Goal: Task Accomplishment & Management: Manage account settings

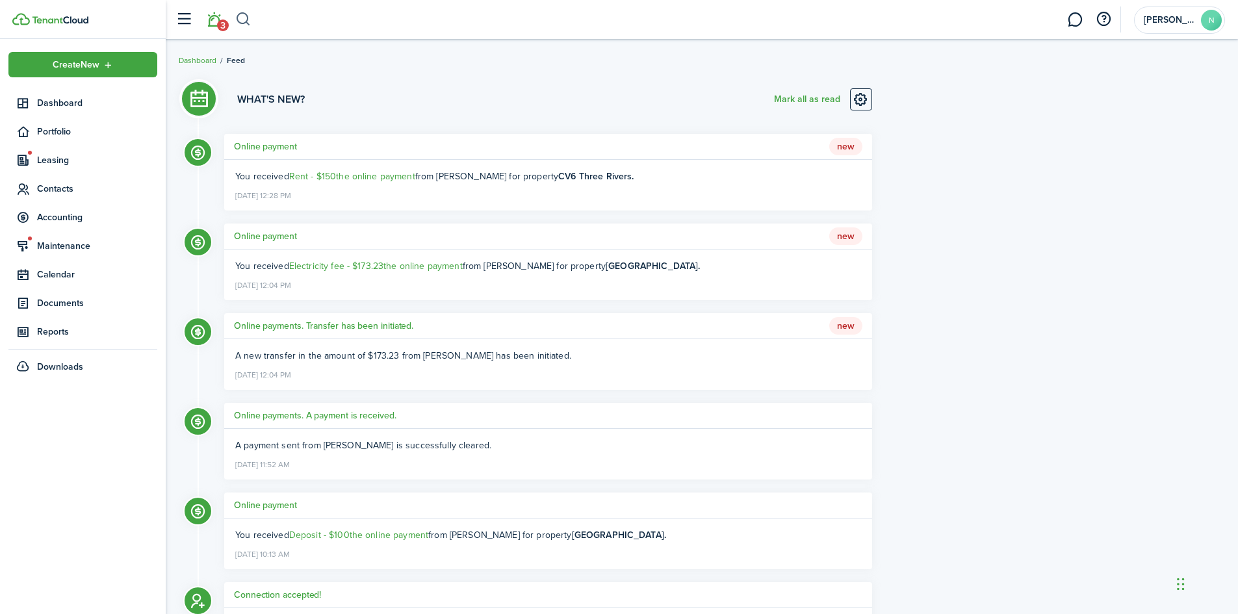
click at [241, 19] on button "button" at bounding box center [243, 19] width 16 height 22
type input "502"
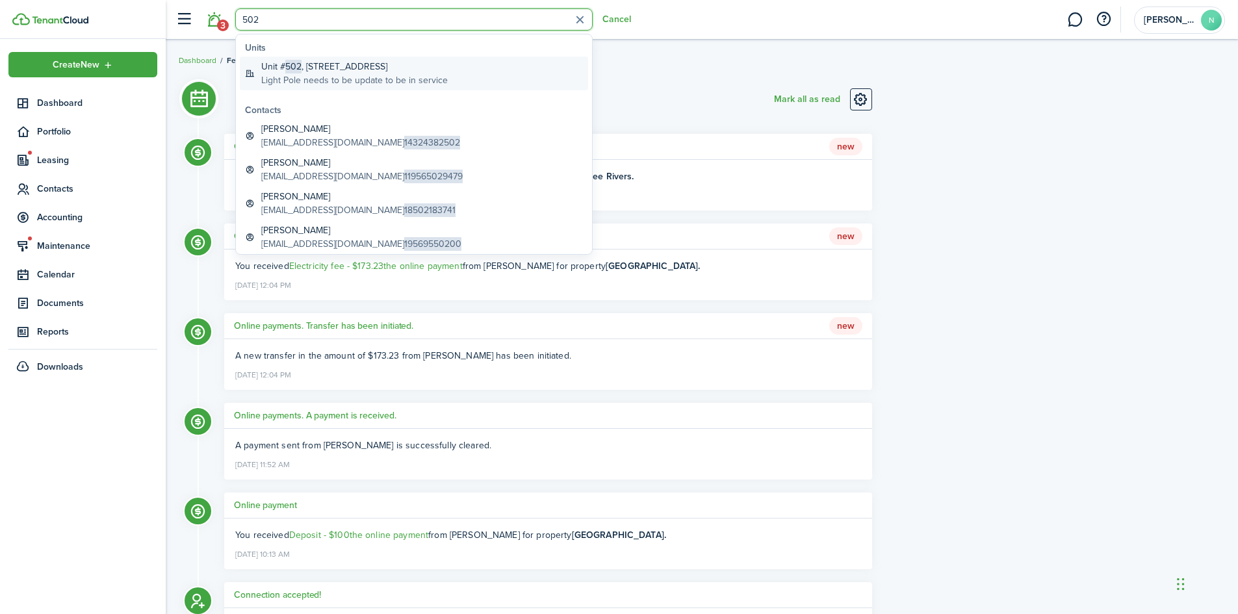
click at [292, 66] on span "502" at bounding box center [293, 67] width 16 height 14
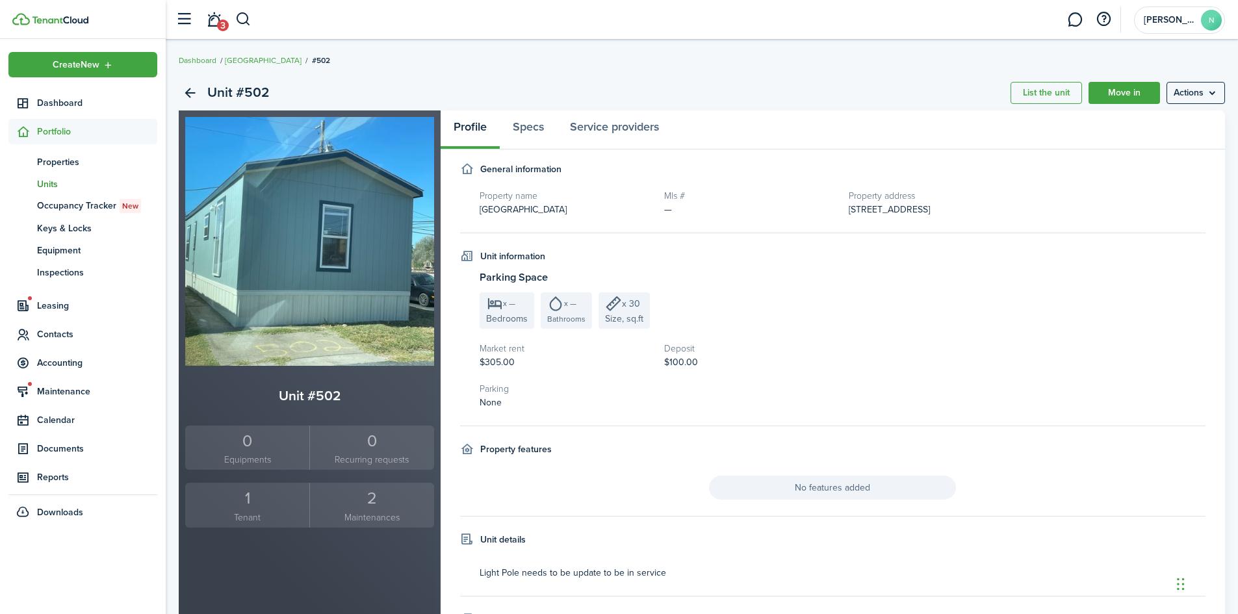
click at [248, 515] on small "Tenant" at bounding box center [247, 518] width 118 height 14
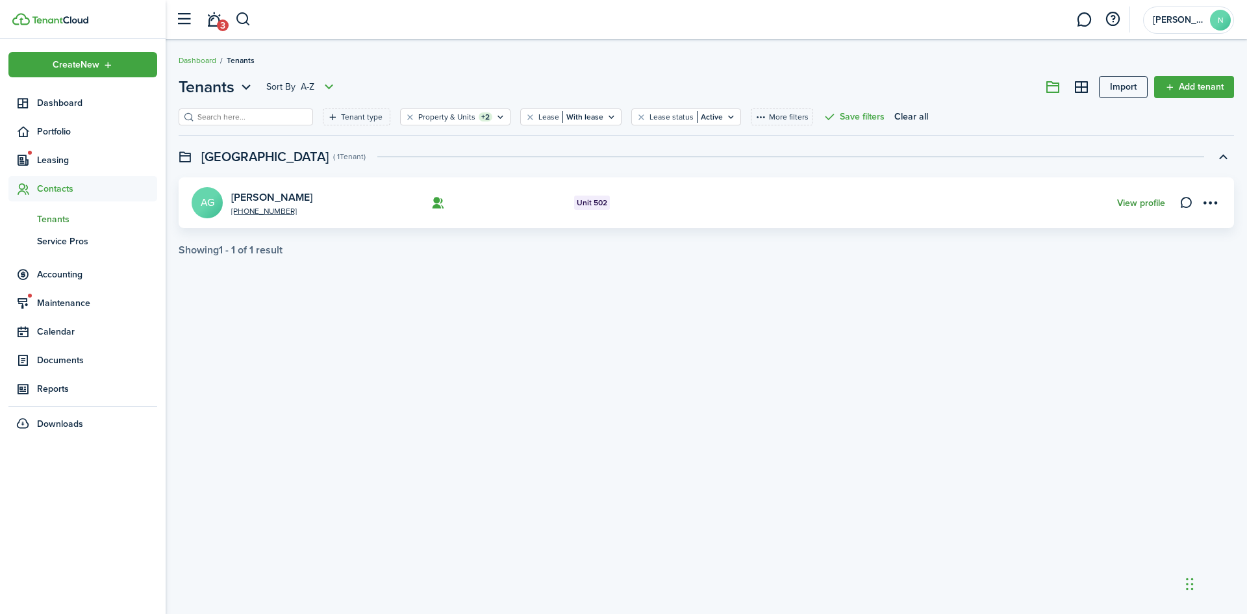
click at [1129, 199] on link "View profile" at bounding box center [1141, 203] width 48 height 10
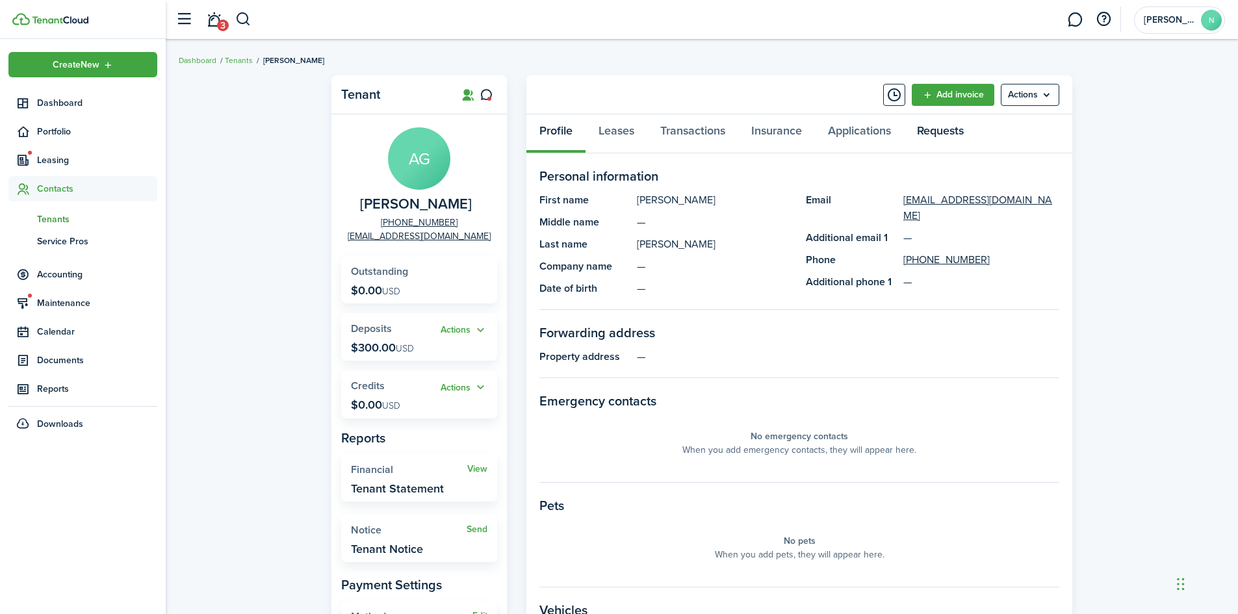
click at [947, 130] on link "Requests" at bounding box center [940, 133] width 73 height 39
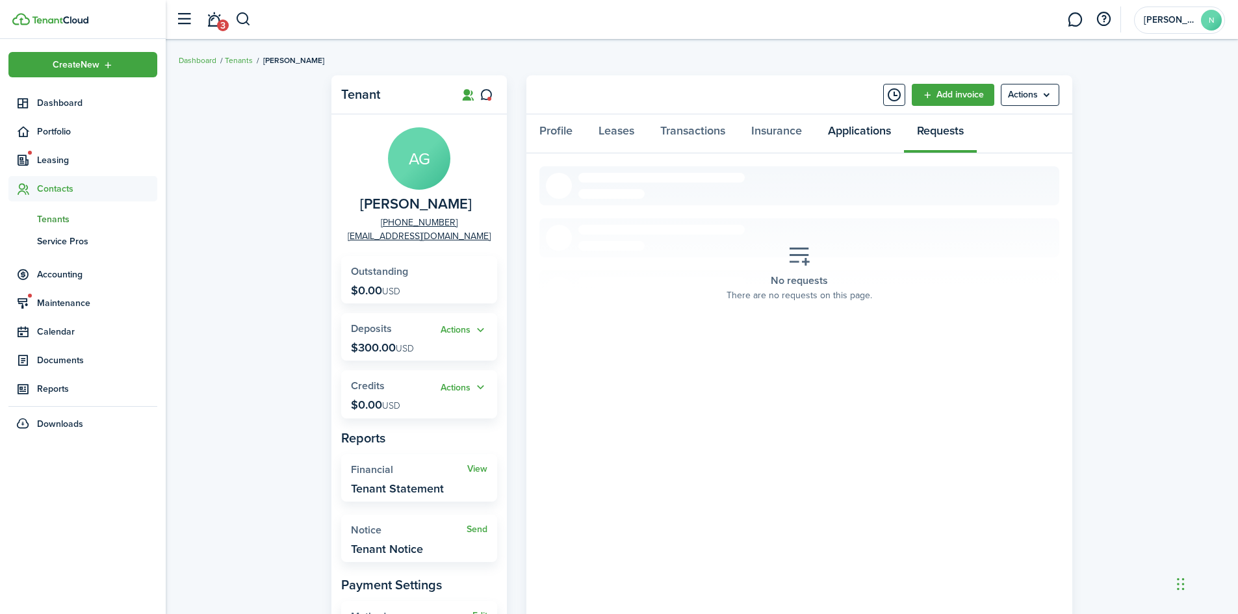
click at [884, 133] on link "Applications" at bounding box center [859, 133] width 89 height 39
click at [793, 134] on link "Insurance" at bounding box center [776, 133] width 77 height 39
click at [700, 131] on link "Transactions" at bounding box center [692, 133] width 91 height 39
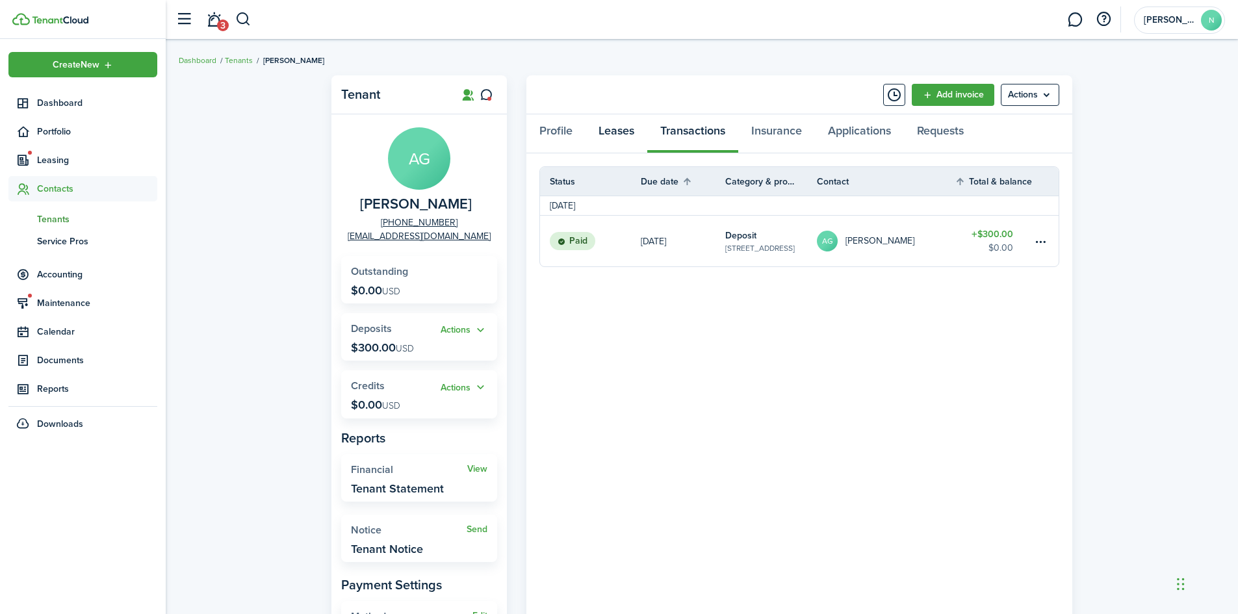
click at [618, 134] on link "Leases" at bounding box center [616, 133] width 62 height 39
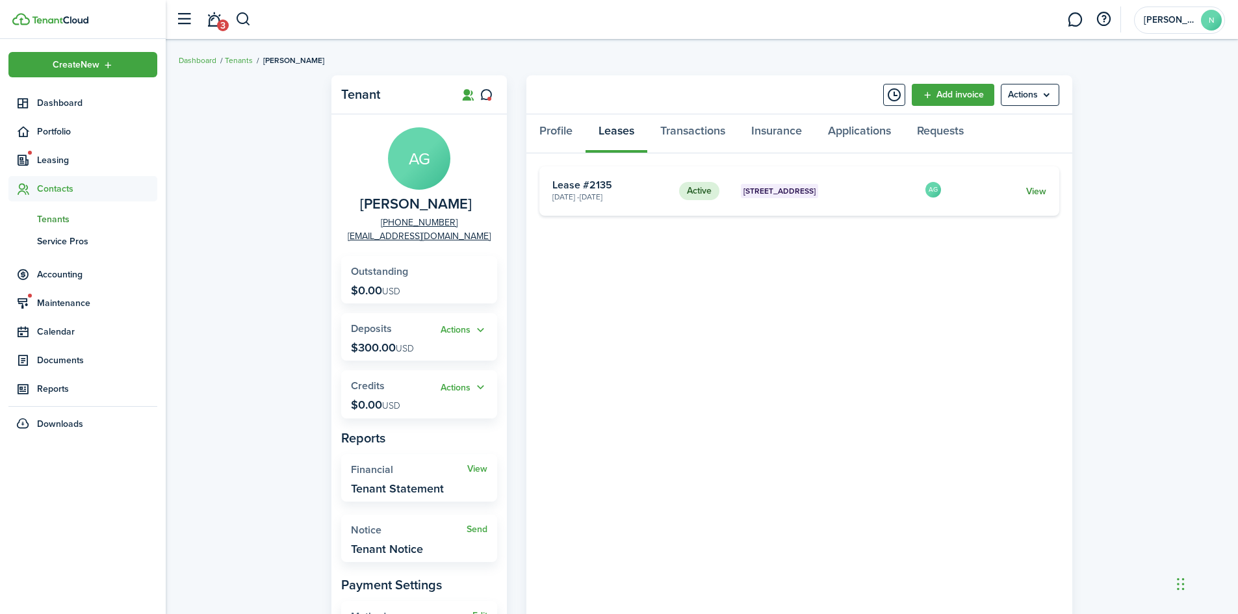
click at [1030, 190] on link "View" at bounding box center [1036, 192] width 20 height 14
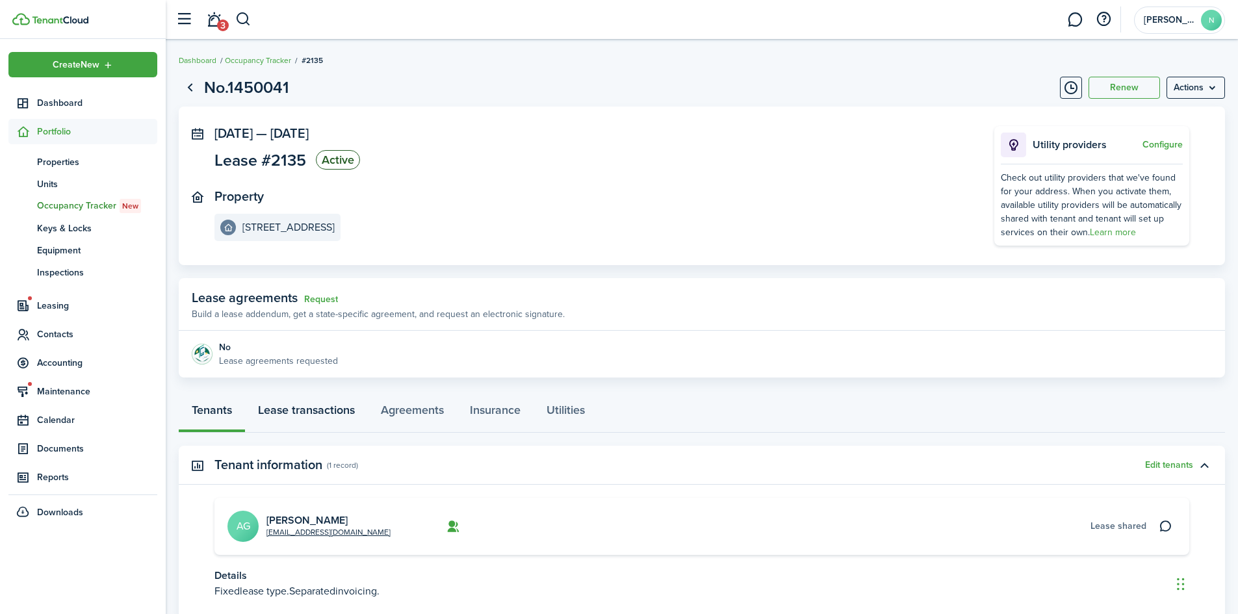
click at [349, 413] on link "Lease transactions" at bounding box center [306, 413] width 123 height 39
click at [240, 23] on button "button" at bounding box center [243, 19] width 16 height 22
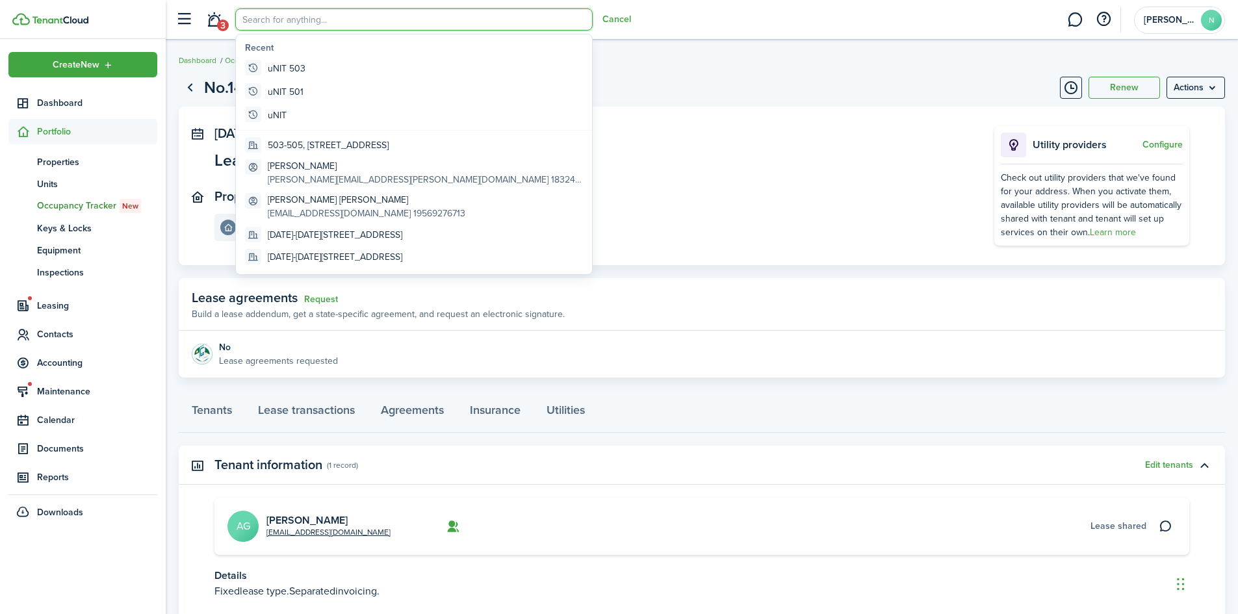
click at [292, 21] on input "search" at bounding box center [413, 19] width 357 height 22
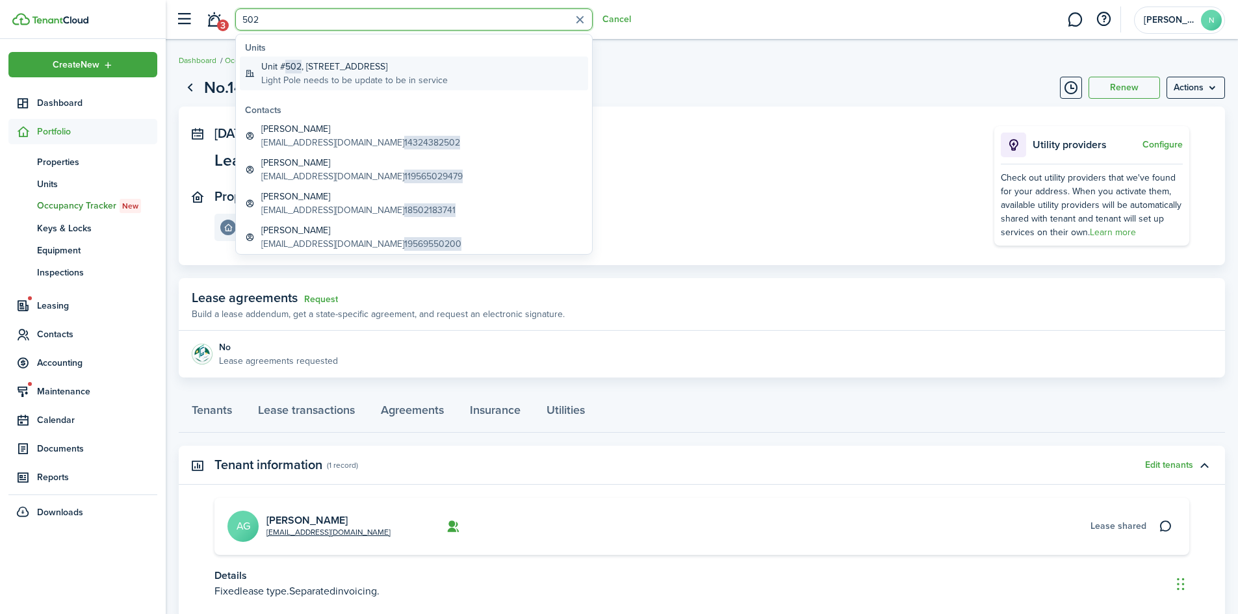
type input "502"
click at [303, 70] on global-search-item-title "Unit # 502 , [STREET_ADDRESS]" at bounding box center [354, 67] width 186 height 14
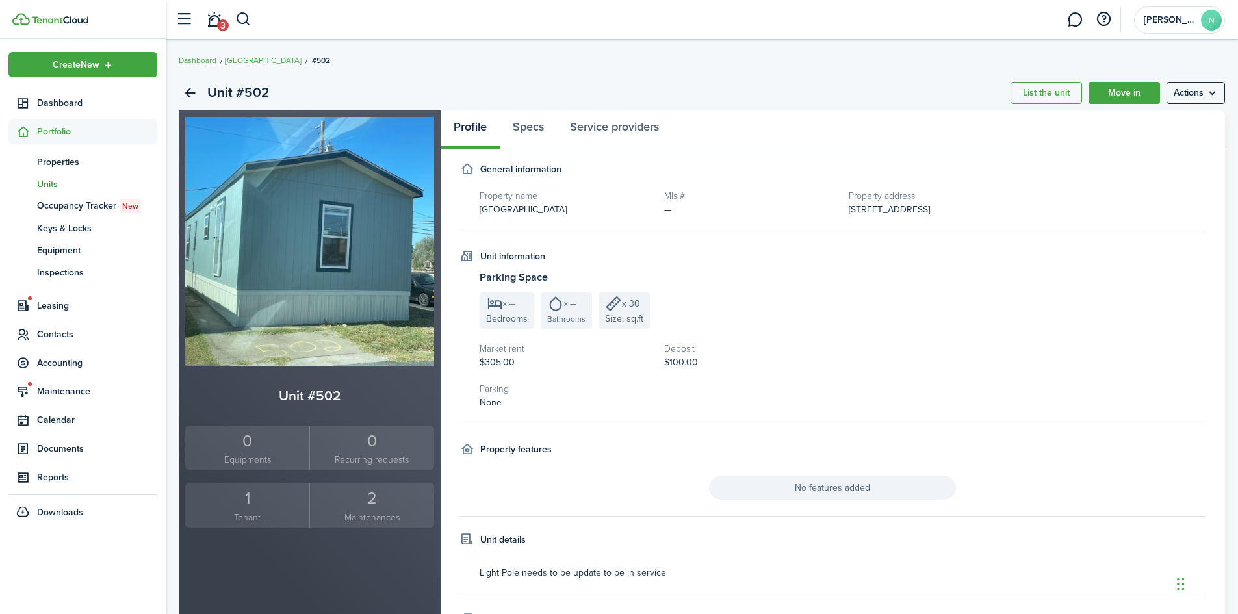
click at [246, 511] on small "Tenant" at bounding box center [247, 518] width 118 height 14
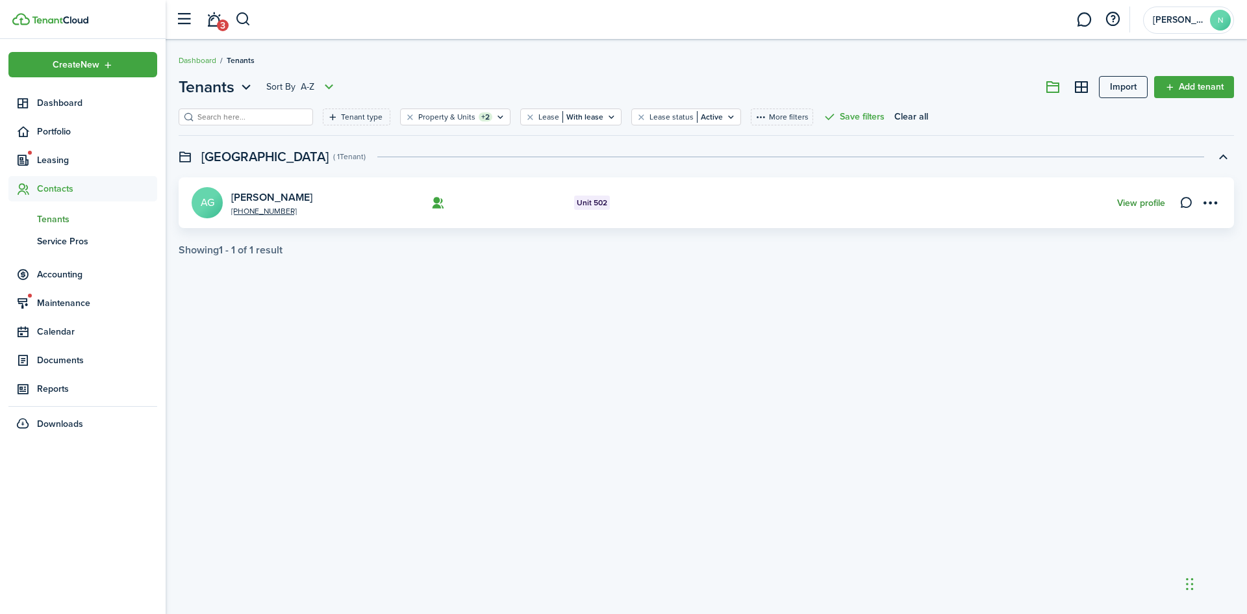
click at [1158, 204] on link "View profile" at bounding box center [1141, 203] width 48 height 10
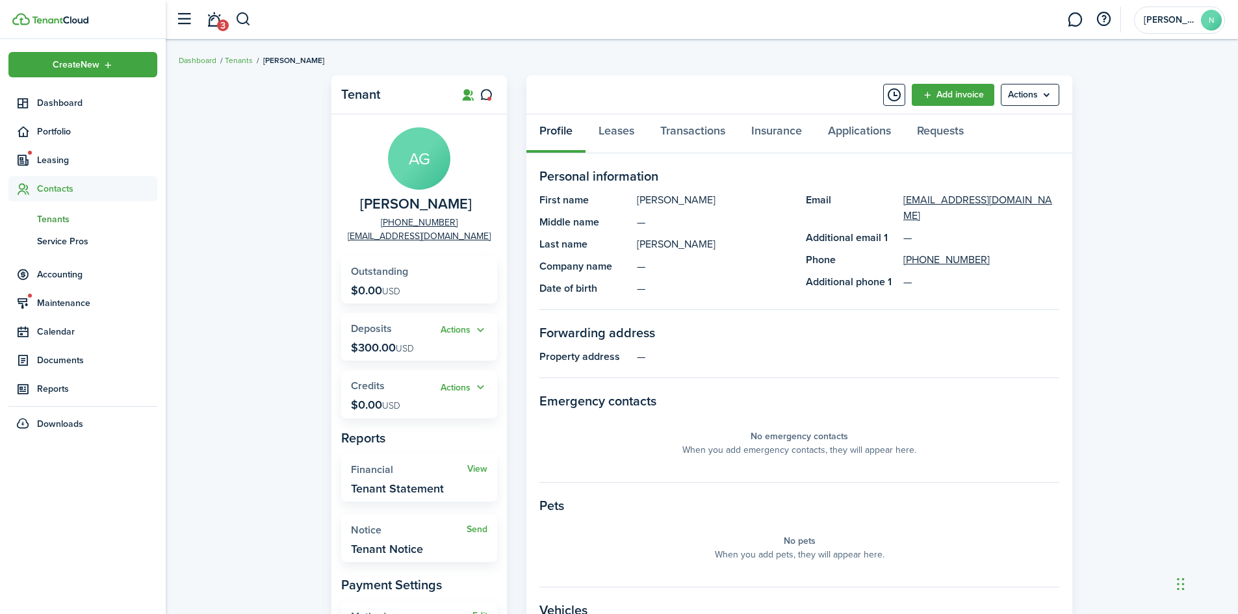
drag, startPoint x: 490, startPoint y: 303, endPoint x: 258, endPoint y: 267, distance: 234.7
click at [258, 267] on div "Tenant AG [PERSON_NAME] [PHONE_NUMBER] [EMAIL_ADDRESS][DOMAIN_NAME] Outstanding…" at bounding box center [702, 449] width 1072 height 760
click at [511, 246] on panel-main-grid "Tenant AG [PERSON_NAME] [PHONE_NUMBER] [EMAIL_ADDRESS][DOMAIN_NAME] Outstanding…" at bounding box center [701, 435] width 741 height 721
click at [617, 133] on link "Leases" at bounding box center [616, 133] width 62 height 39
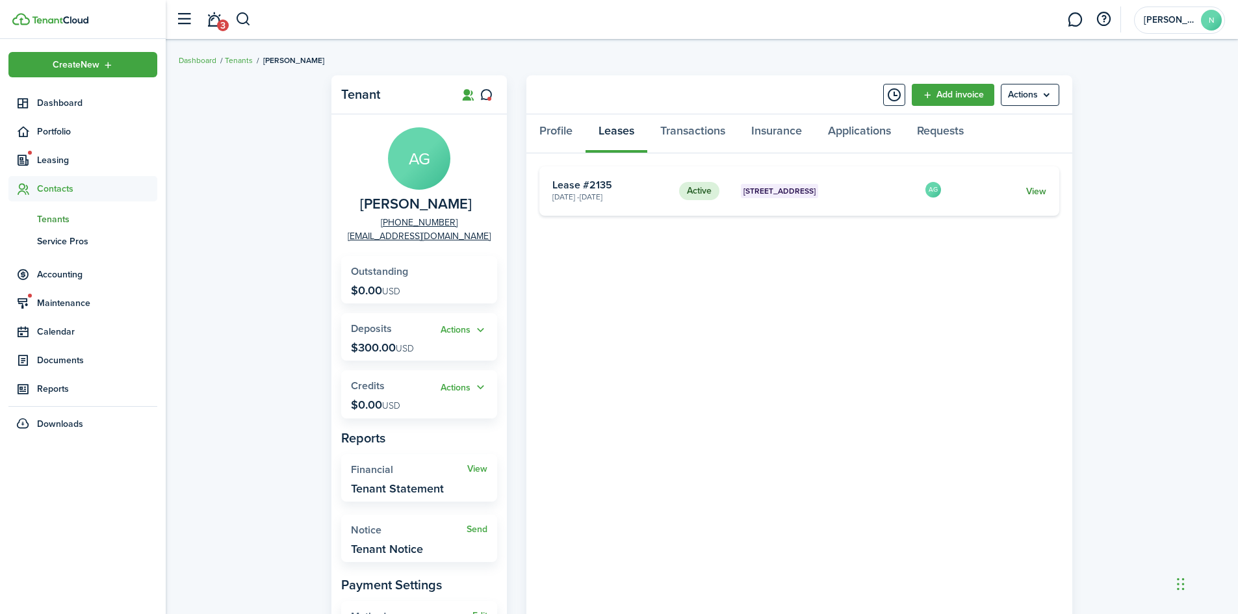
click at [1032, 192] on link "View" at bounding box center [1036, 192] width 20 height 14
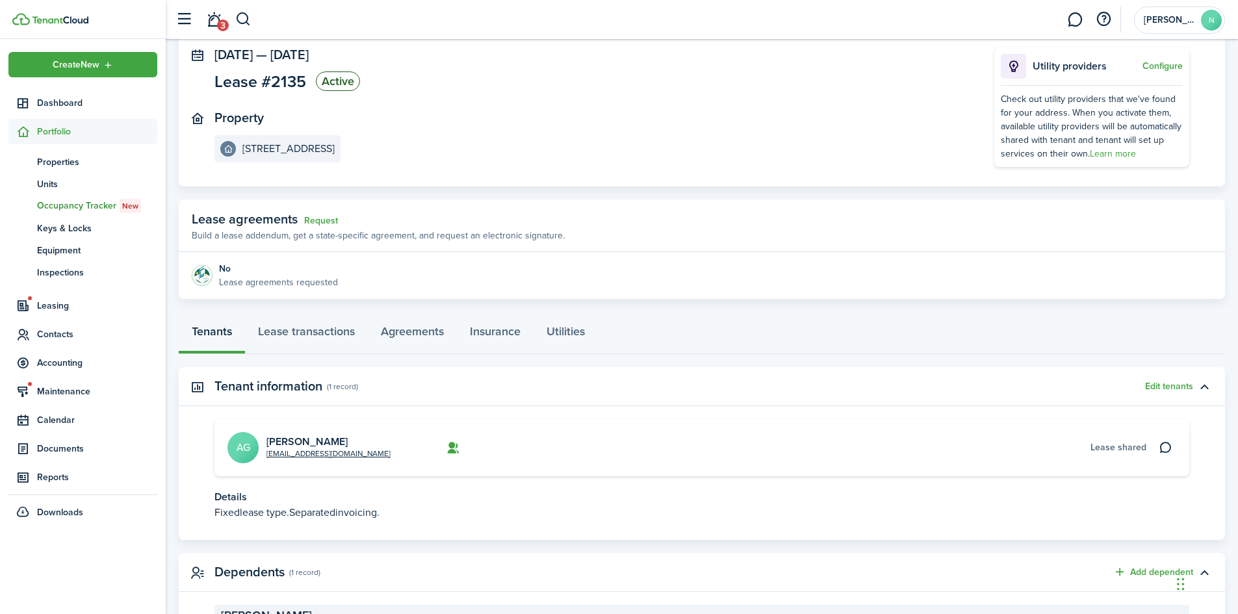
scroll to position [191, 0]
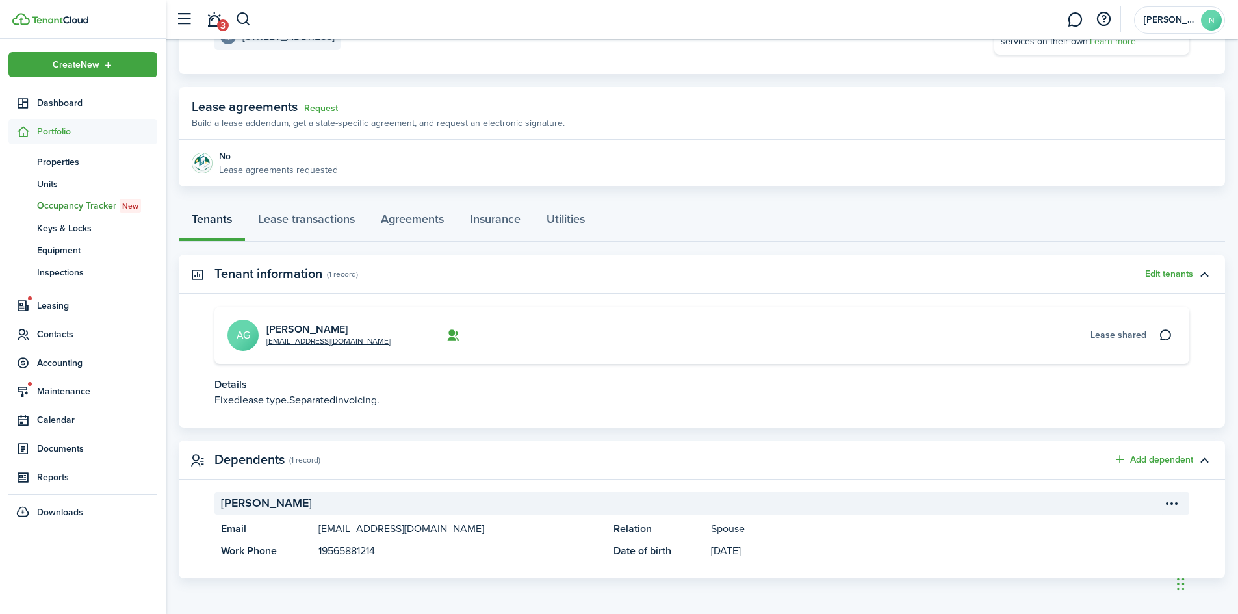
click at [1172, 500] on menu-btn-icon "Open menu" at bounding box center [1171, 503] width 22 height 22
click at [954, 561] on panel-main-body "[PERSON_NAME] Email [EMAIL_ADDRESS][DOMAIN_NAME] Work Phone 19565881214 Relatio…" at bounding box center [702, 535] width 1046 height 86
click at [318, 218] on link "Lease transactions" at bounding box center [306, 222] width 123 height 39
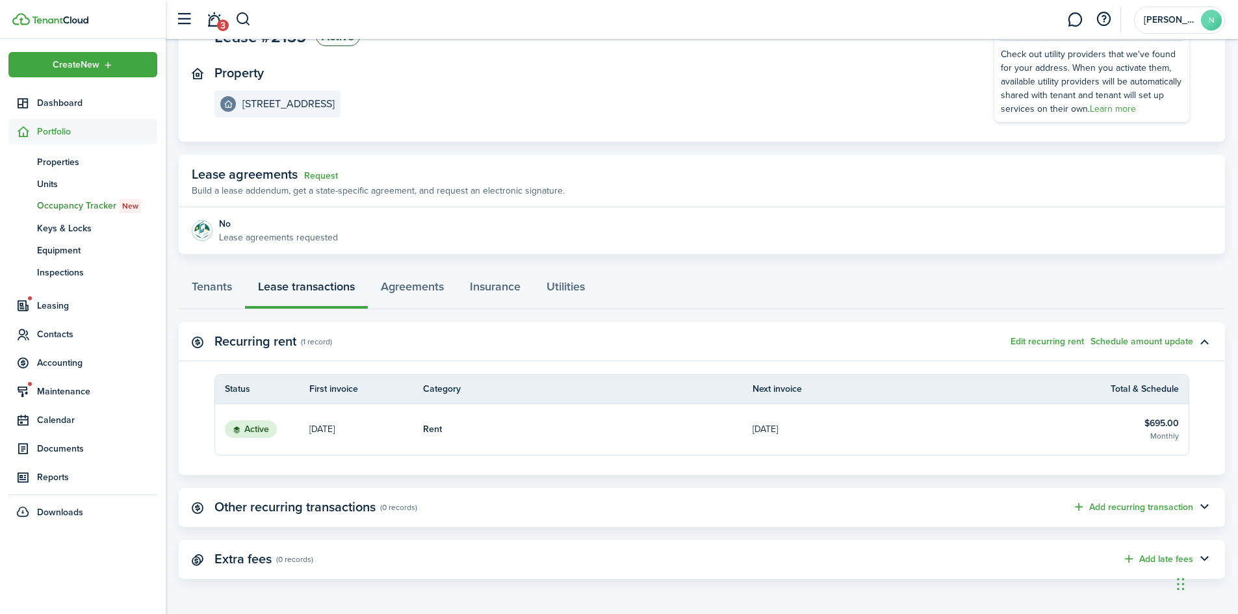
scroll to position [124, 0]
click at [1099, 509] on button "Add recurring transaction" at bounding box center [1132, 506] width 121 height 15
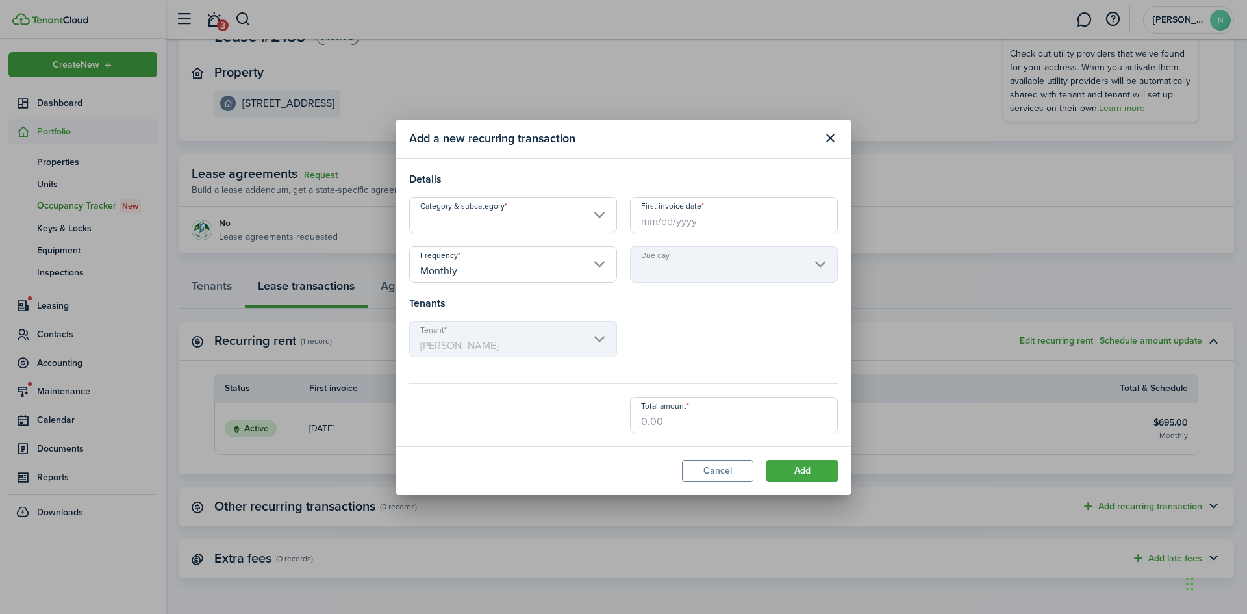
click at [466, 219] on input "Category & subcategory" at bounding box center [513, 215] width 208 height 36
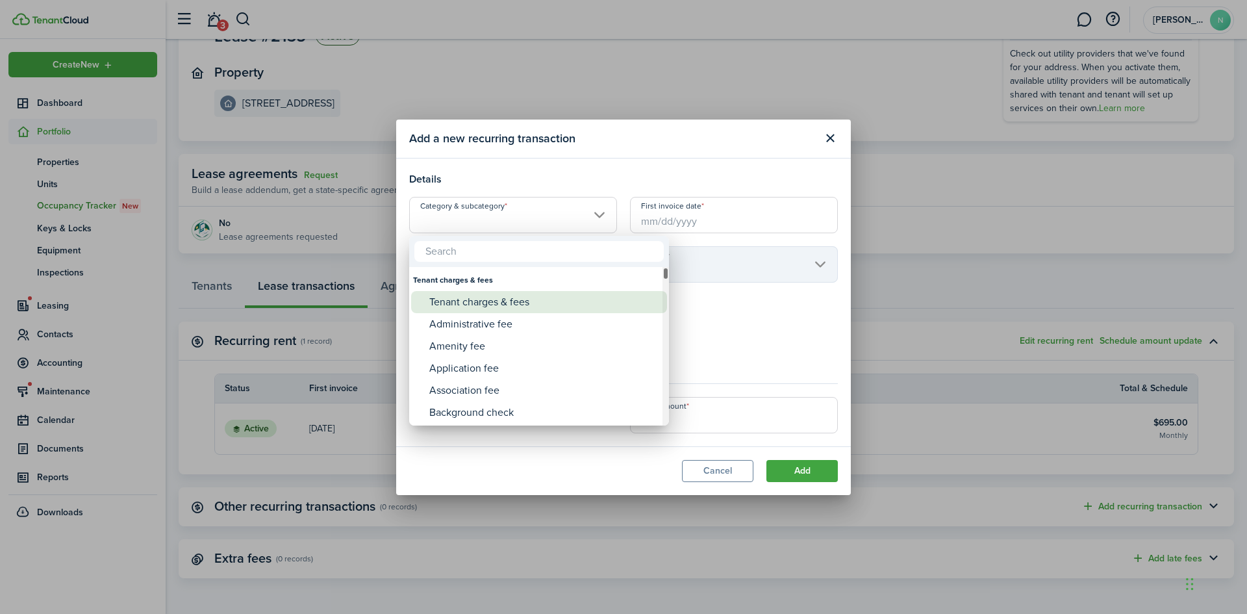
click at [475, 303] on div "Tenant charges & fees" at bounding box center [544, 302] width 230 height 22
type input "Tenant charges & fees"
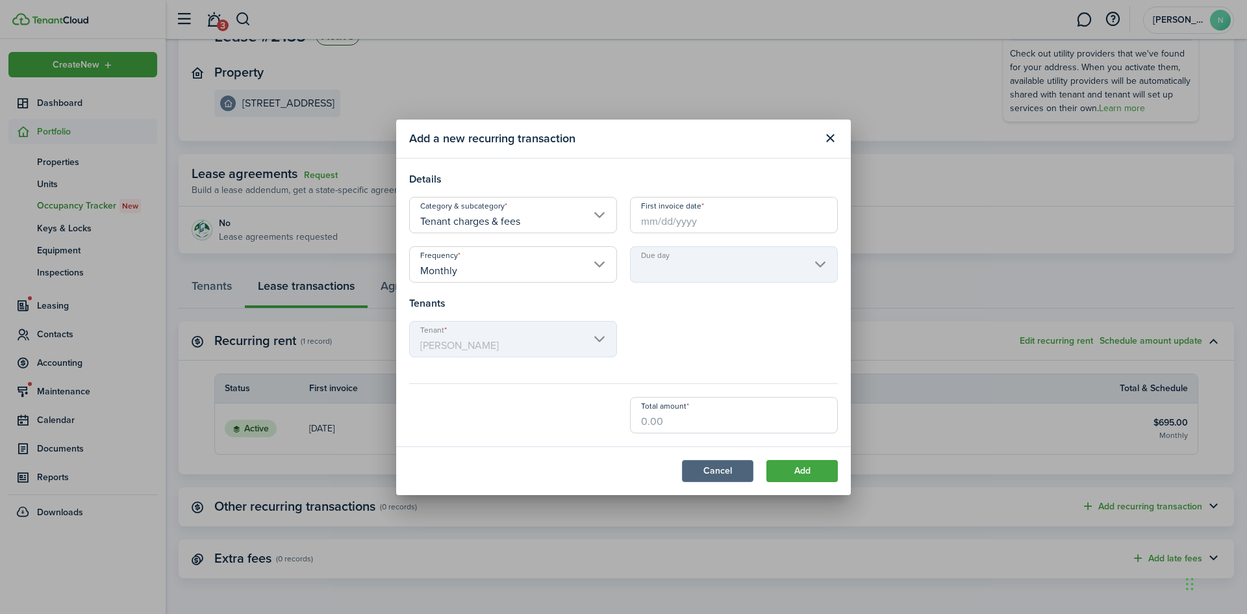
click at [736, 467] on button "Cancel" at bounding box center [717, 471] width 71 height 22
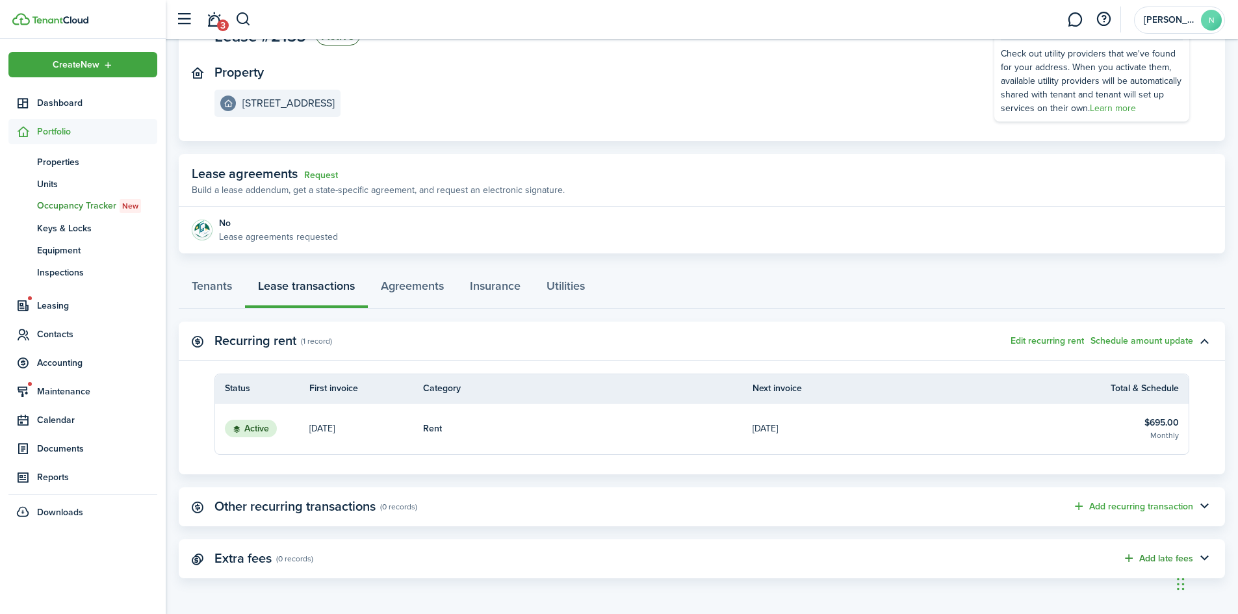
click at [1162, 555] on button "Add late fees" at bounding box center [1157, 558] width 71 height 15
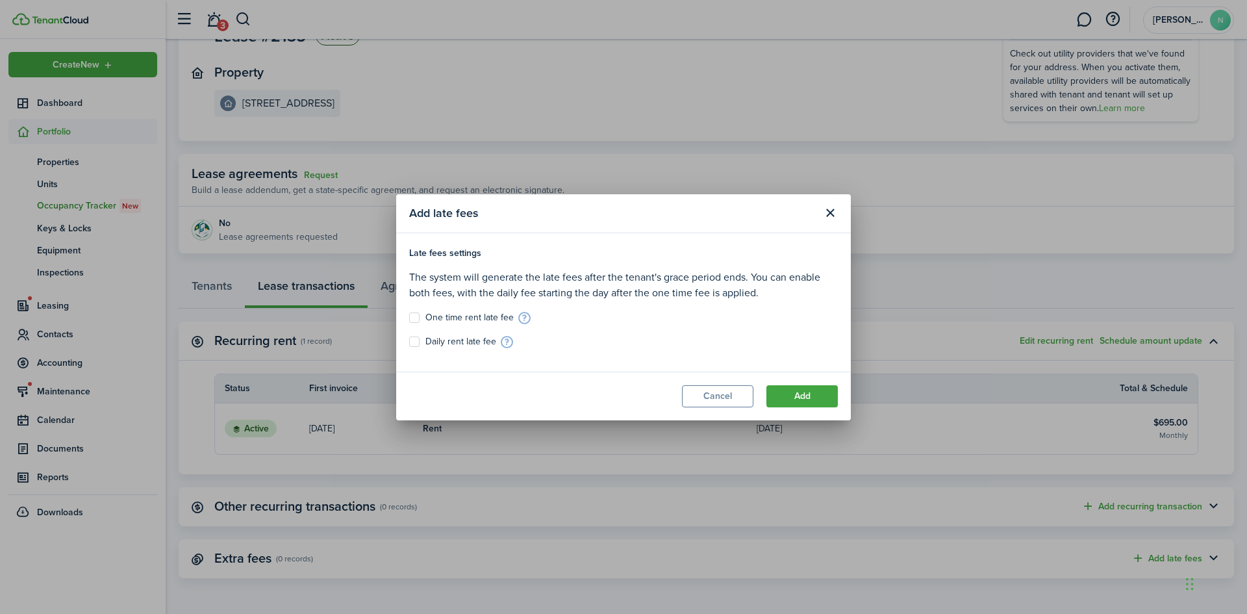
click at [469, 313] on label "One time rent late fee" at bounding box center [461, 318] width 105 height 10
click at [409, 317] on input "One time rent late fee" at bounding box center [409, 317] width 1 height 1
checkbox input "true"
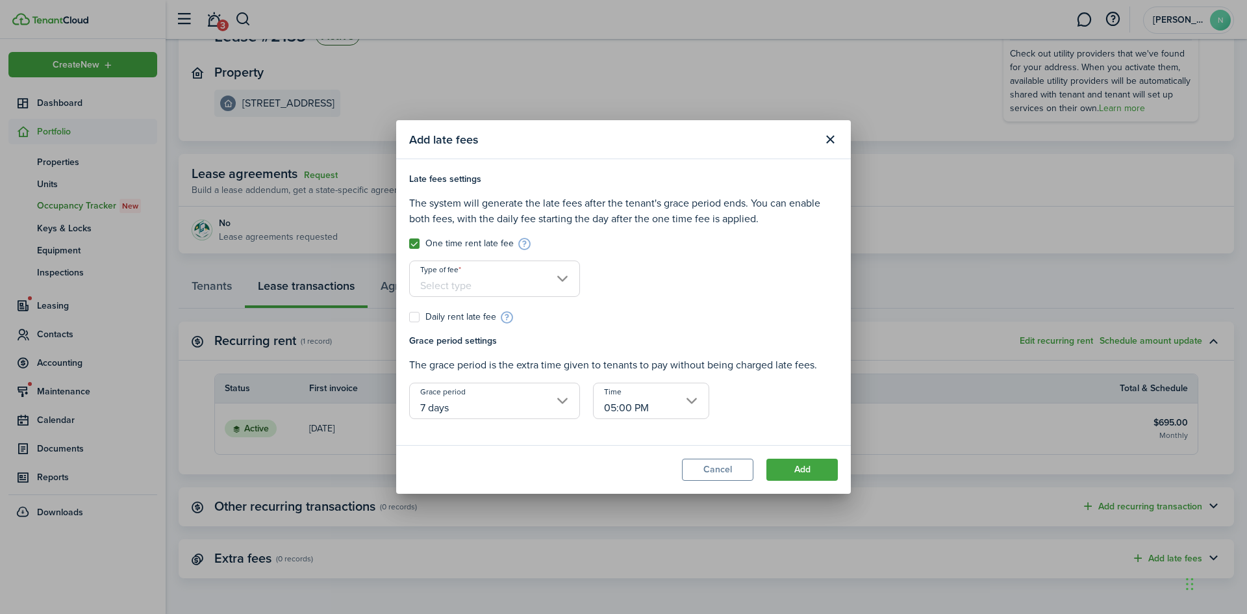
click at [418, 314] on label "Daily rent late fee" at bounding box center [452, 317] width 87 height 10
click at [409, 317] on input "Daily rent late fee" at bounding box center [409, 317] width 1 height 1
checkbox input "true"
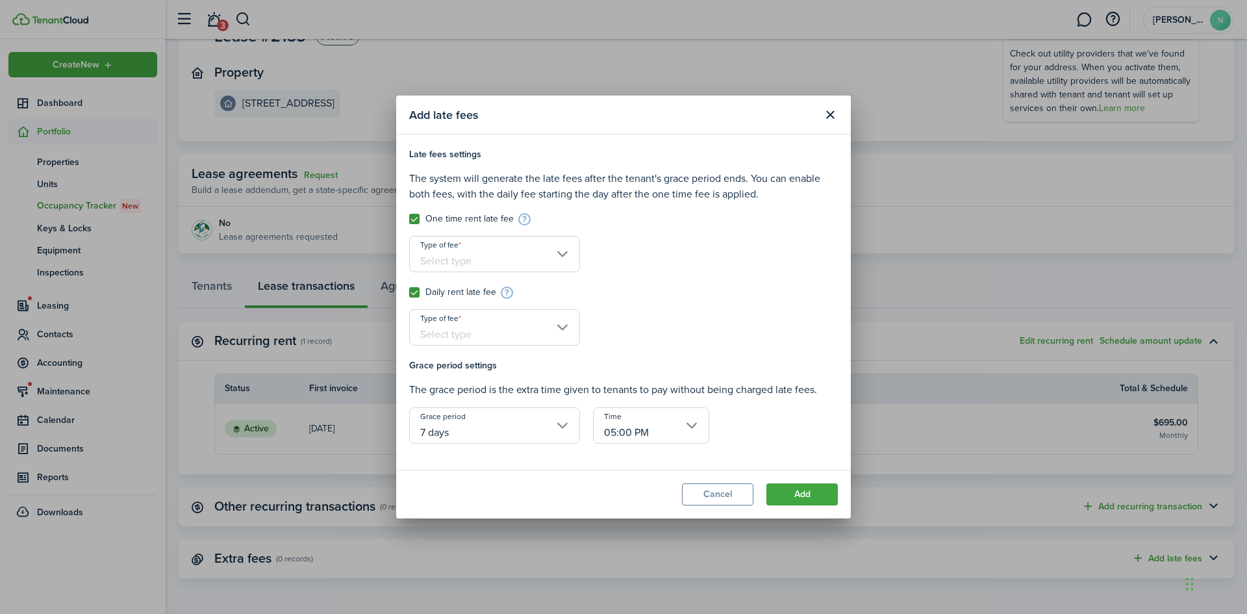
click at [458, 261] on input "Type of fee" at bounding box center [494, 254] width 171 height 36
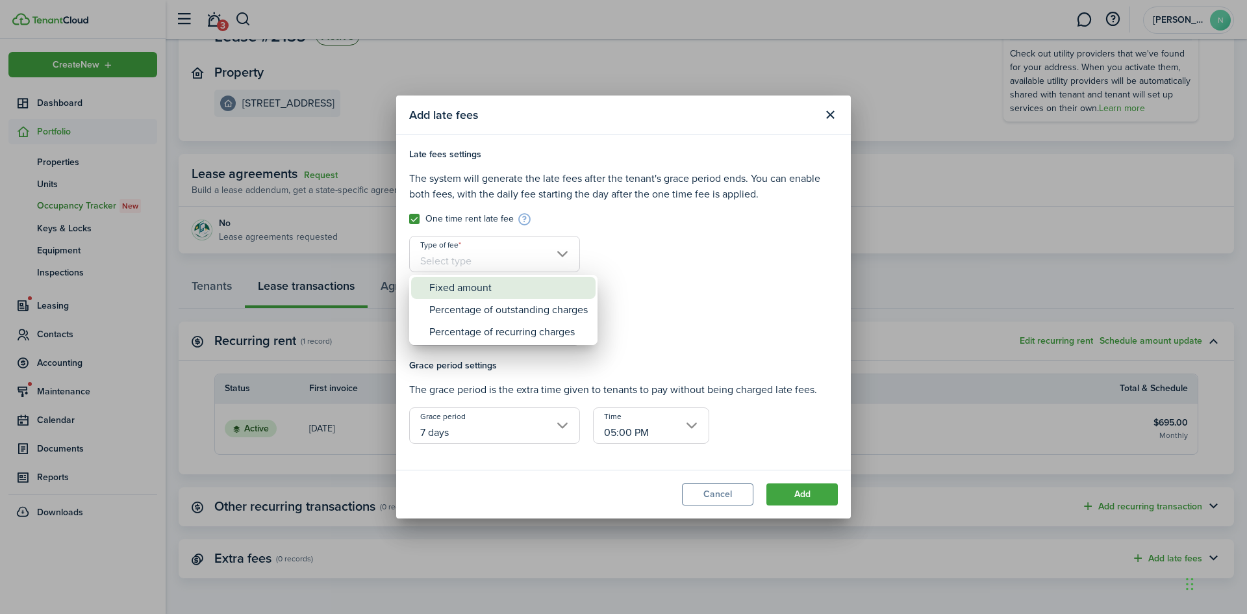
click at [468, 288] on div "Fixed amount" at bounding box center [508, 288] width 159 height 22
type input "Fixed amount"
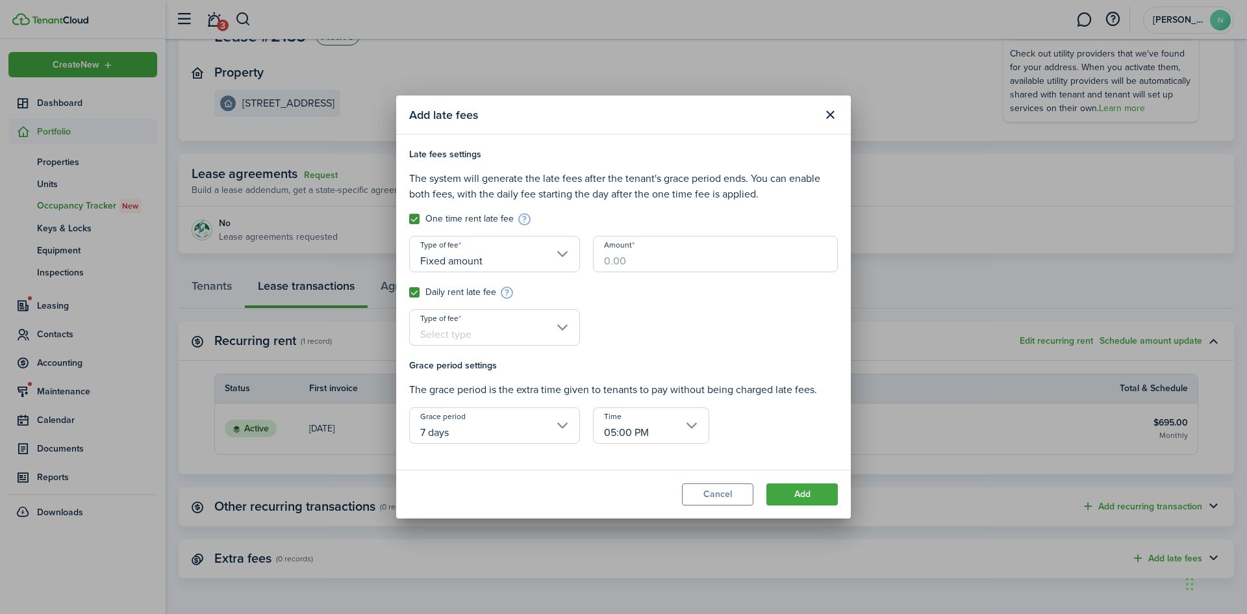
click at [609, 260] on input "Amount" at bounding box center [715, 254] width 245 height 36
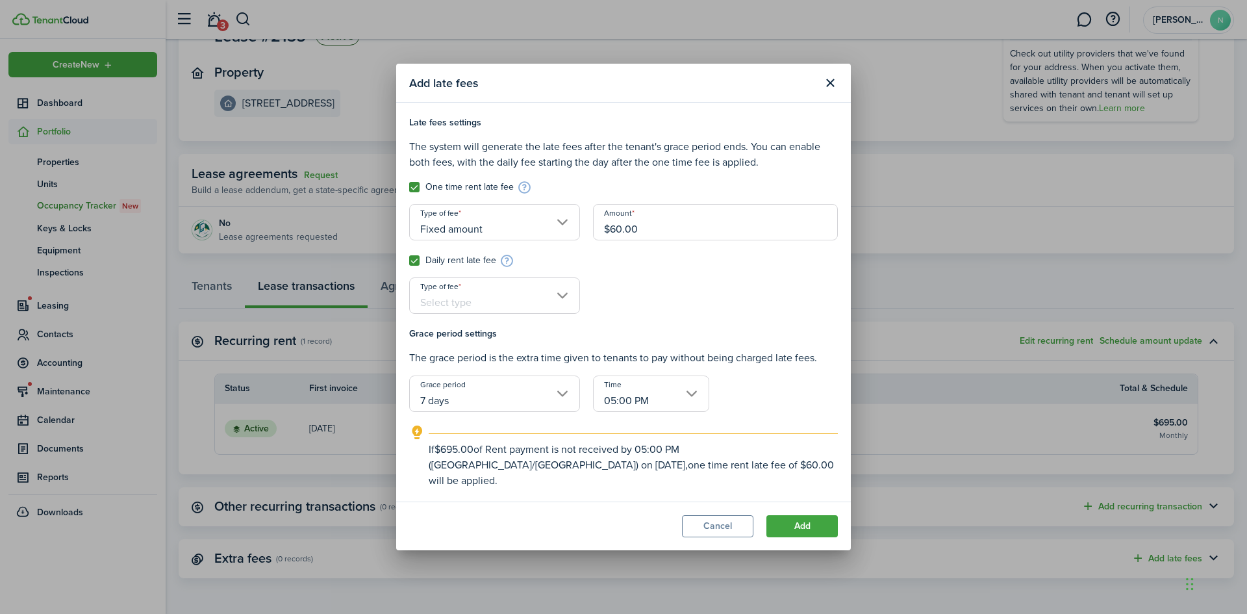
click at [537, 294] on input "Type of fee" at bounding box center [494, 295] width 171 height 36
type input "$60.00"
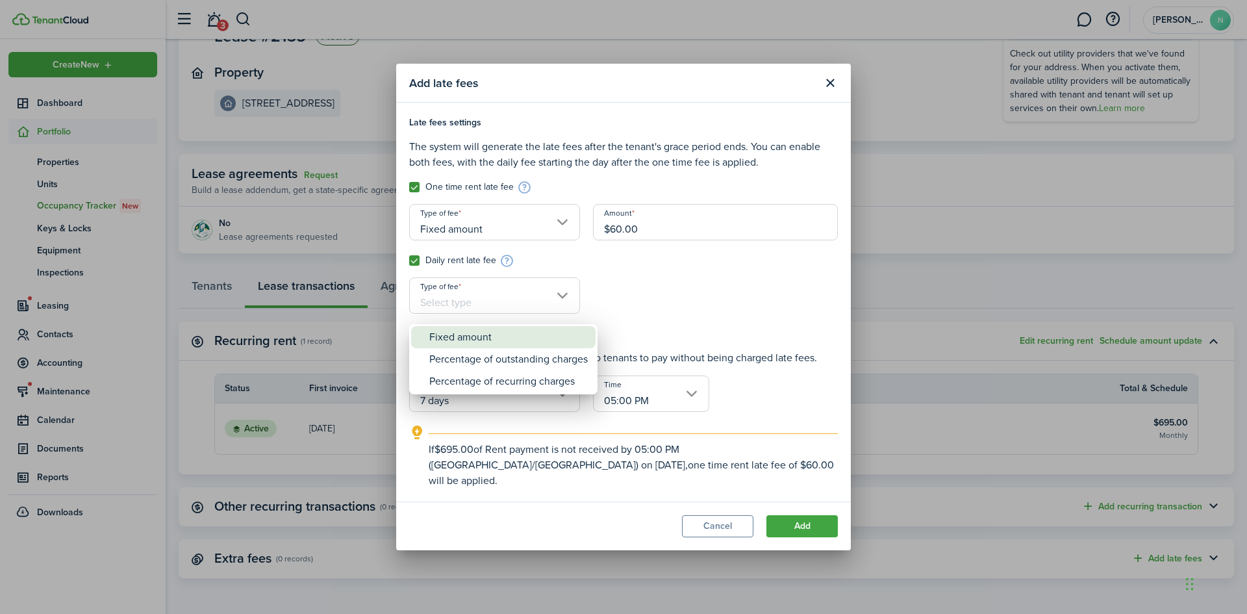
click at [491, 335] on div "Fixed amount" at bounding box center [508, 337] width 159 height 22
type input "Fixed amount"
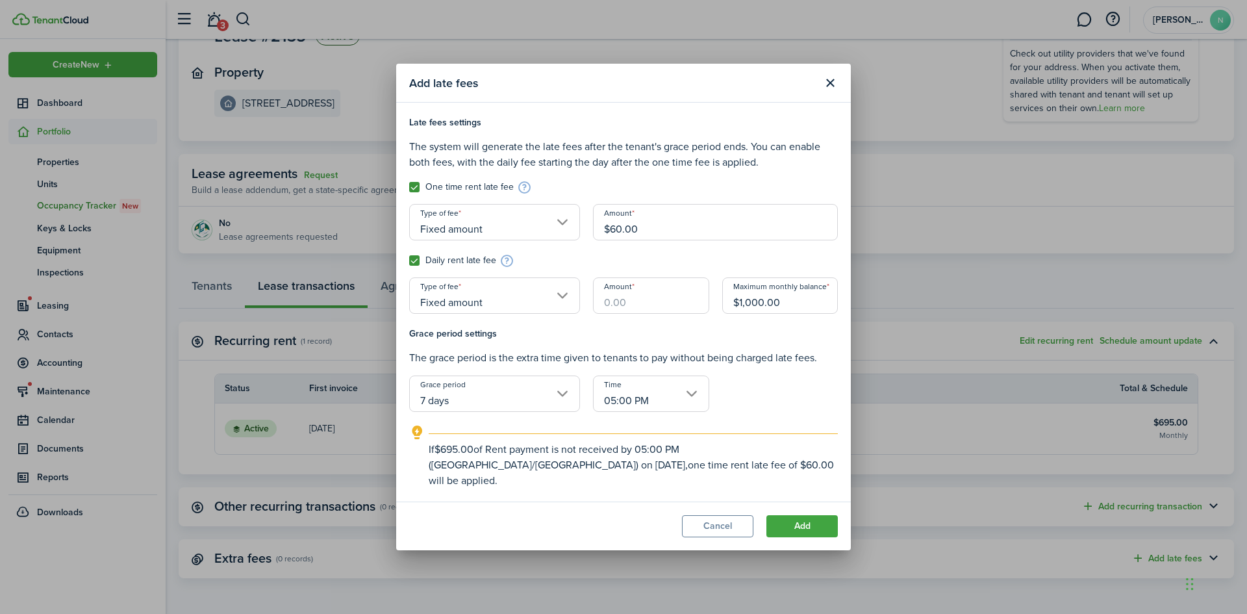
click at [491, 309] on input "Fixed amount" at bounding box center [494, 295] width 171 height 36
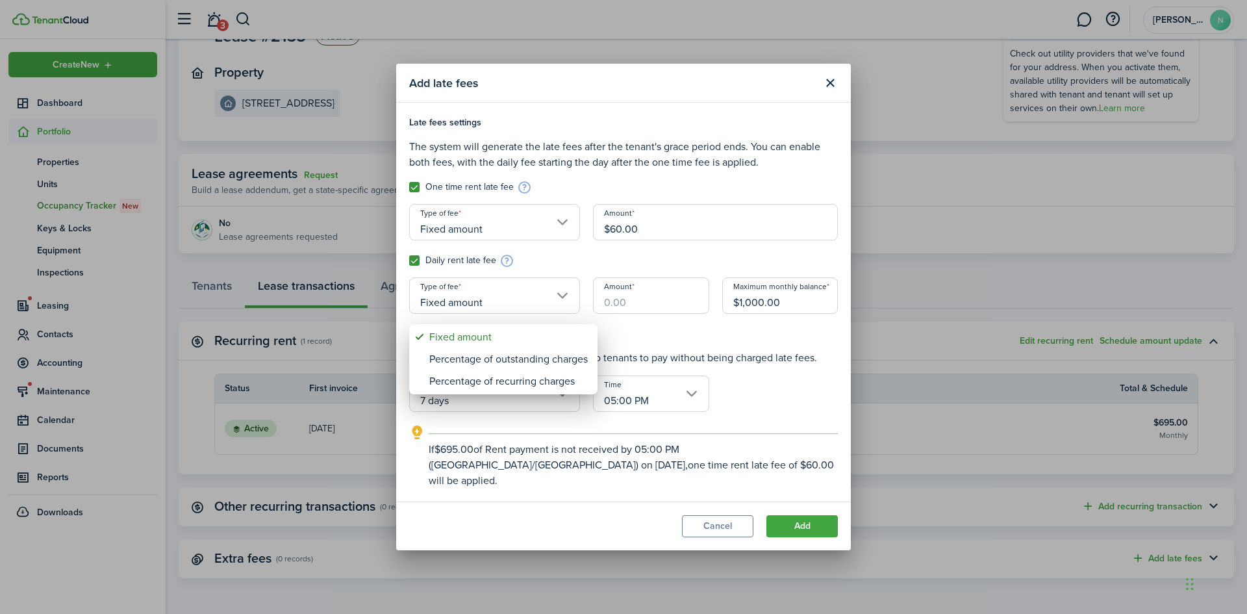
click at [627, 308] on div at bounding box center [623, 307] width 1455 height 822
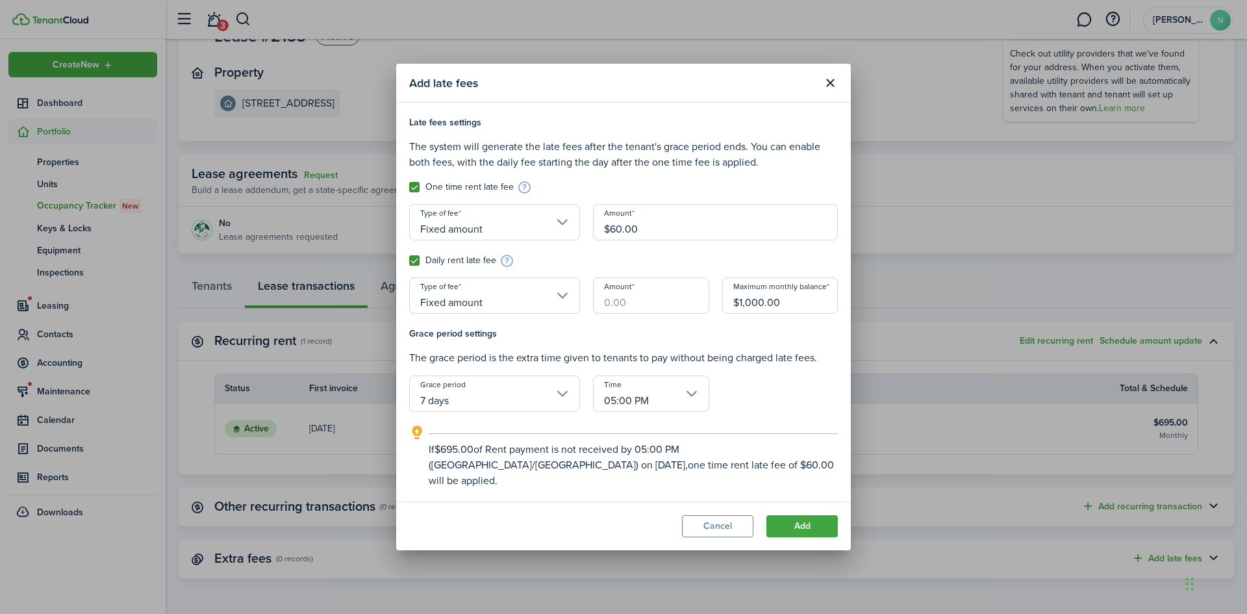
click at [627, 308] on input "Amount" at bounding box center [651, 295] width 116 height 36
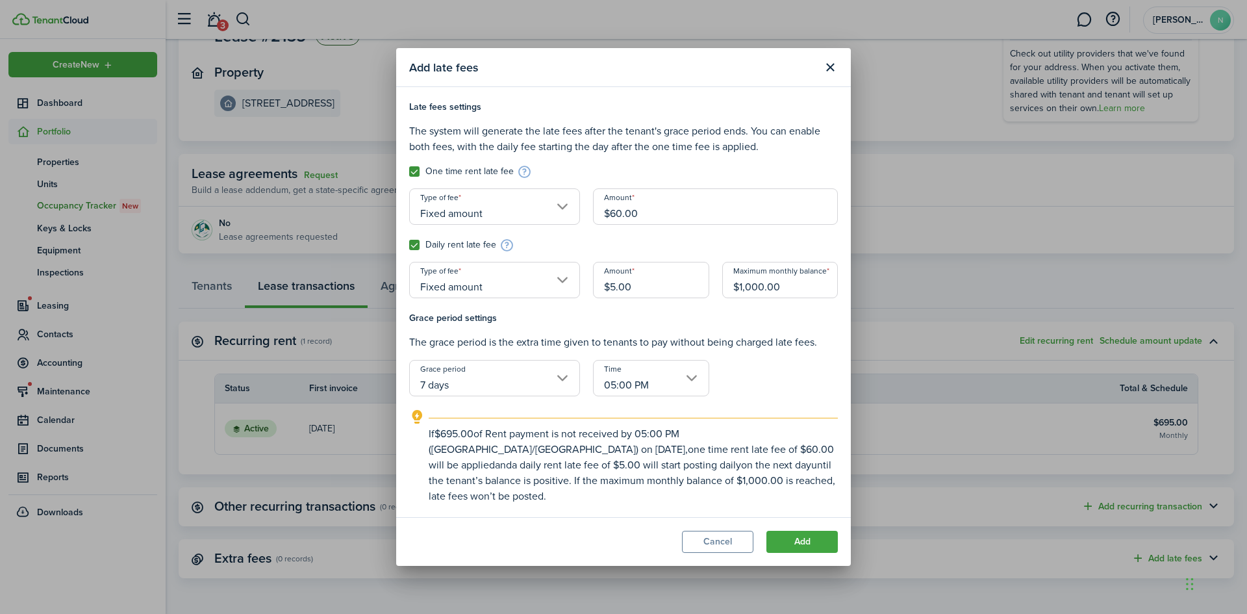
type input "$5.00"
drag, startPoint x: 796, startPoint y: 299, endPoint x: 731, endPoint y: 301, distance: 65.0
click at [731, 298] on input "$1,000.00" at bounding box center [780, 280] width 116 height 36
click at [613, 389] on input "05:00 PM" at bounding box center [651, 378] width 116 height 36
type input "$125.00"
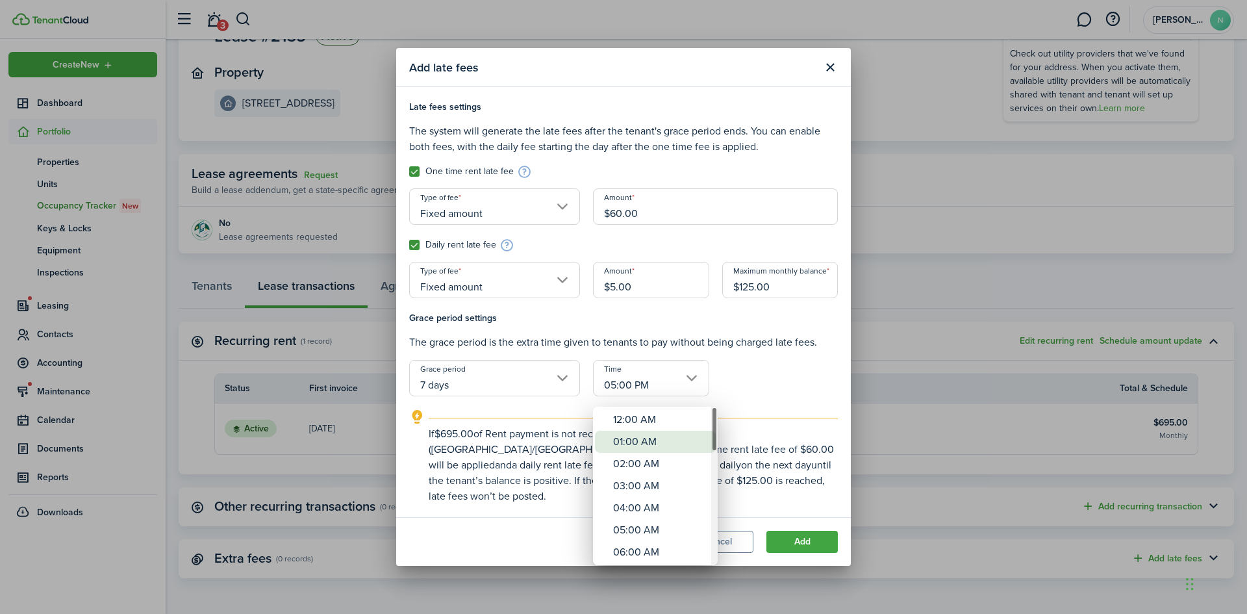
click at [641, 436] on div "01:00 AM" at bounding box center [660, 442] width 95 height 22
type input "01:00 AM"
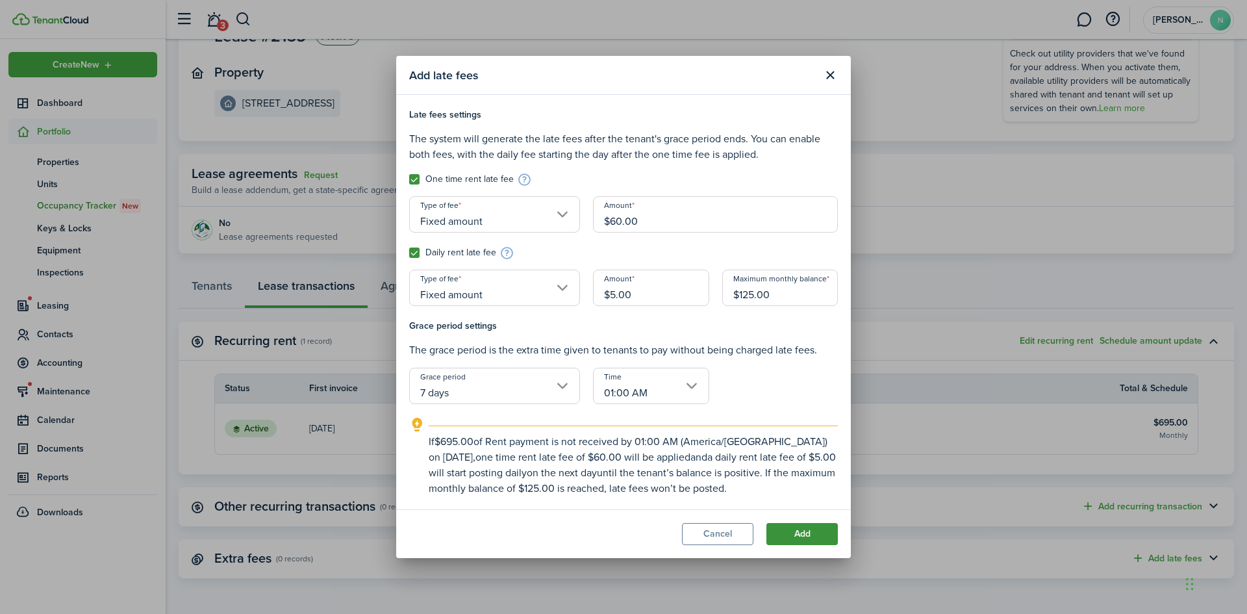
click at [810, 537] on button "Add" at bounding box center [802, 534] width 71 height 22
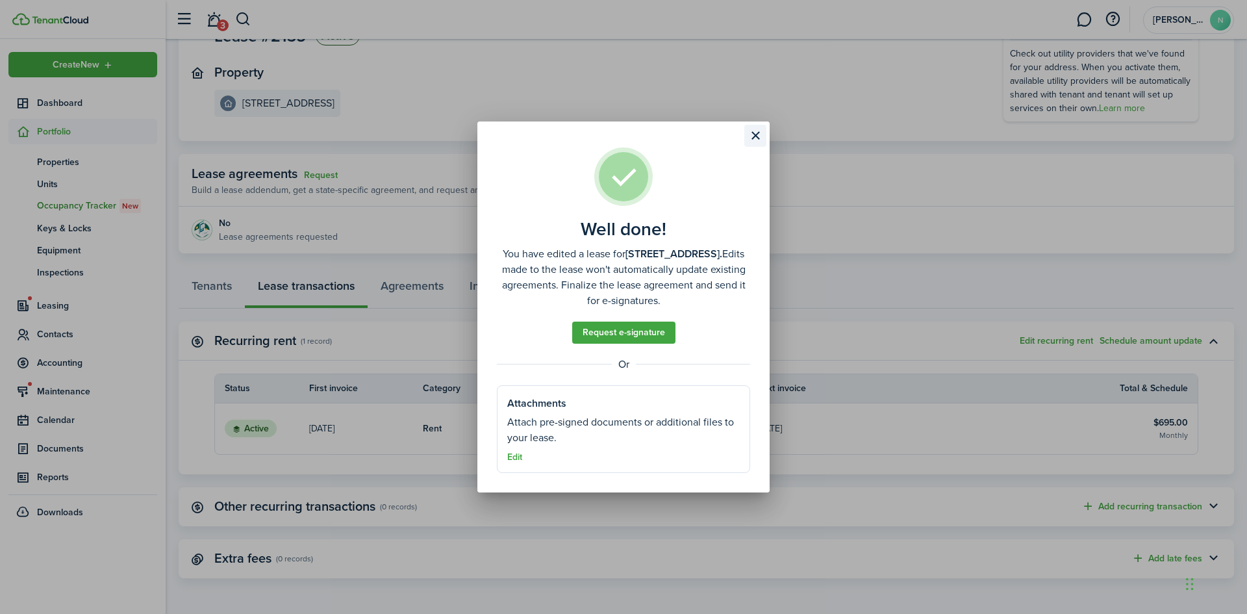
click at [753, 133] on button "Close modal" at bounding box center [756, 136] width 22 height 22
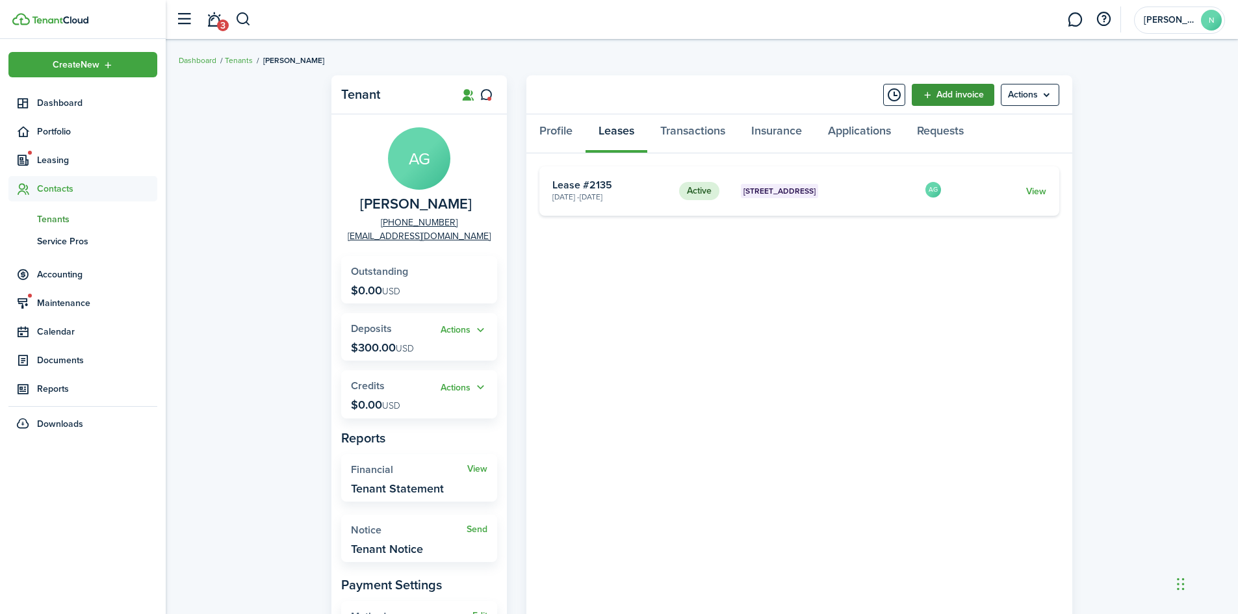
click at [965, 98] on link "Add invoice" at bounding box center [953, 95] width 83 height 22
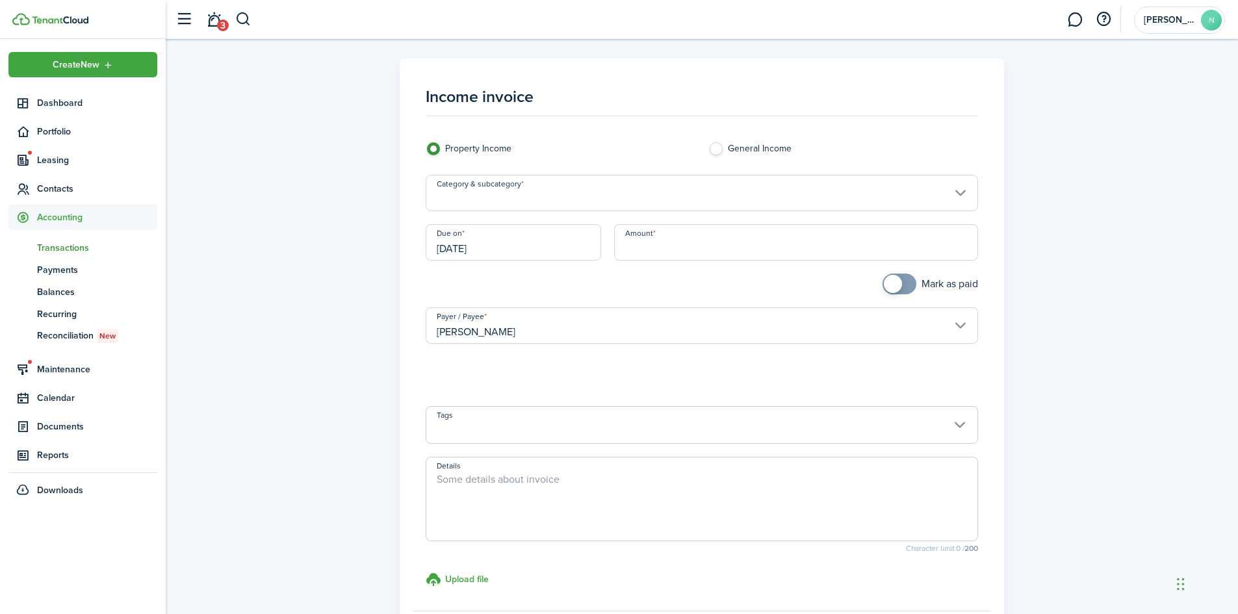
click at [498, 192] on input "Category & subcategory" at bounding box center [702, 193] width 553 height 36
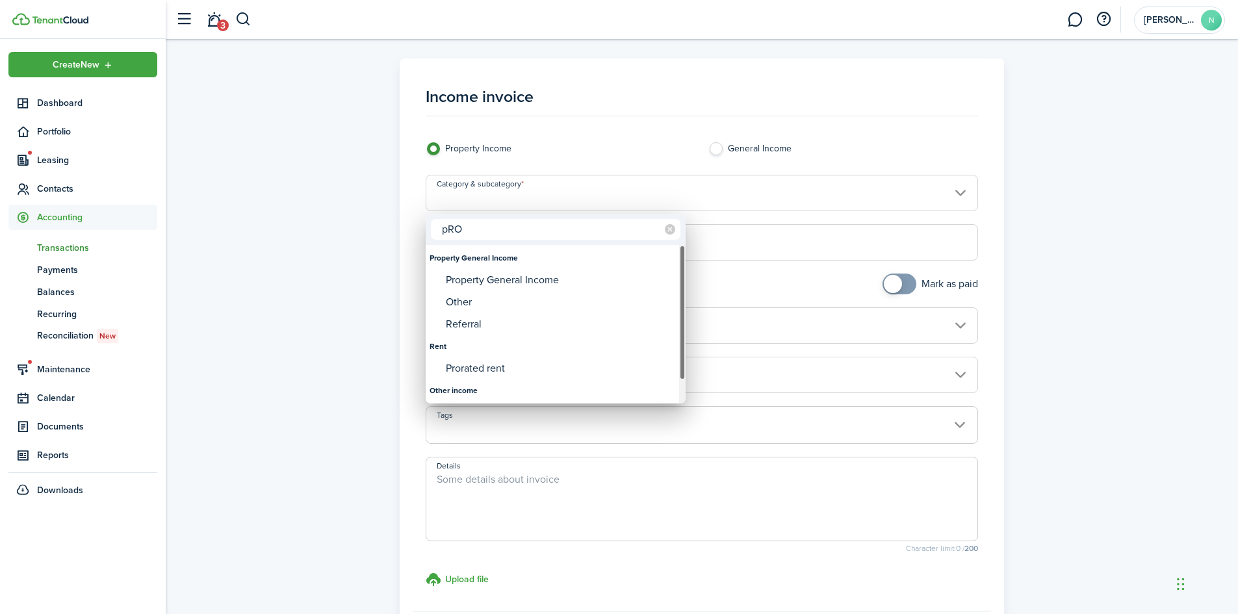
type input "pRO"
click at [510, 366] on div "Prorated rent" at bounding box center [561, 368] width 230 height 22
type input "Rent / Prorated rent"
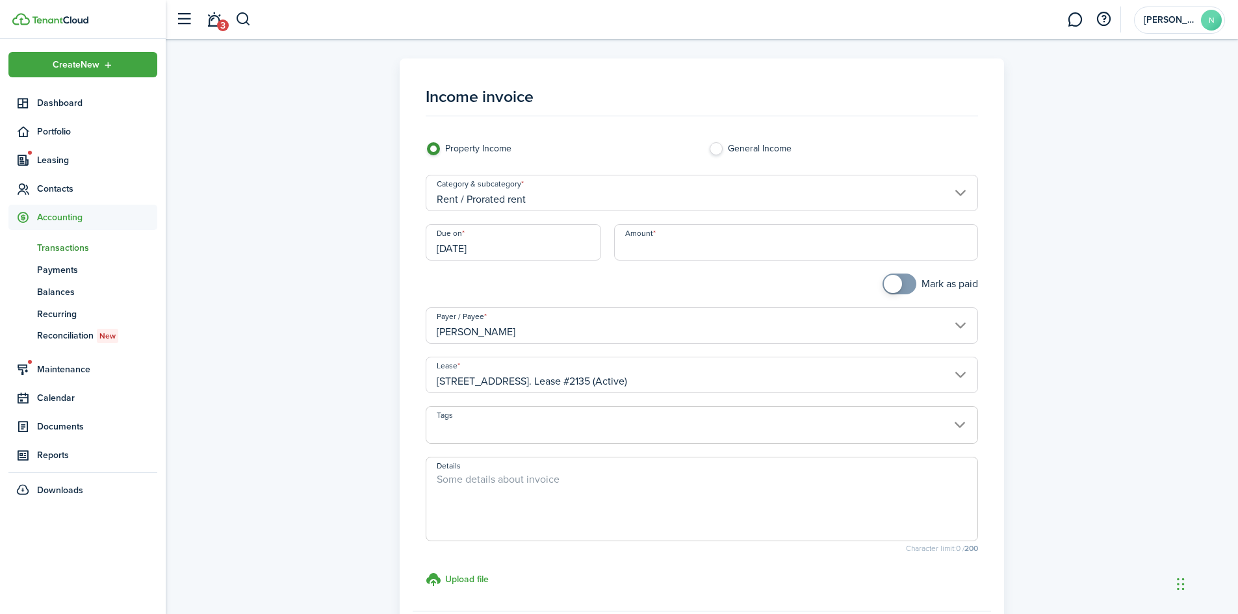
click at [715, 245] on input "Amount" at bounding box center [796, 242] width 364 height 36
type input "$278.00"
click at [549, 481] on textarea "Details" at bounding box center [702, 503] width 552 height 62
type textarea "p"
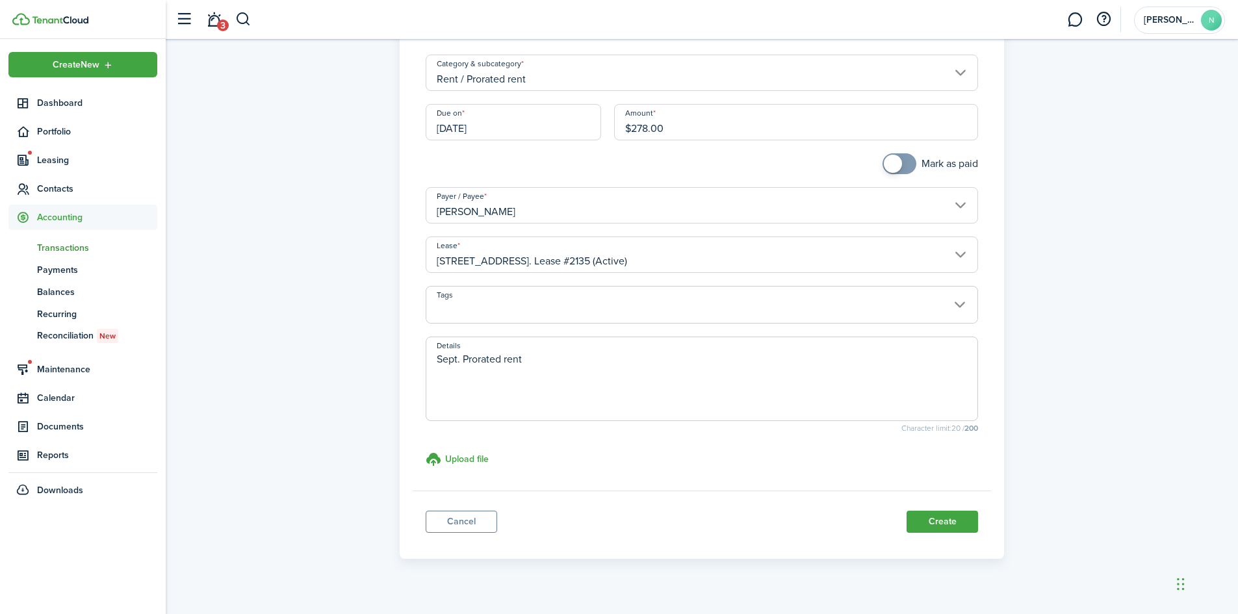
scroll to position [140, 0]
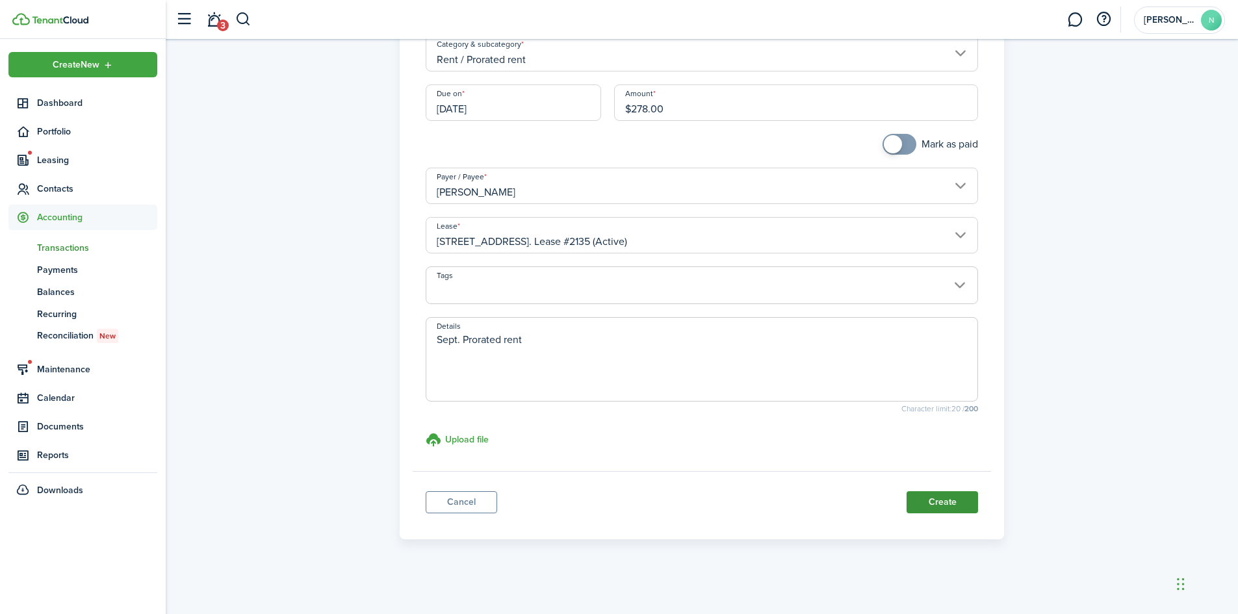
type textarea "Sept. Prorated rent"
click at [936, 501] on button "Create" at bounding box center [941, 502] width 71 height 22
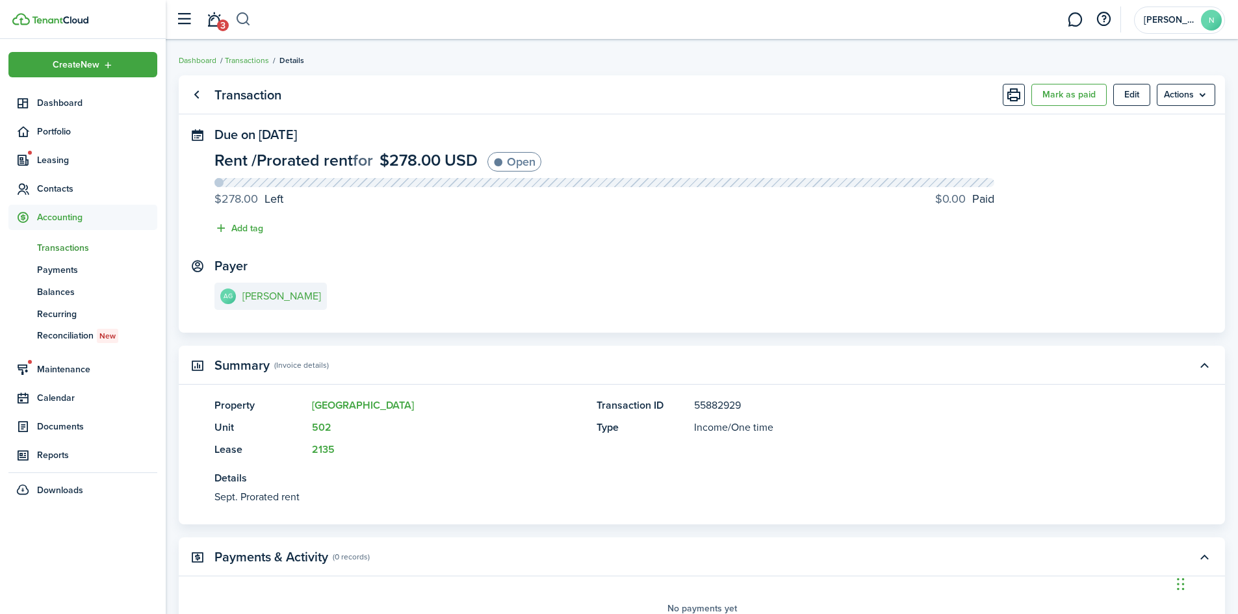
click at [245, 18] on button "button" at bounding box center [243, 19] width 16 height 22
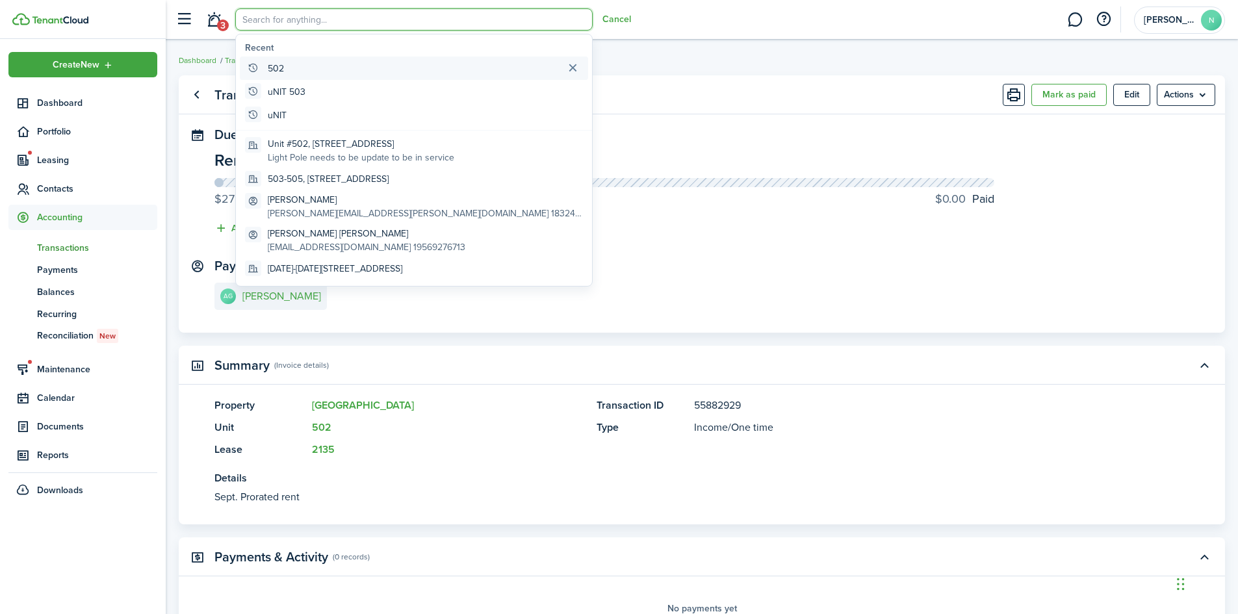
click at [283, 70] on global-search-item-title "502" at bounding box center [276, 69] width 16 height 14
type input "502"
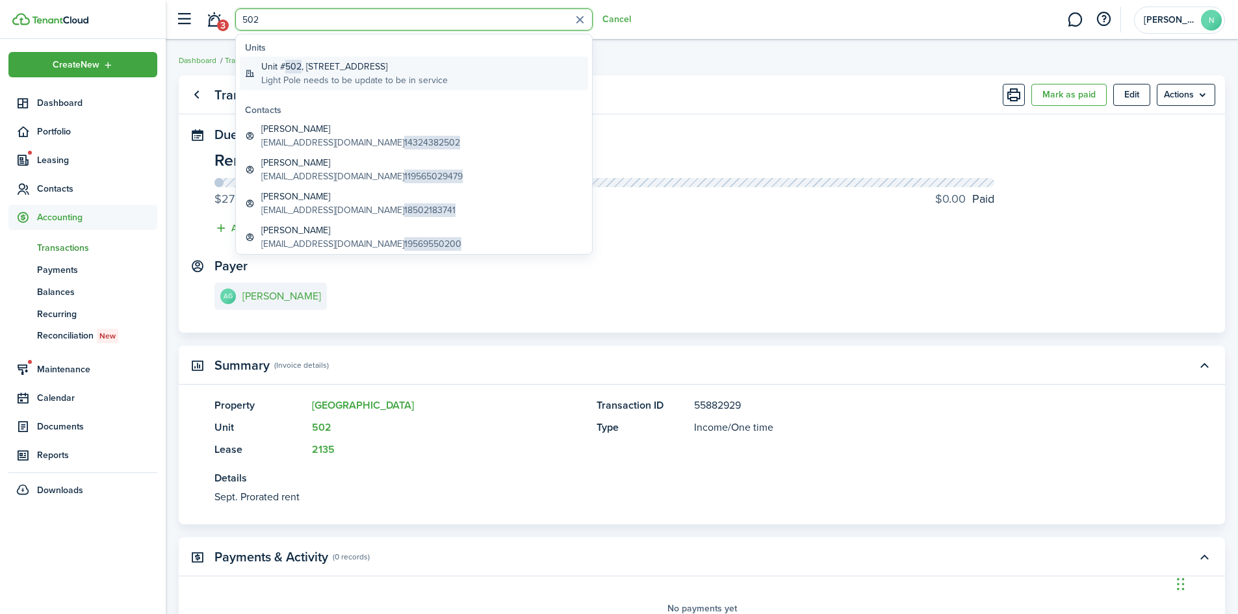
click at [283, 70] on global-search-item-title "Unit # 502 , [STREET_ADDRESS]" at bounding box center [354, 67] width 186 height 14
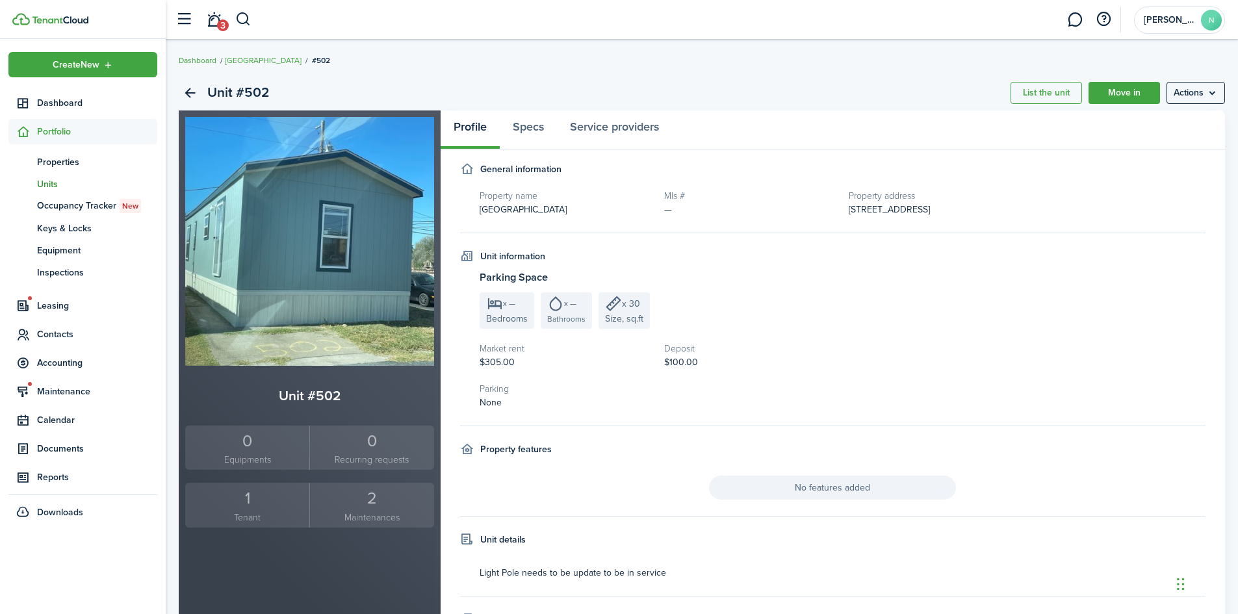
click at [244, 520] on small "Tenant" at bounding box center [247, 518] width 118 height 14
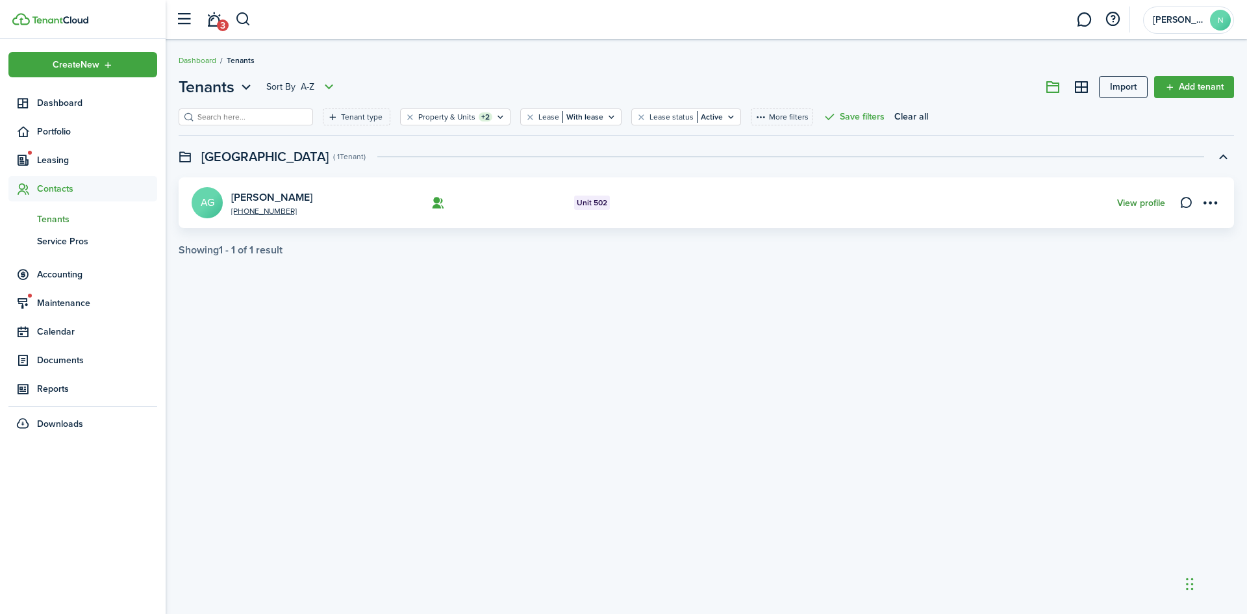
click at [1143, 203] on link "View profile" at bounding box center [1141, 203] width 48 height 10
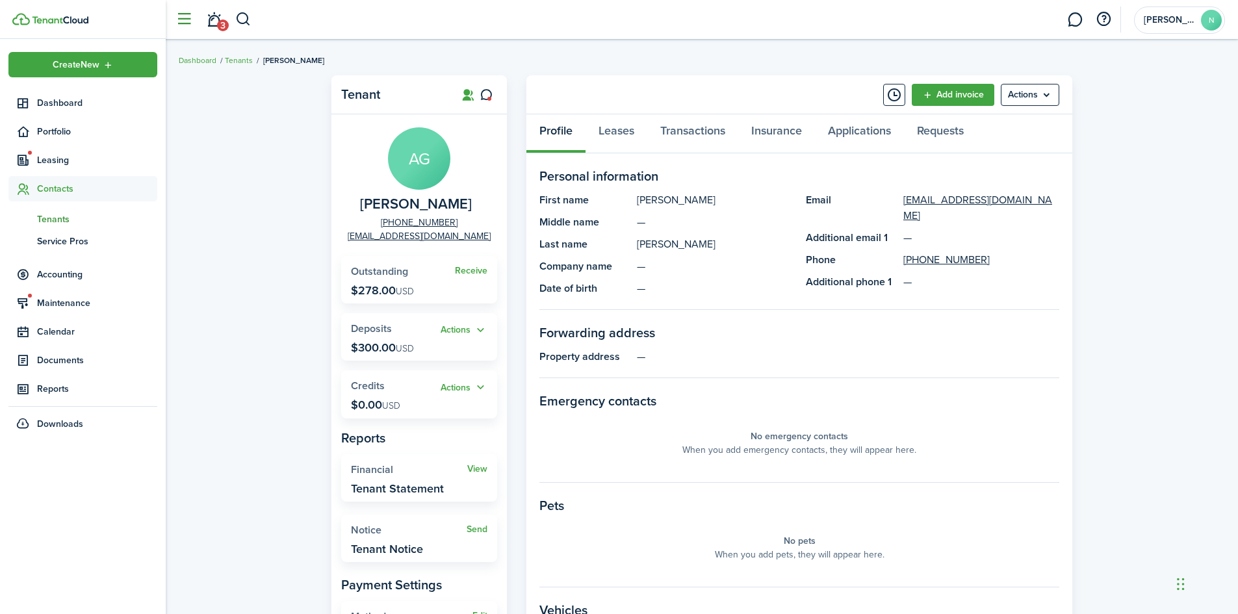
click at [188, 18] on button "button" at bounding box center [184, 19] width 25 height 25
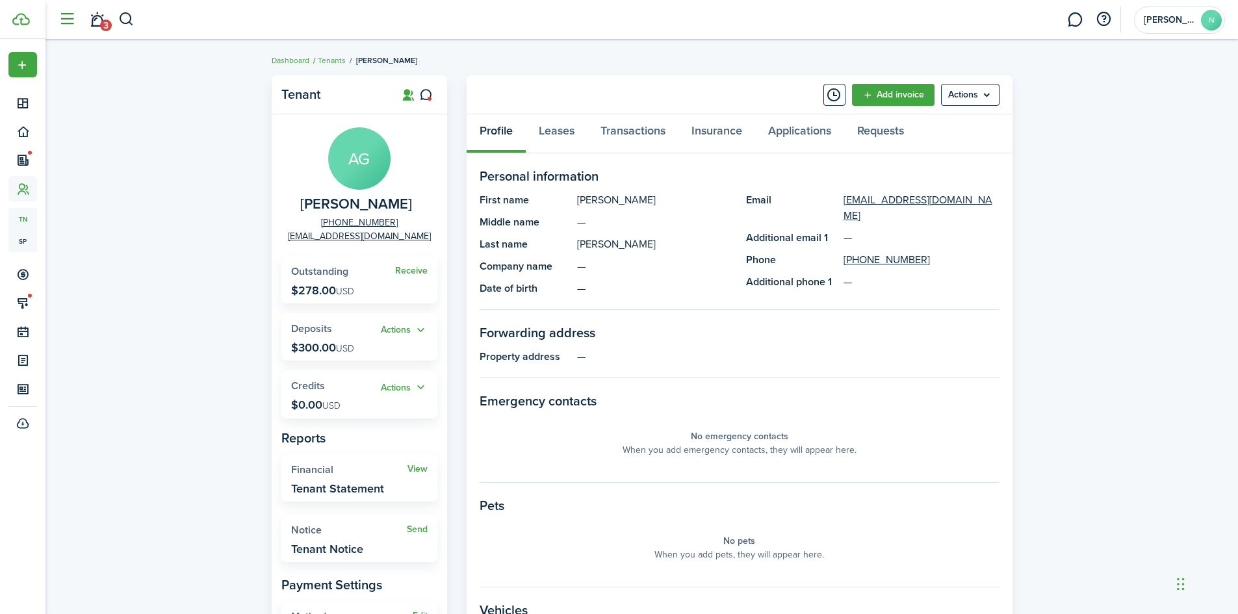
click at [69, 21] on button "button" at bounding box center [67, 19] width 25 height 25
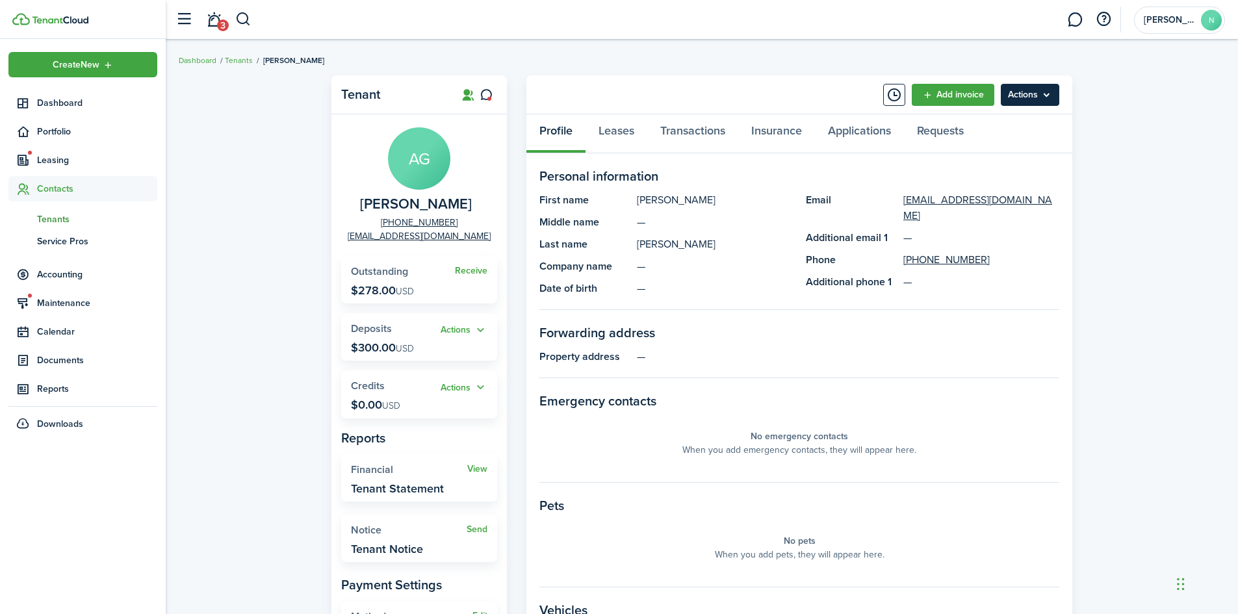
click at [1016, 95] on menu-btn "Actions" at bounding box center [1030, 95] width 58 height 22
click at [758, 90] on panel-main-header "Add invoice Actions" at bounding box center [799, 94] width 546 height 39
click at [47, 218] on span "Tenants" at bounding box center [97, 219] width 120 height 14
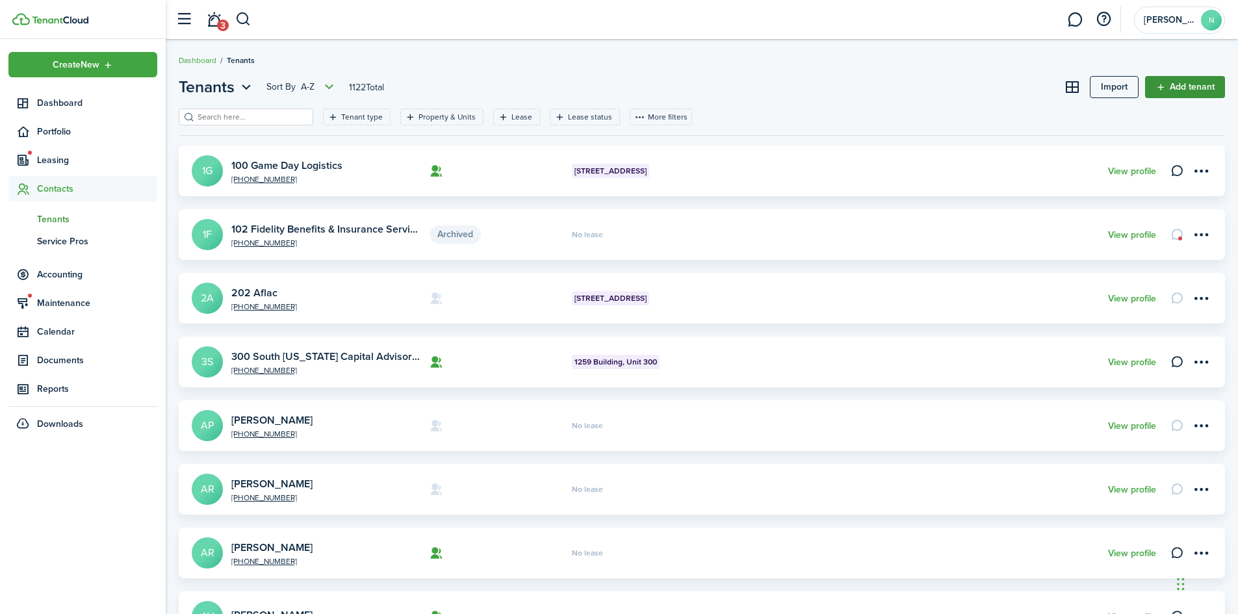
click at [1202, 91] on link "Add tenant" at bounding box center [1185, 87] width 80 height 22
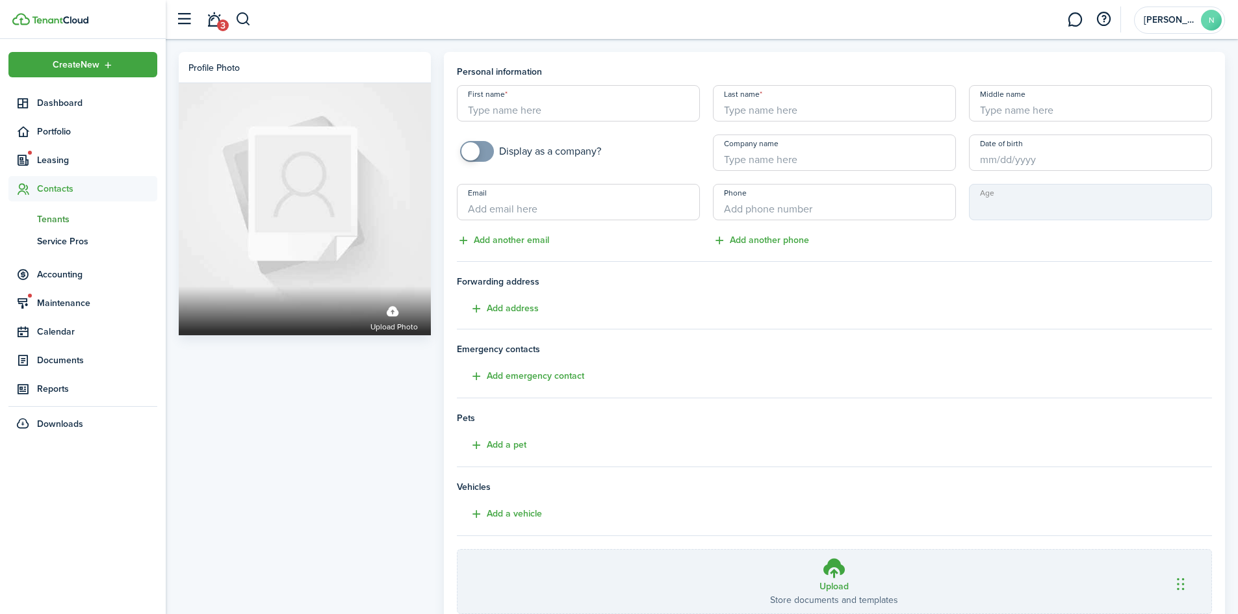
click at [630, 115] on input "First name" at bounding box center [578, 103] width 243 height 36
type input "[PERSON_NAME]"
type input "Marfil"
drag, startPoint x: 809, startPoint y: 118, endPoint x: 705, endPoint y: 114, distance: 104.0
click at [703, 116] on div "First name [PERSON_NAME] Last name [PERSON_NAME] Middle name Display as a compa…" at bounding box center [834, 166] width 769 height 163
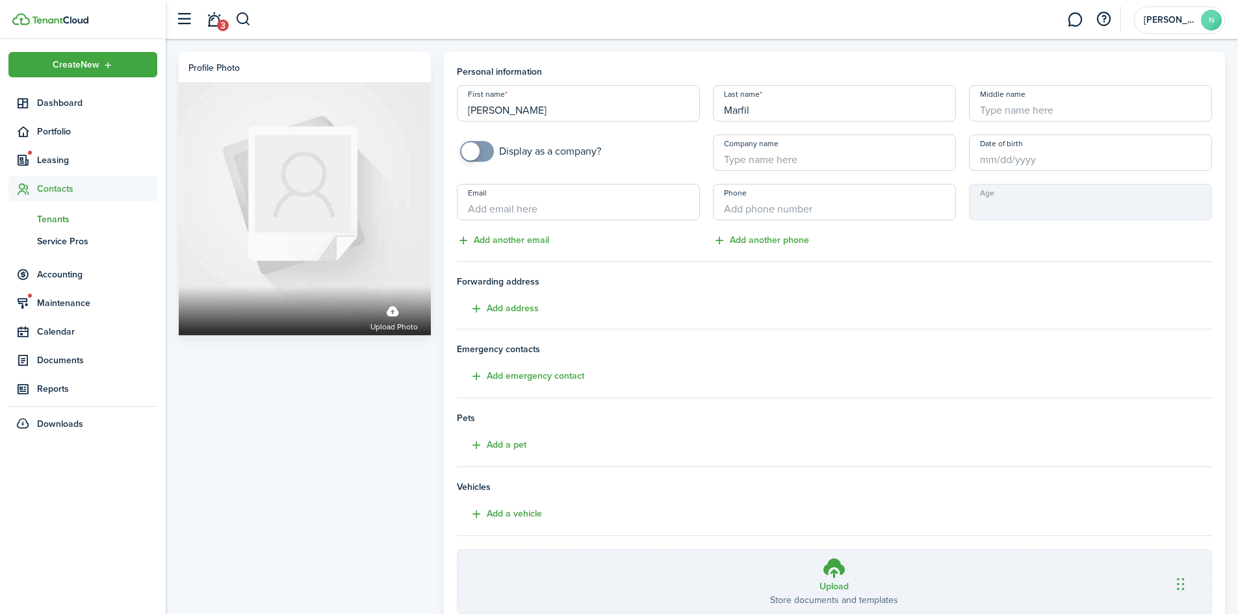
click at [1036, 159] on input "Date of birth" at bounding box center [1090, 152] width 243 height 36
type input "Marfil"
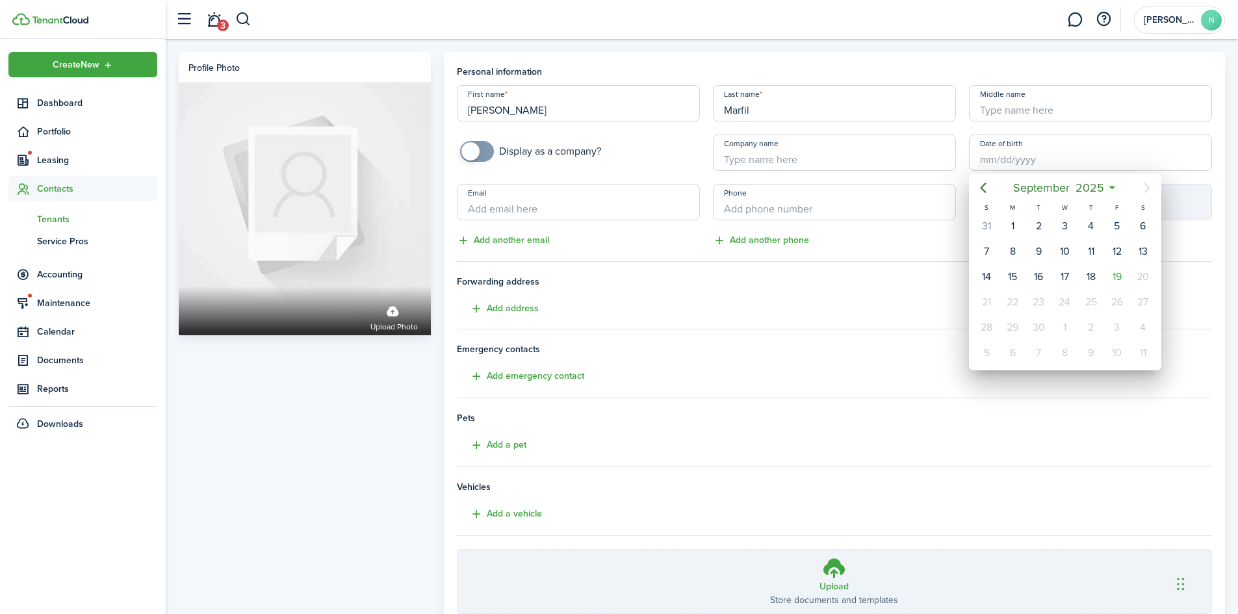
click at [590, 203] on div at bounding box center [619, 307] width 1446 height 822
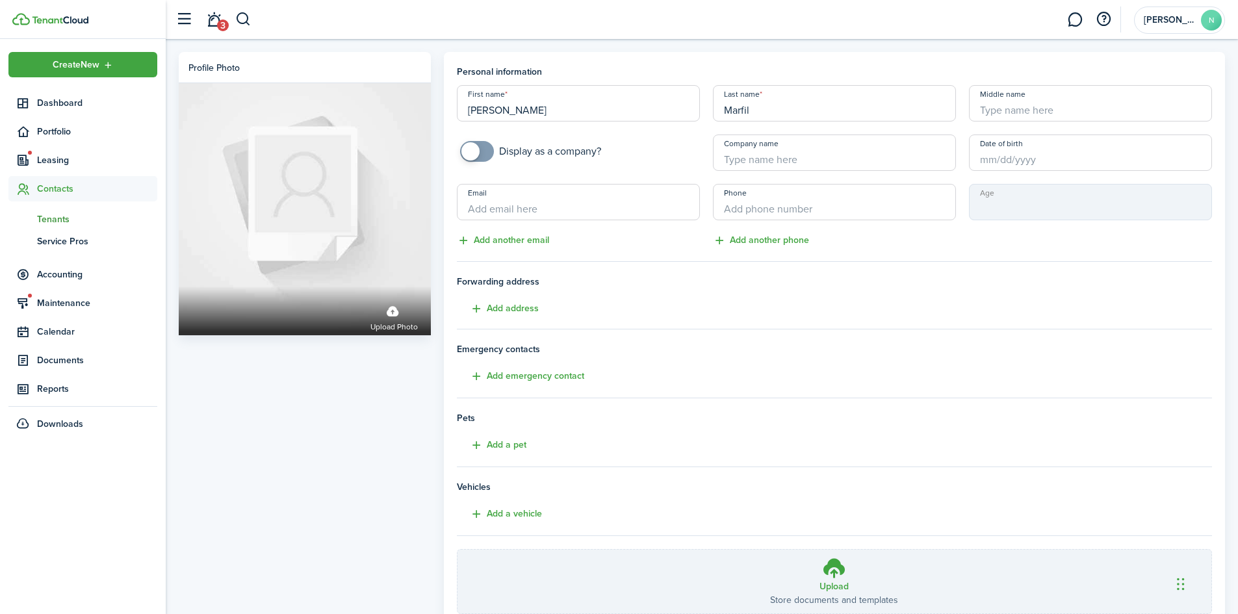
click at [546, 215] on input "Email" at bounding box center [578, 202] width 243 height 36
type input "[EMAIL_ADDRESS][DOMAIN_NAME]"
click at [785, 214] on input "+1" at bounding box center [834, 202] width 243 height 36
type input "[PHONE_NUMBER]"
click at [597, 210] on input "[EMAIL_ADDRESS][DOMAIN_NAME]" at bounding box center [578, 202] width 243 height 36
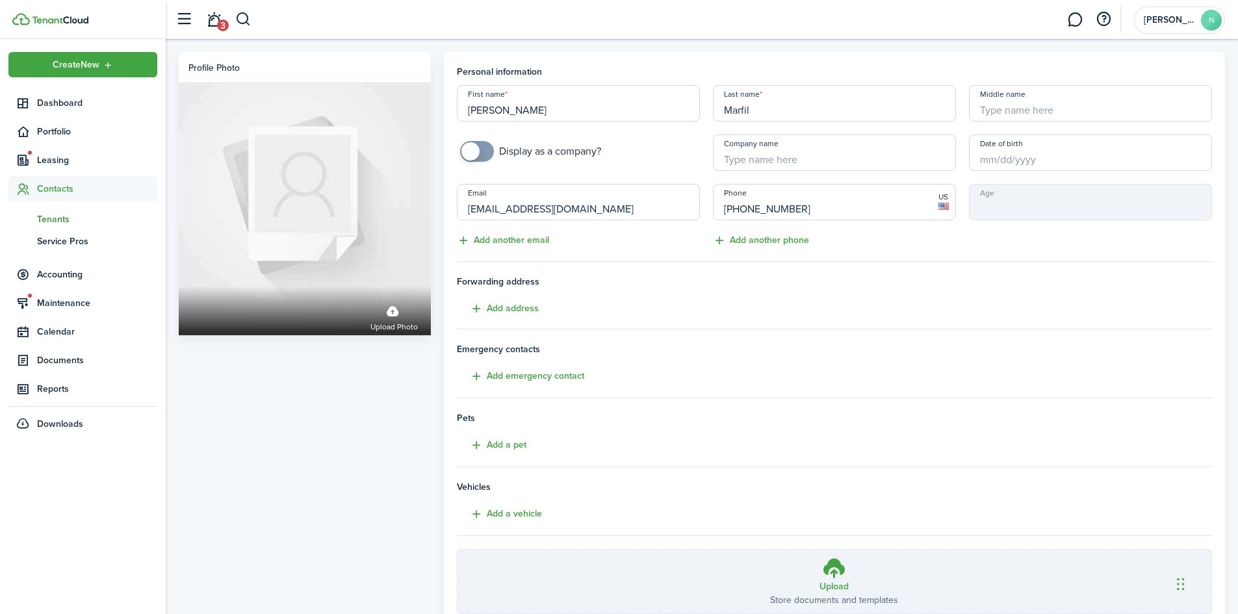
click at [500, 209] on input "[EMAIL_ADDRESS][DOMAIN_NAME]" at bounding box center [578, 202] width 243 height 36
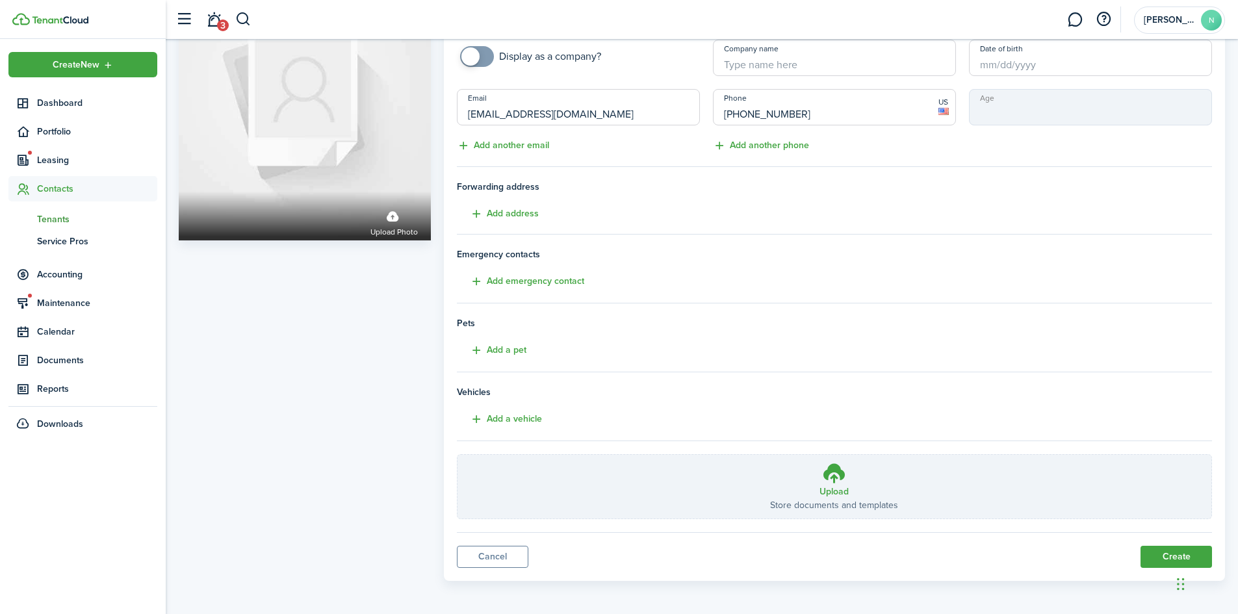
scroll to position [97, 0]
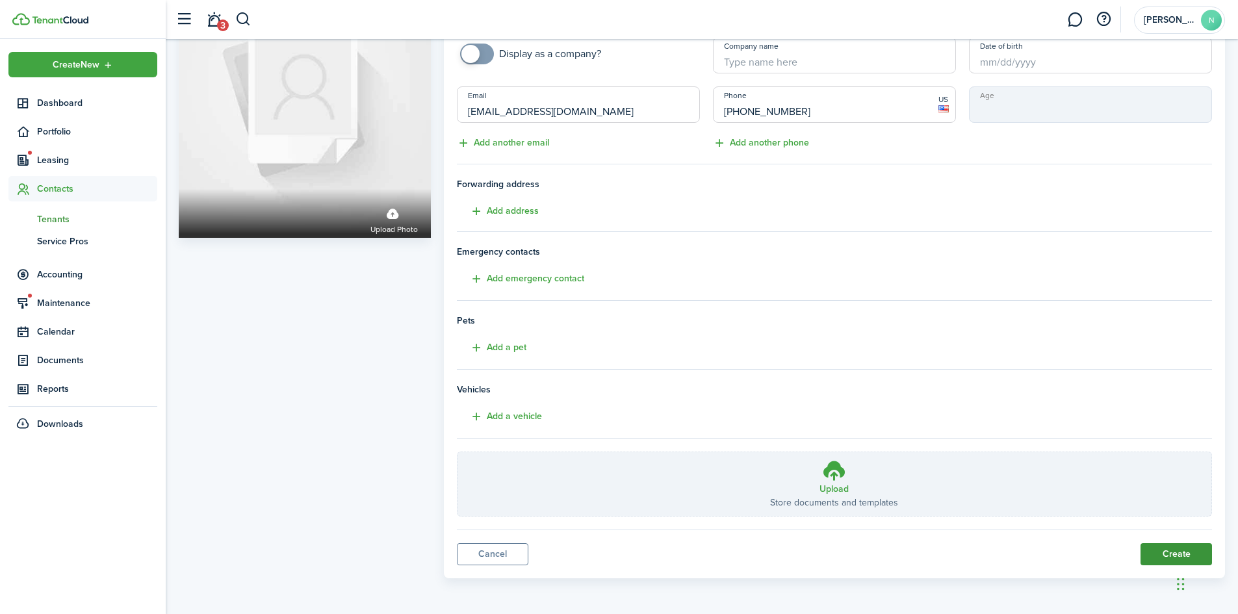
click at [1162, 550] on button "Create" at bounding box center [1175, 554] width 71 height 22
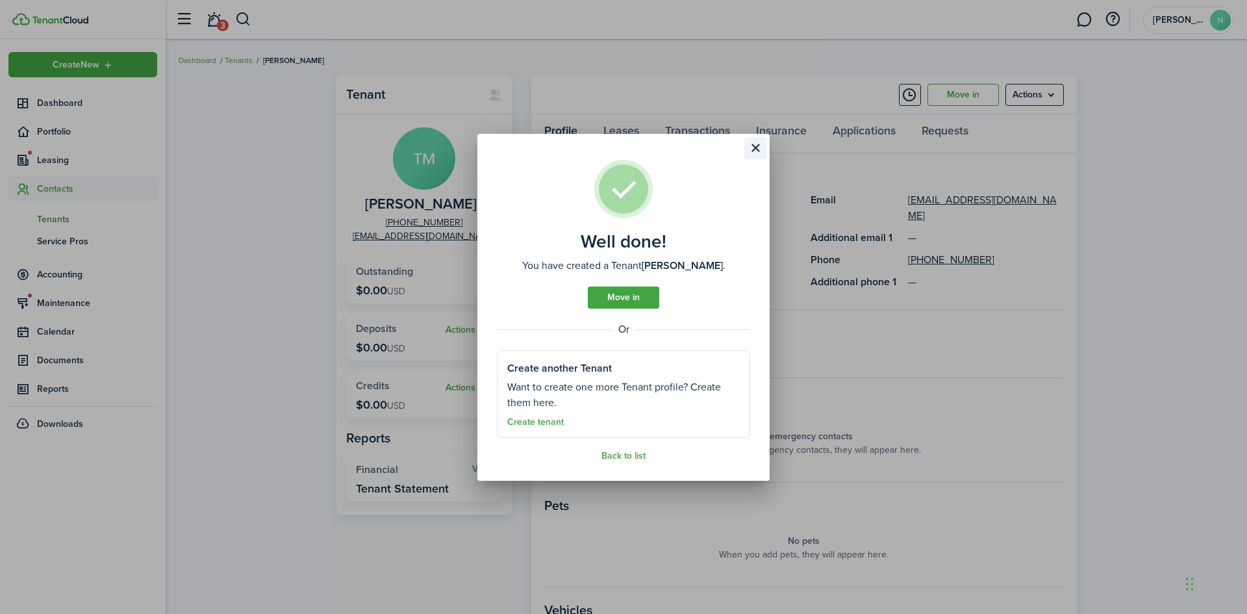
click at [754, 146] on button "Close modal" at bounding box center [756, 148] width 22 height 22
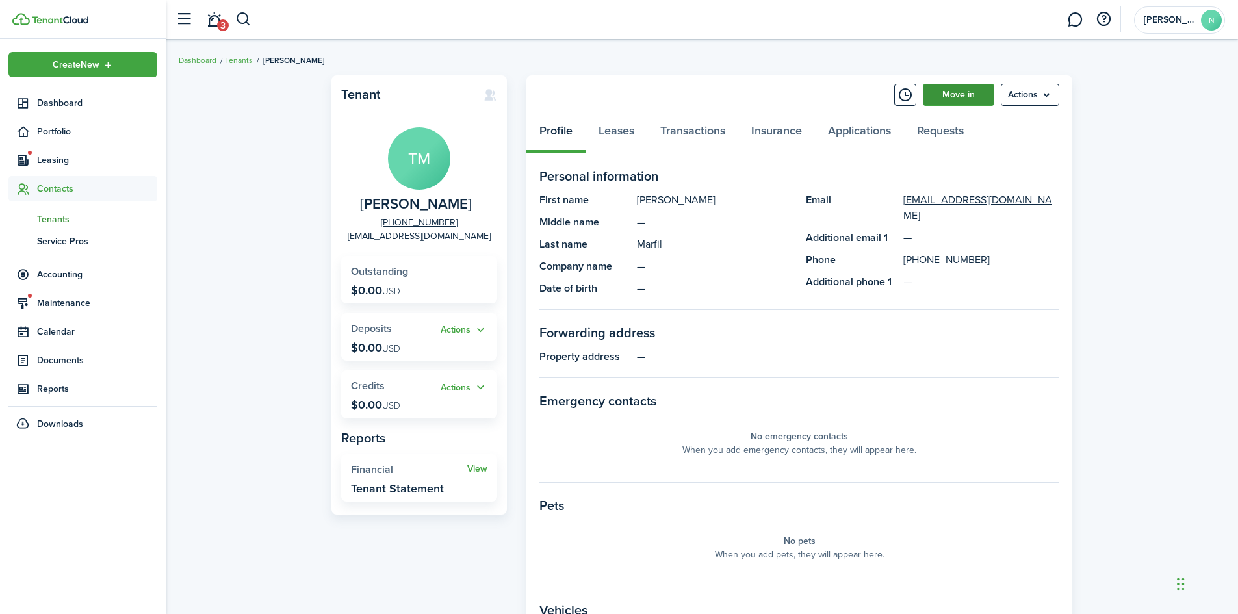
click at [979, 98] on link "Move in" at bounding box center [958, 95] width 71 height 22
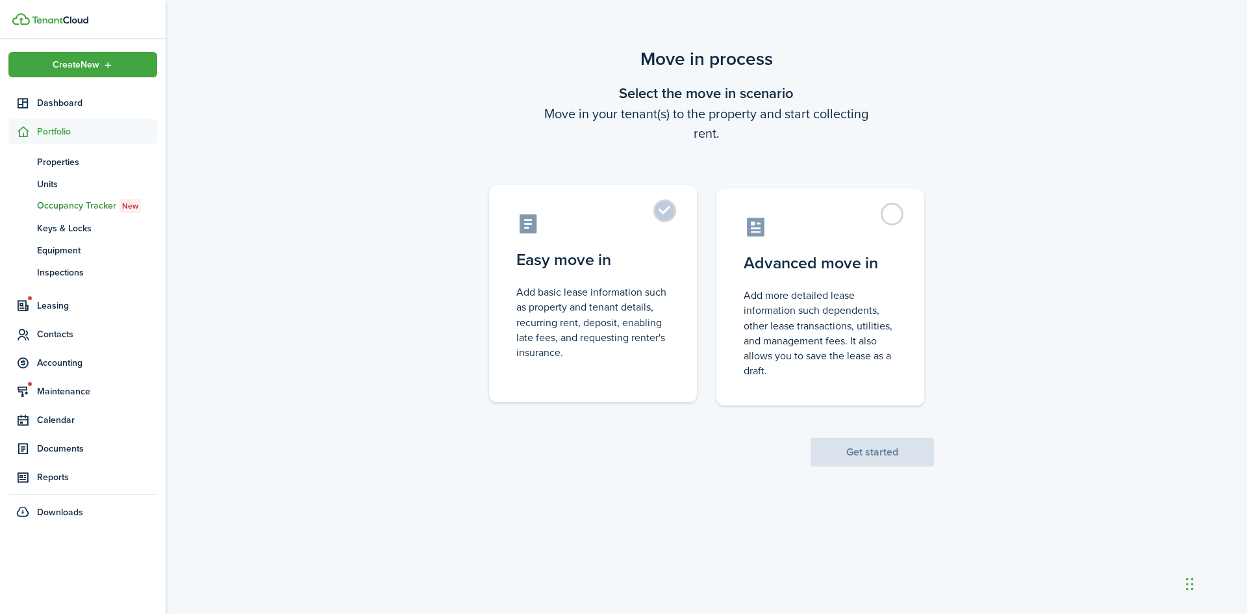
click at [663, 212] on label "Easy move in Add basic lease information such as property and tenant details, r…" at bounding box center [593, 293] width 208 height 217
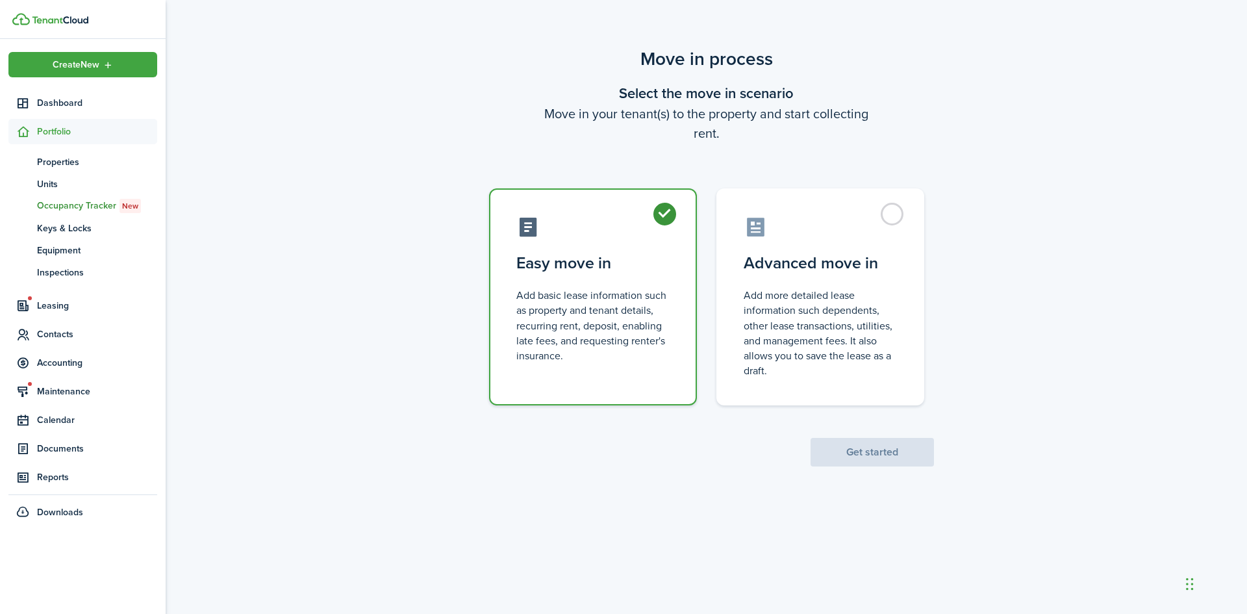
radio input "true"
click at [887, 457] on button "Get started" at bounding box center [872, 452] width 123 height 29
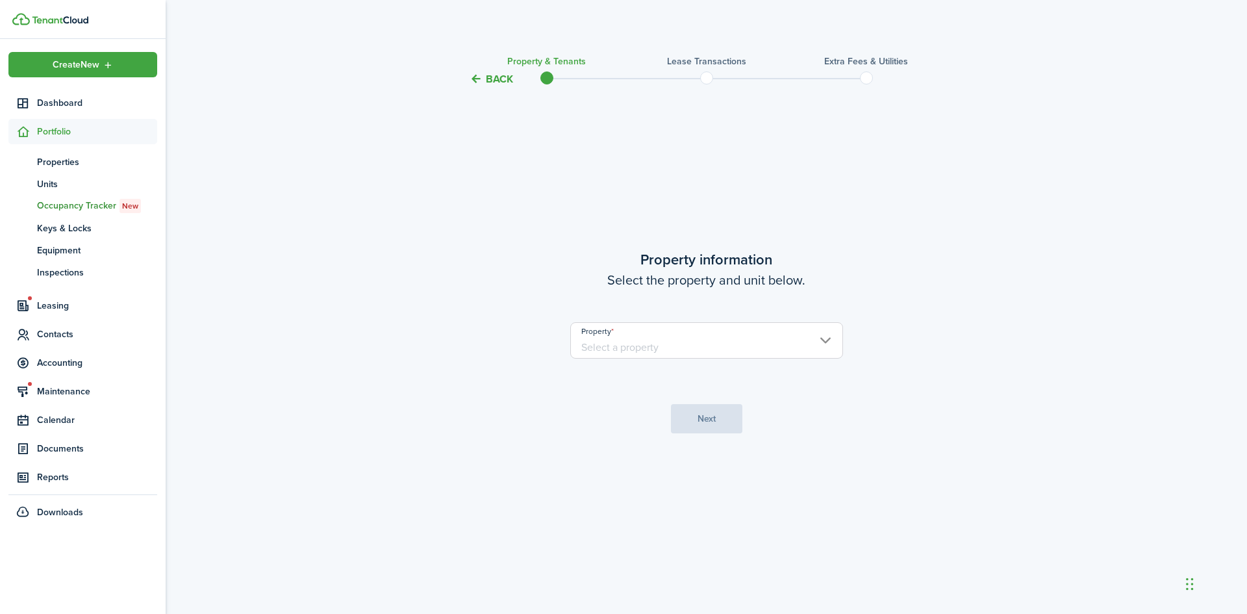
click at [756, 344] on input "Property" at bounding box center [706, 340] width 273 height 36
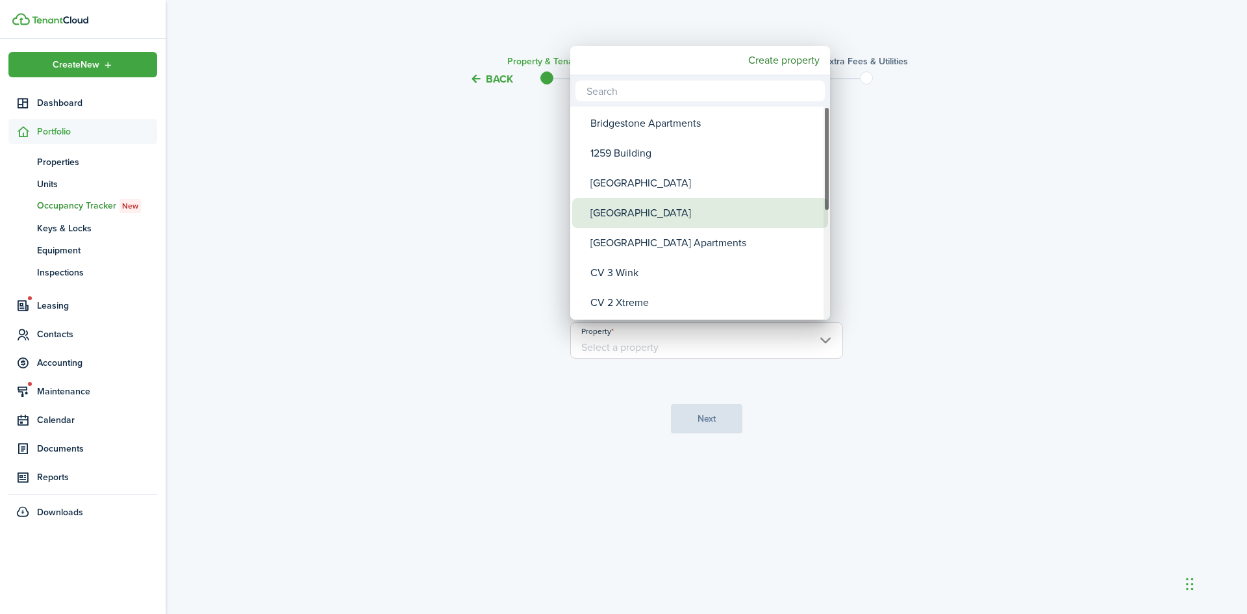
click at [702, 218] on div "[GEOGRAPHIC_DATA]" at bounding box center [706, 213] width 230 height 30
type input "[GEOGRAPHIC_DATA]"
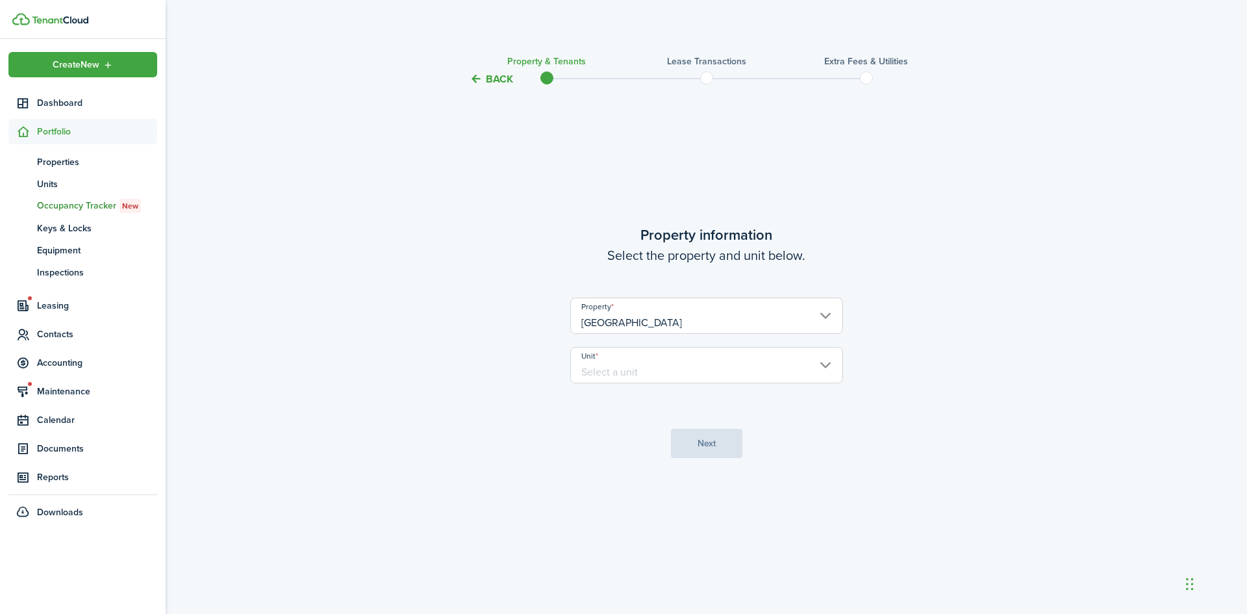
click at [672, 363] on input "Unit" at bounding box center [706, 365] width 273 height 36
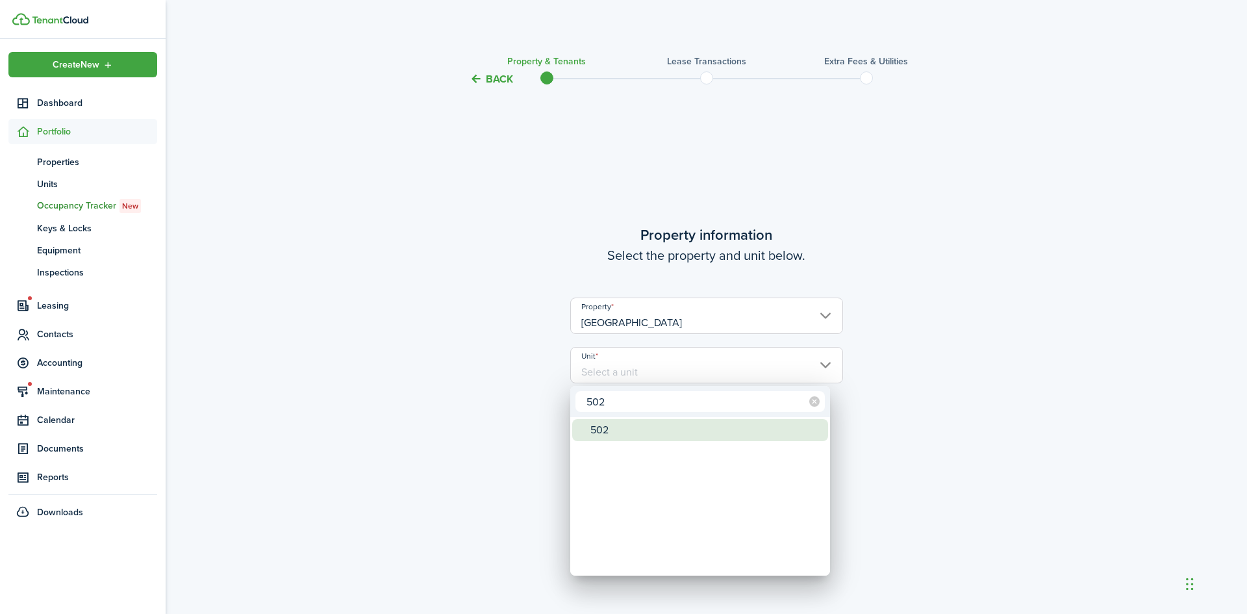
type input "502"
click at [642, 432] on div "502" at bounding box center [706, 430] width 230 height 22
type input "502"
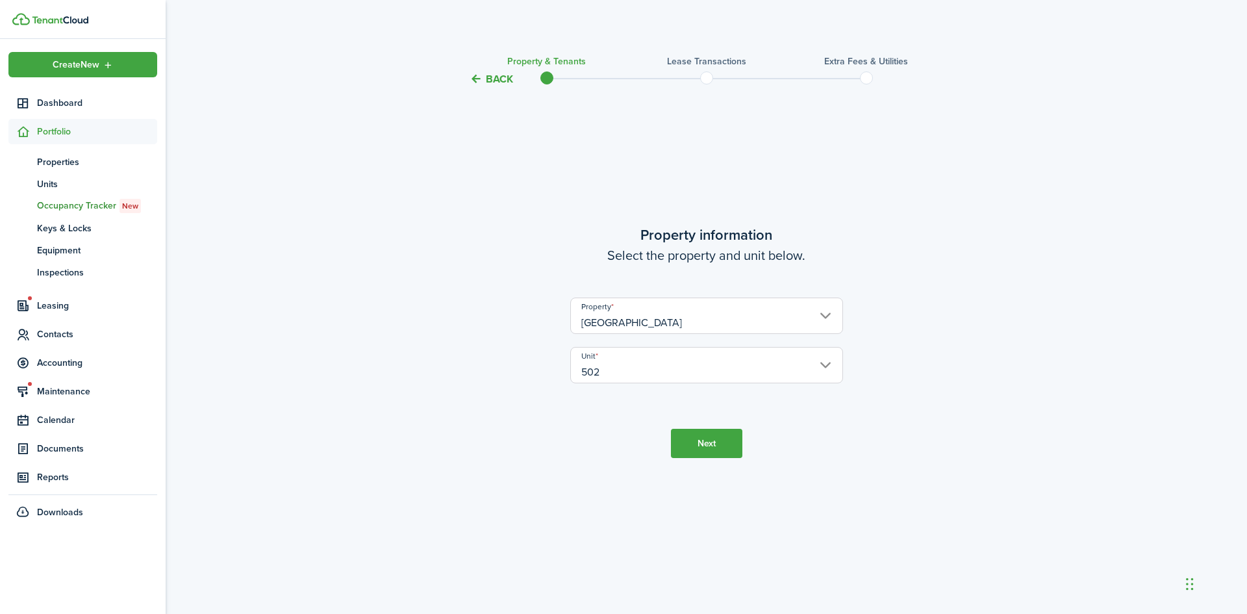
click at [702, 440] on button "Next" at bounding box center [706, 443] width 71 height 29
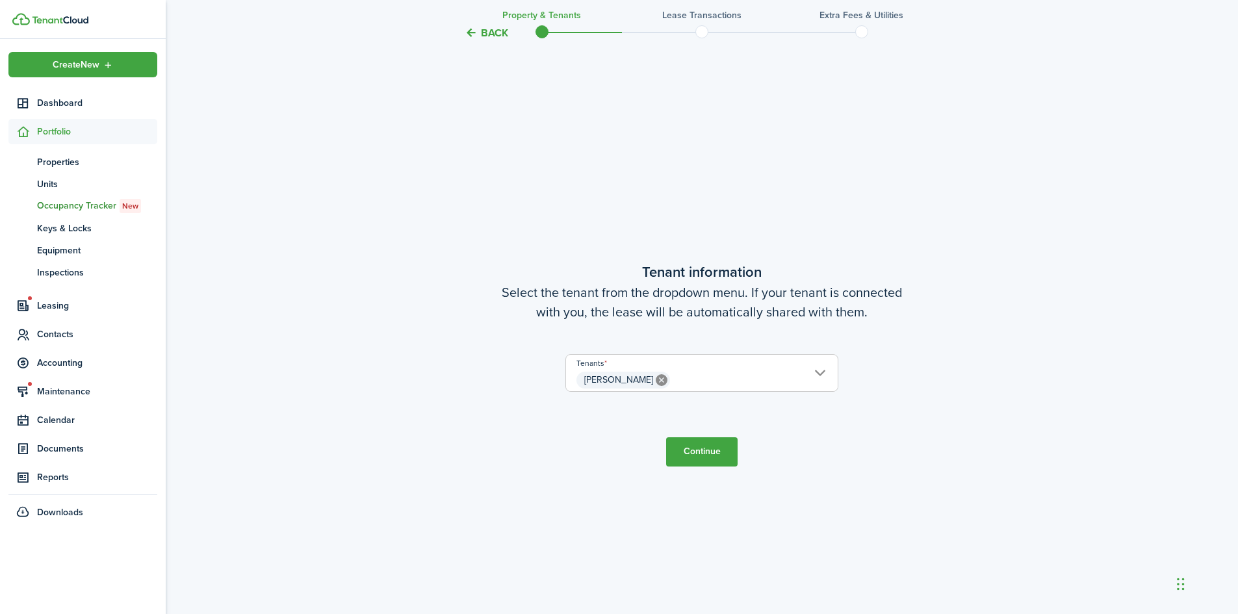
scroll to position [527, 0]
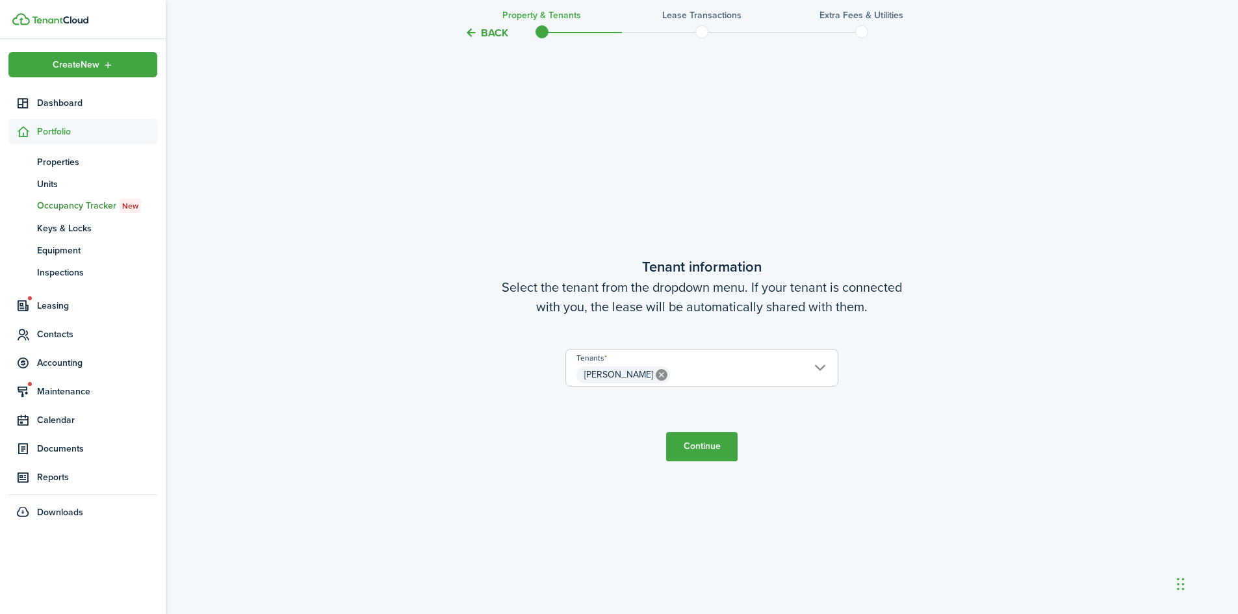
click at [708, 452] on button "Continue" at bounding box center [701, 446] width 71 height 29
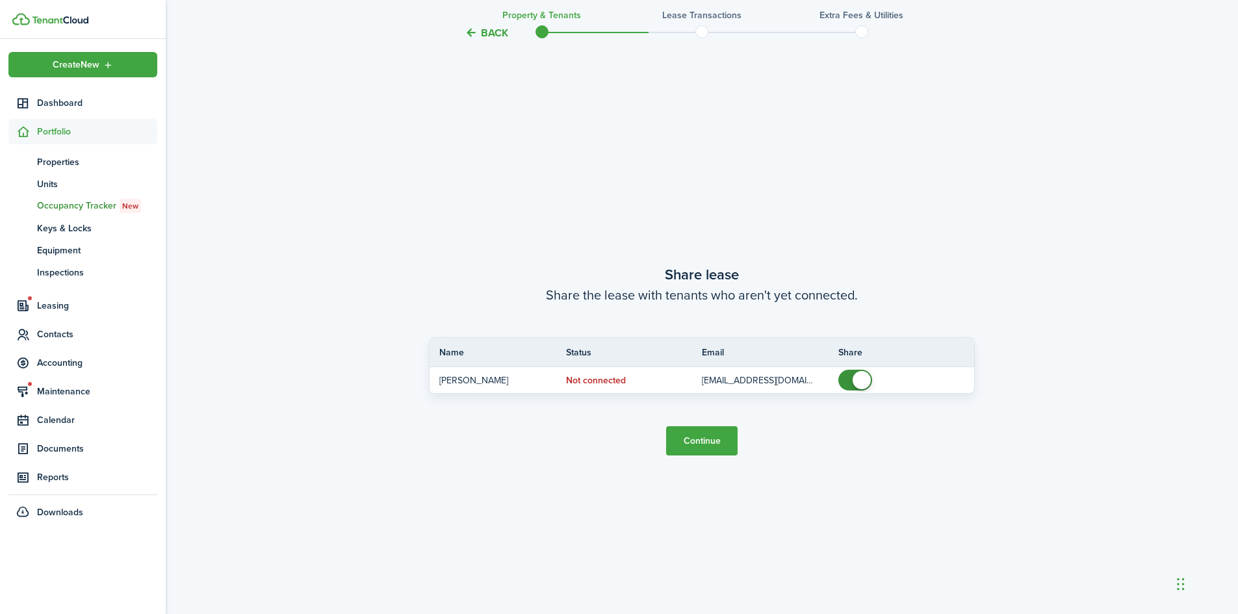
scroll to position [1141, 0]
click at [712, 449] on button "Continue" at bounding box center [701, 439] width 71 height 29
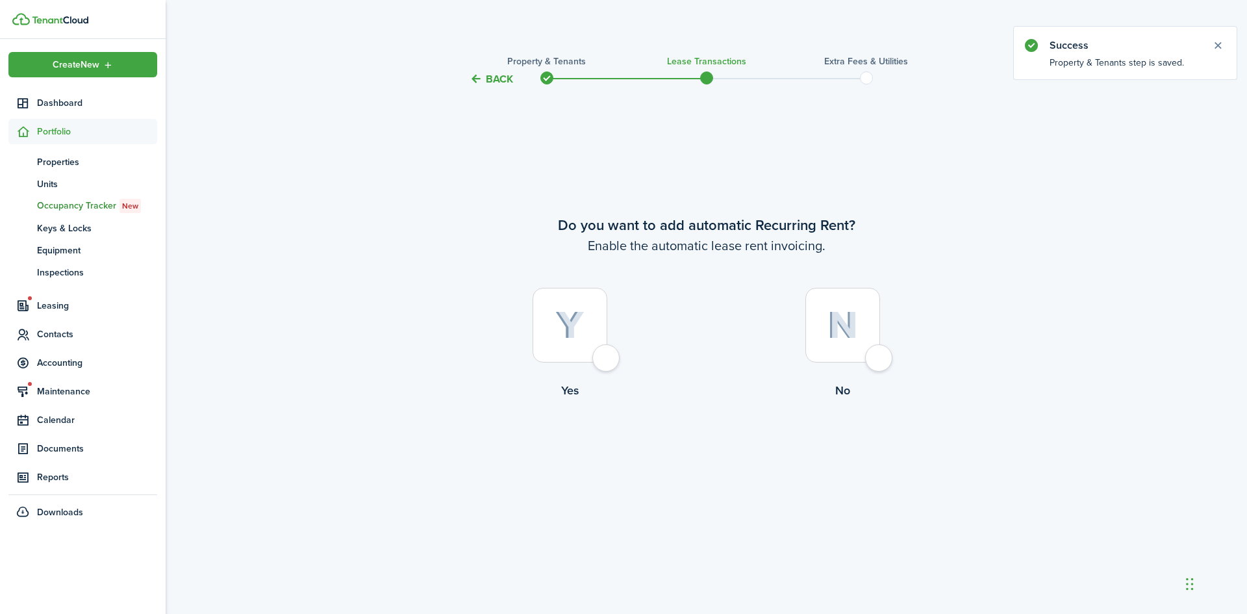
click at [607, 363] on div at bounding box center [570, 325] width 75 height 75
radio input "true"
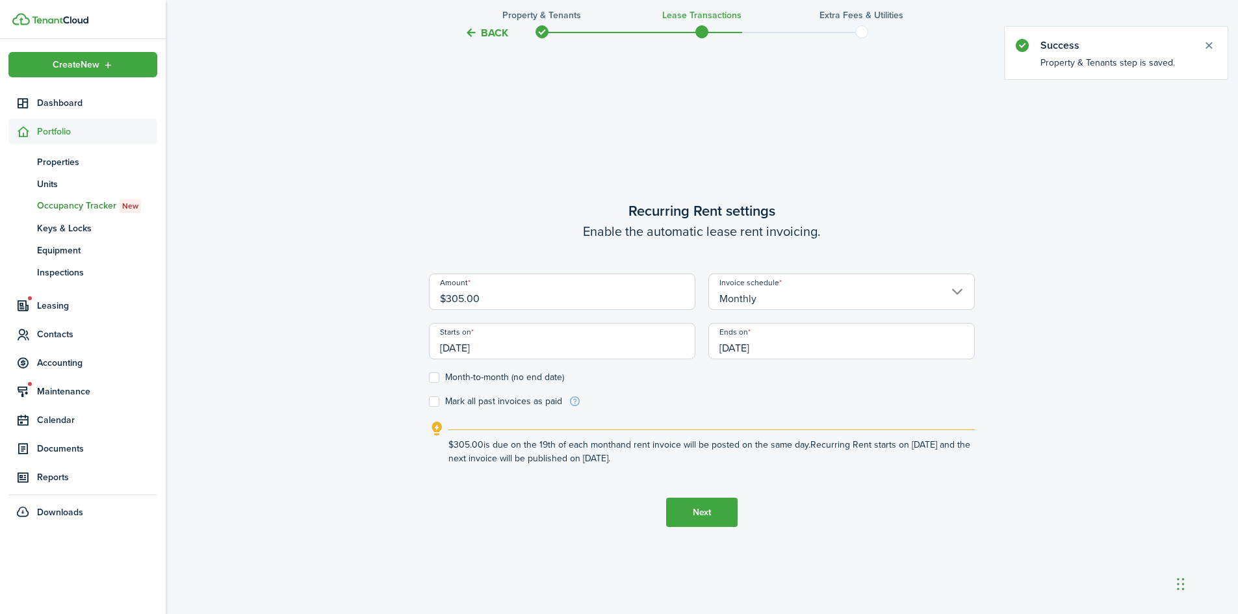
scroll to position [527, 0]
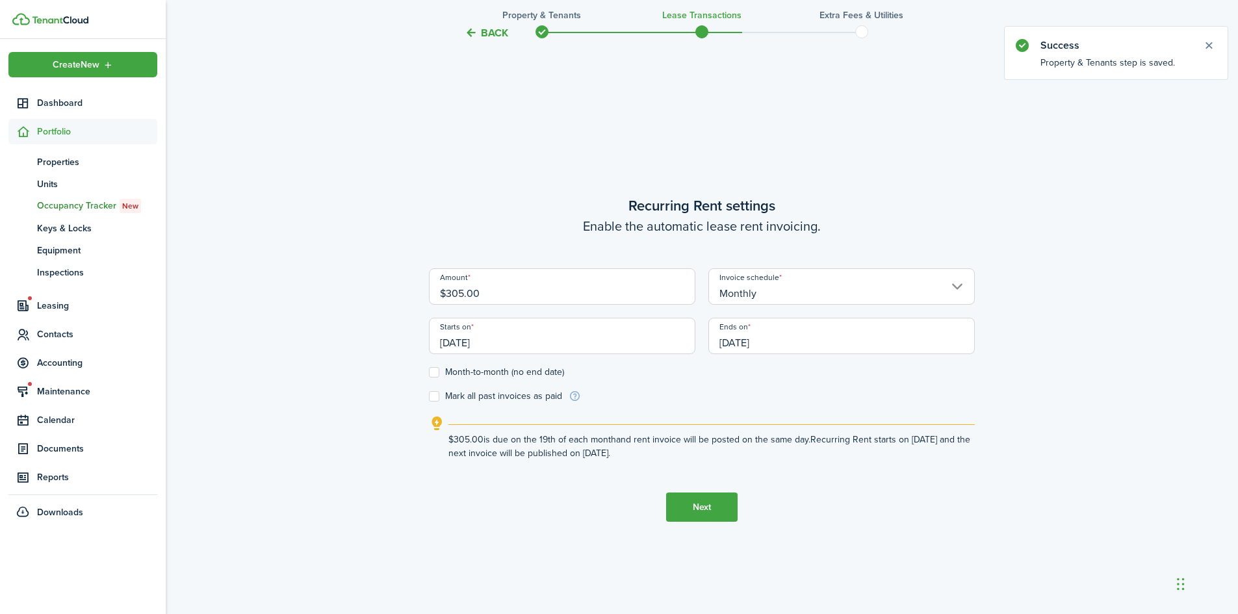
click at [583, 290] on input "$305.00" at bounding box center [562, 286] width 266 height 36
type input "$"
click at [503, 342] on input "[DATE]" at bounding box center [562, 336] width 266 height 36
type input "$695.00"
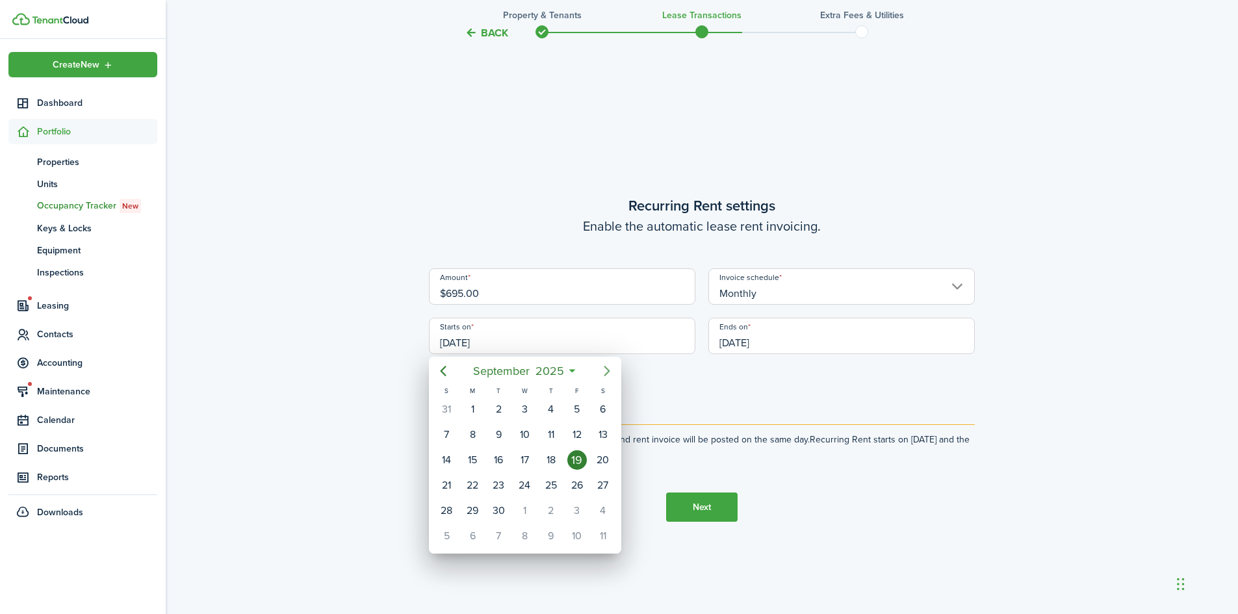
click at [605, 371] on icon "Next page" at bounding box center [607, 371] width 16 height 16
click at [526, 409] on div "1" at bounding box center [524, 409] width 19 height 19
type input "[DATE]"
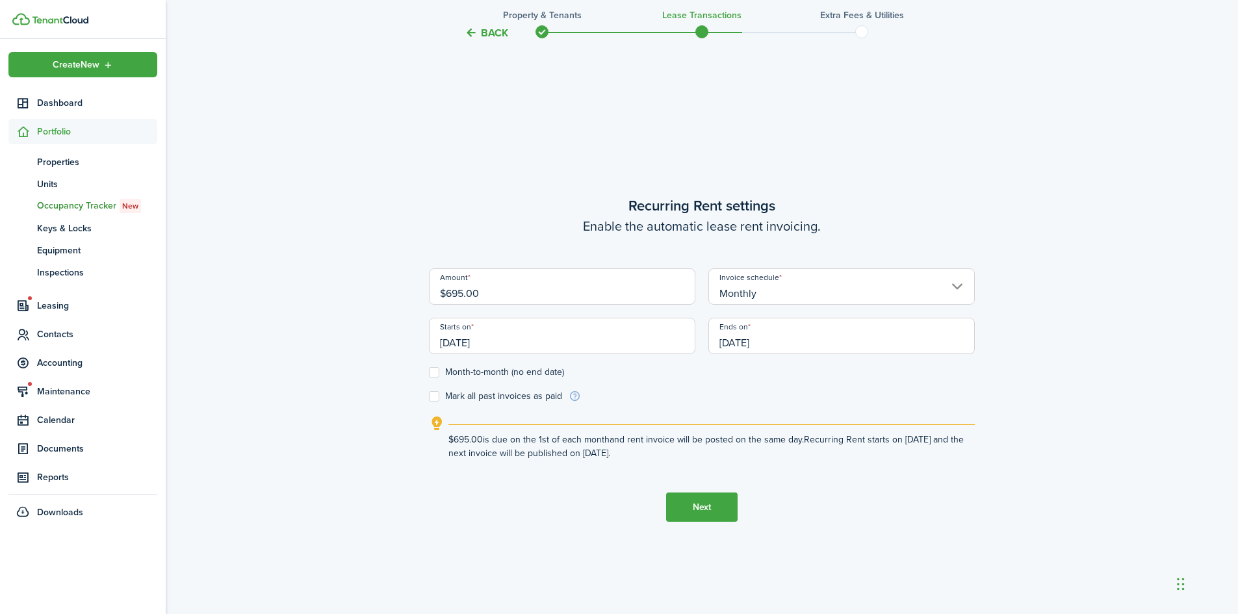
drag, startPoint x: 783, startPoint y: 340, endPoint x: 717, endPoint y: 342, distance: 65.6
click at [717, 342] on input "[DATE]" at bounding box center [841, 336] width 266 height 36
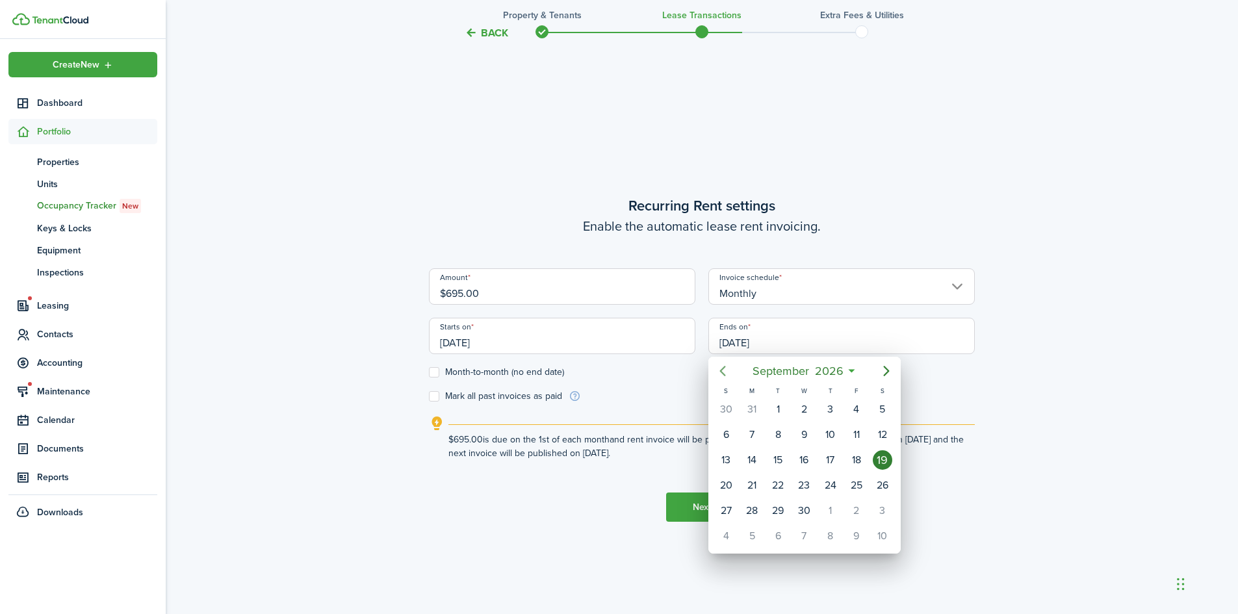
click at [722, 372] on icon "Previous page" at bounding box center [723, 371] width 6 height 10
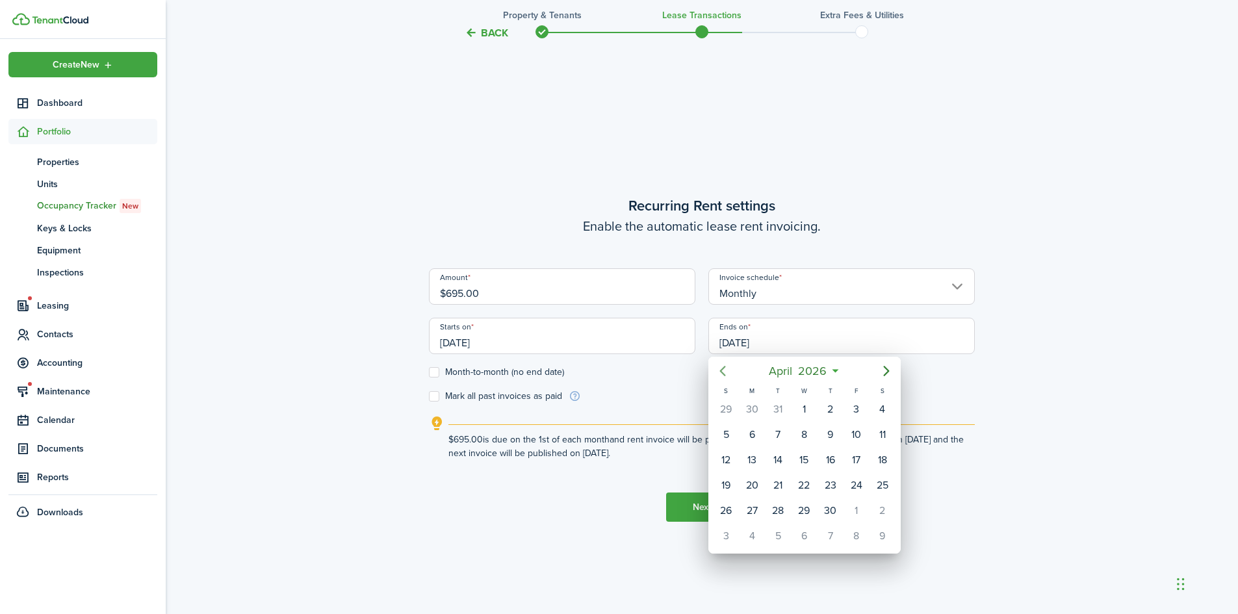
click at [722, 372] on icon "Previous page" at bounding box center [723, 371] width 6 height 10
click at [828, 459] on div "19" at bounding box center [830, 459] width 19 height 19
type input "[DATE]"
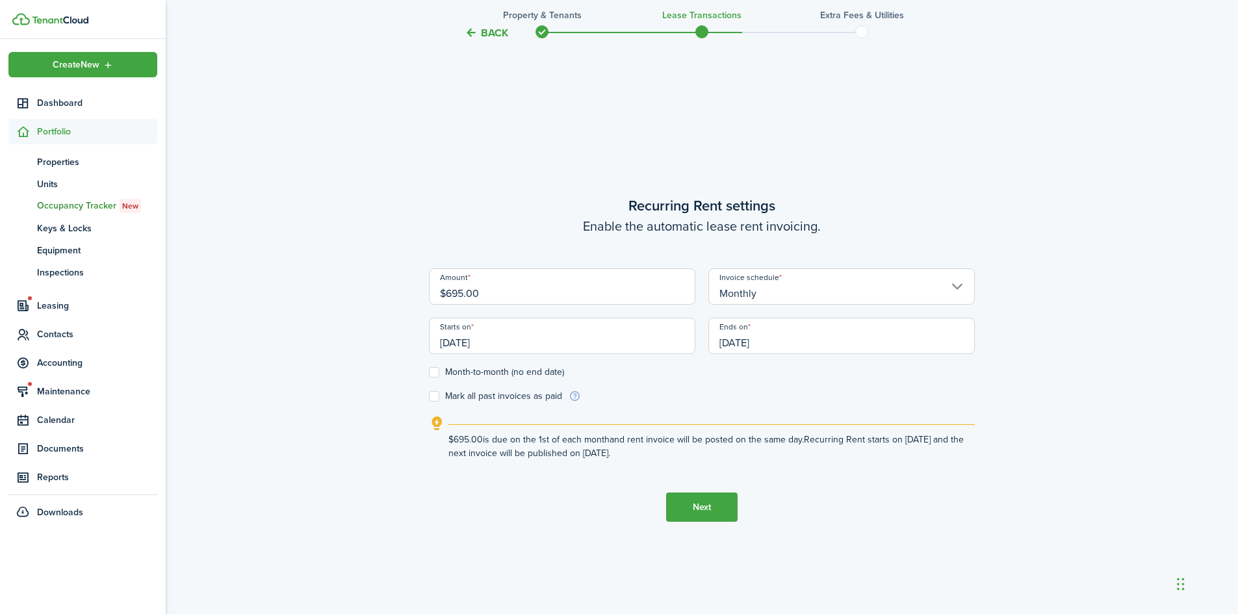
click at [439, 373] on label "Month-to-month (no end date)" at bounding box center [496, 372] width 135 height 10
click at [429, 373] on input "Month-to-month (no end date)" at bounding box center [428, 372] width 1 height 1
checkbox input "true"
click at [457, 340] on input "[DATE]" at bounding box center [562, 336] width 266 height 36
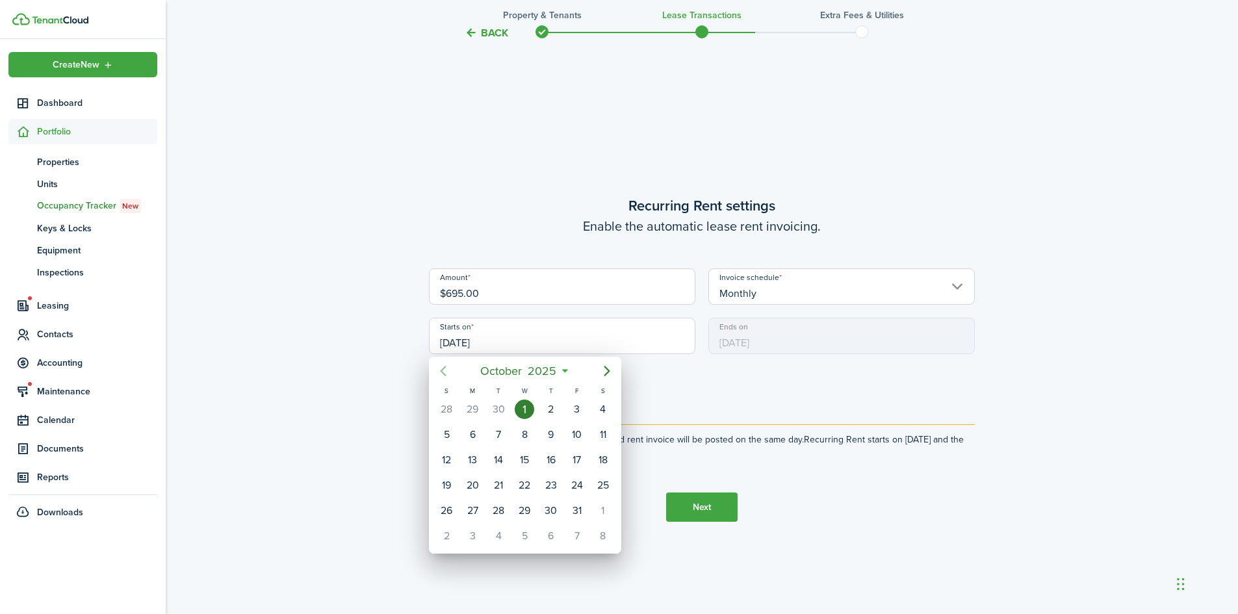
click at [444, 371] on icon "Previous page" at bounding box center [443, 371] width 16 height 16
click at [573, 457] on div "19" at bounding box center [576, 459] width 19 height 19
type input "[DATE]"
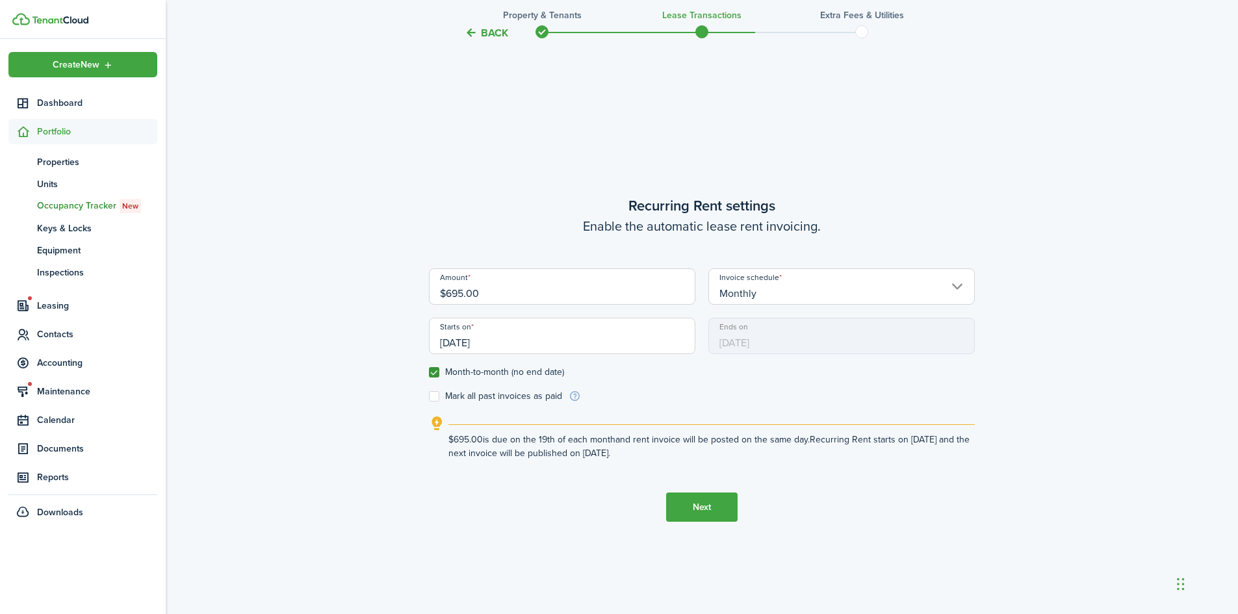
click at [712, 513] on button "Next" at bounding box center [701, 506] width 71 height 29
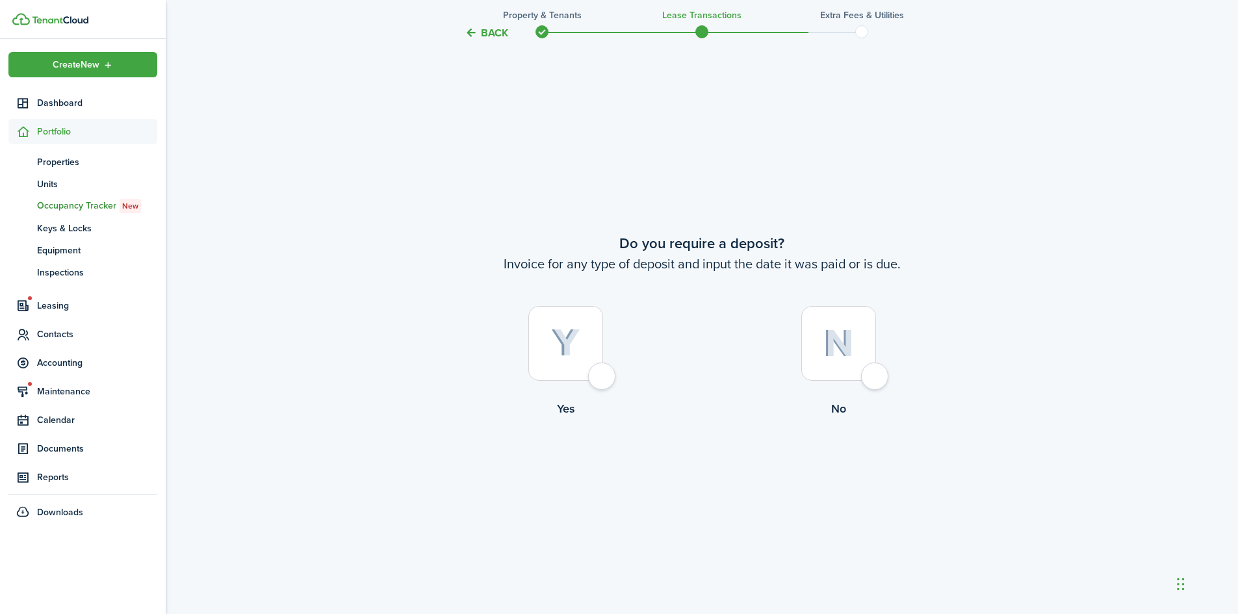
scroll to position [1141, 0]
click at [603, 379] on div at bounding box center [565, 342] width 75 height 75
radio input "true"
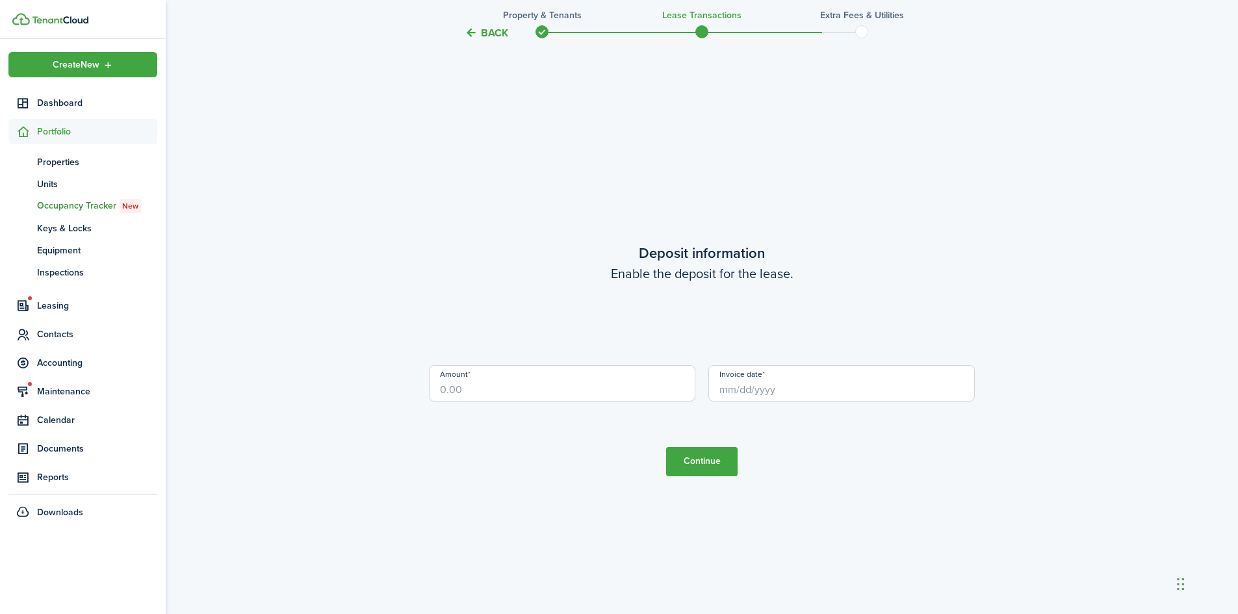
scroll to position [1755, 0]
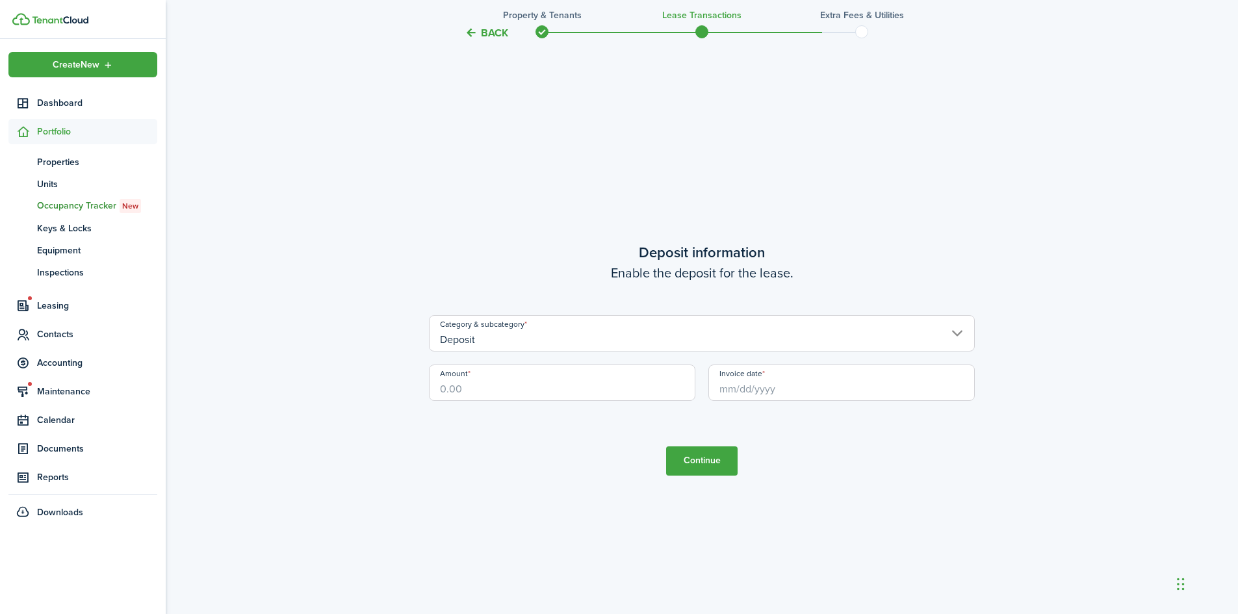
click at [563, 390] on input "Amount" at bounding box center [562, 382] width 266 height 36
click at [735, 390] on input "Invoice date" at bounding box center [841, 382] width 266 height 36
type input "$300.00"
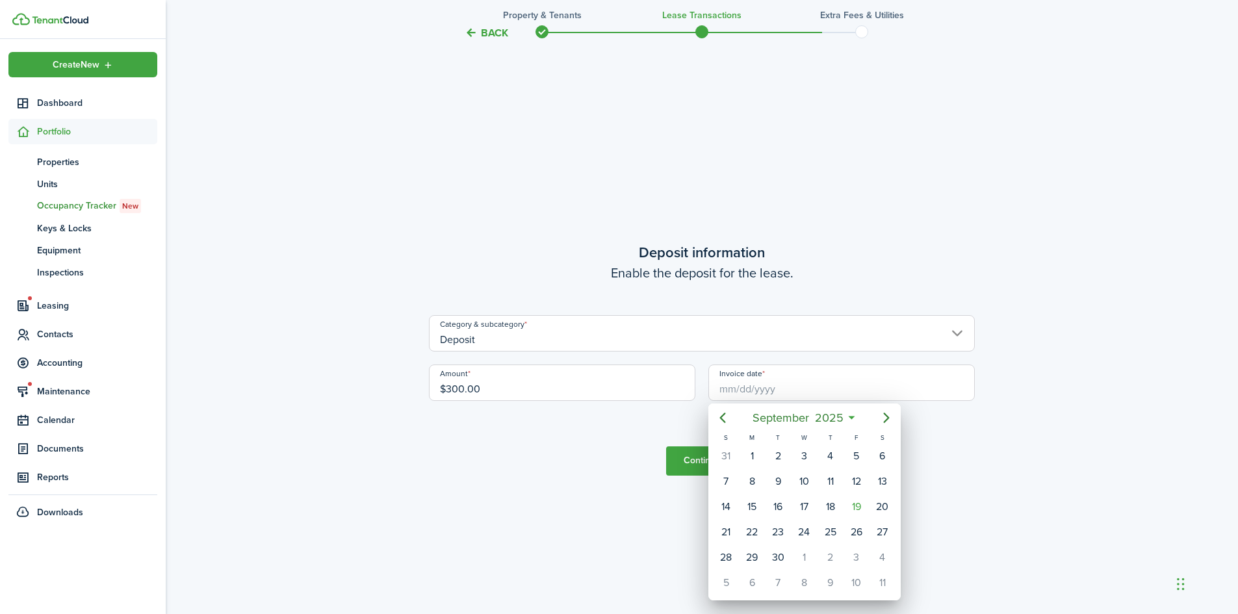
click at [696, 465] on div at bounding box center [619, 307] width 1446 height 822
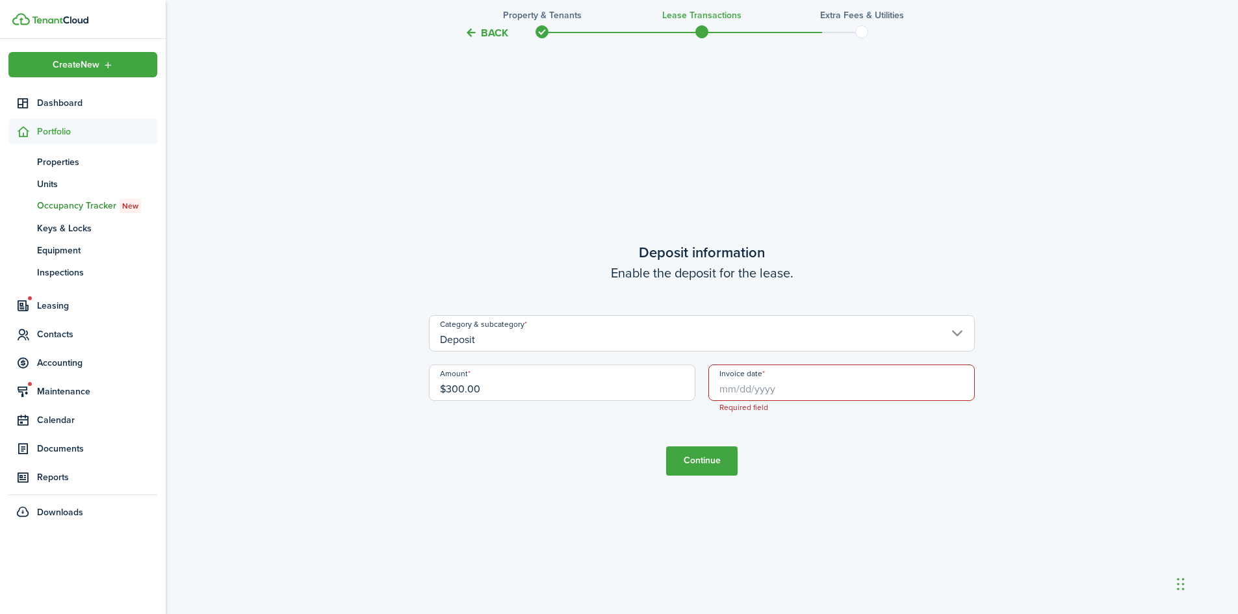
click at [745, 391] on input "Invoice date" at bounding box center [841, 382] width 266 height 36
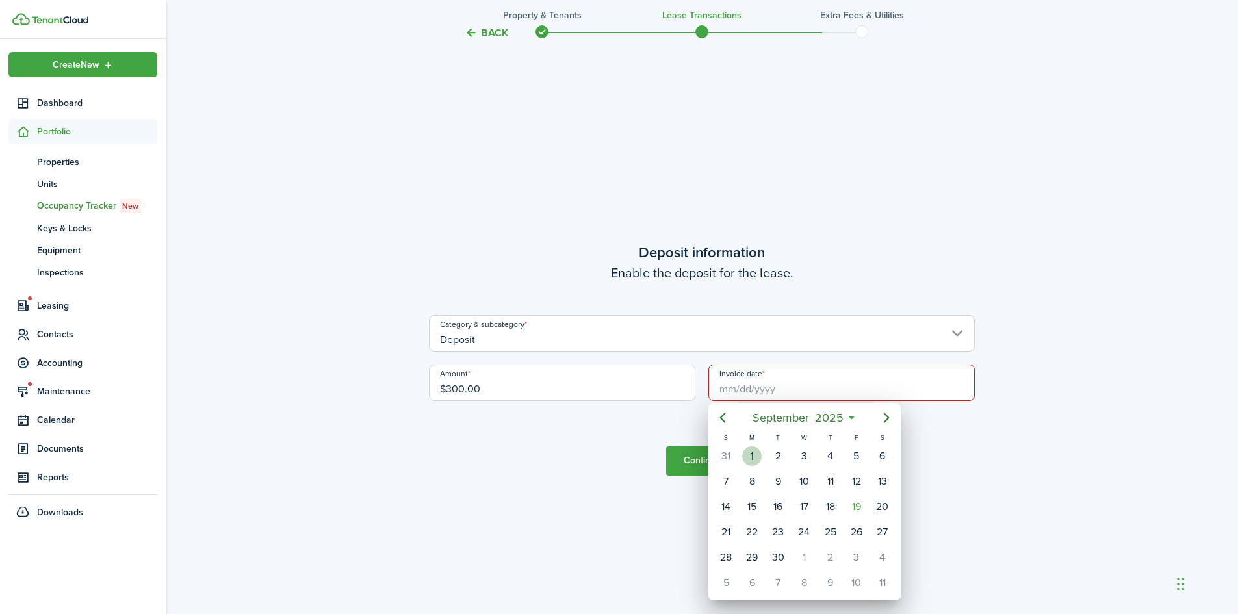
click at [752, 453] on div "1" at bounding box center [751, 455] width 19 height 19
type input "[DATE]"
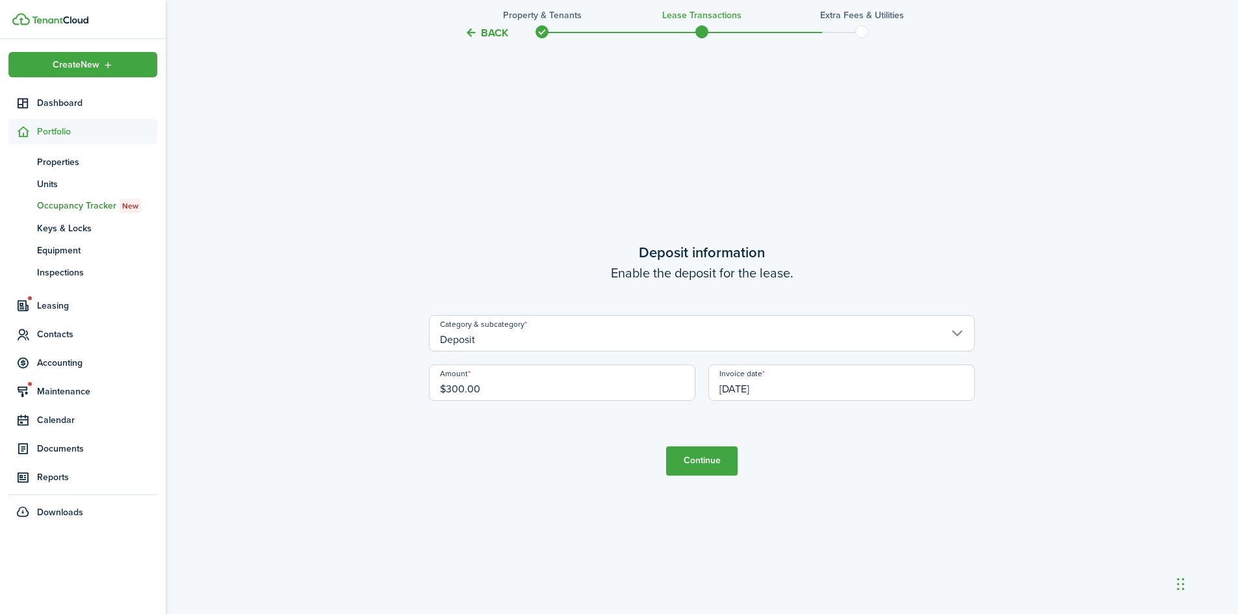
click at [715, 454] on button "Continue" at bounding box center [701, 460] width 71 height 29
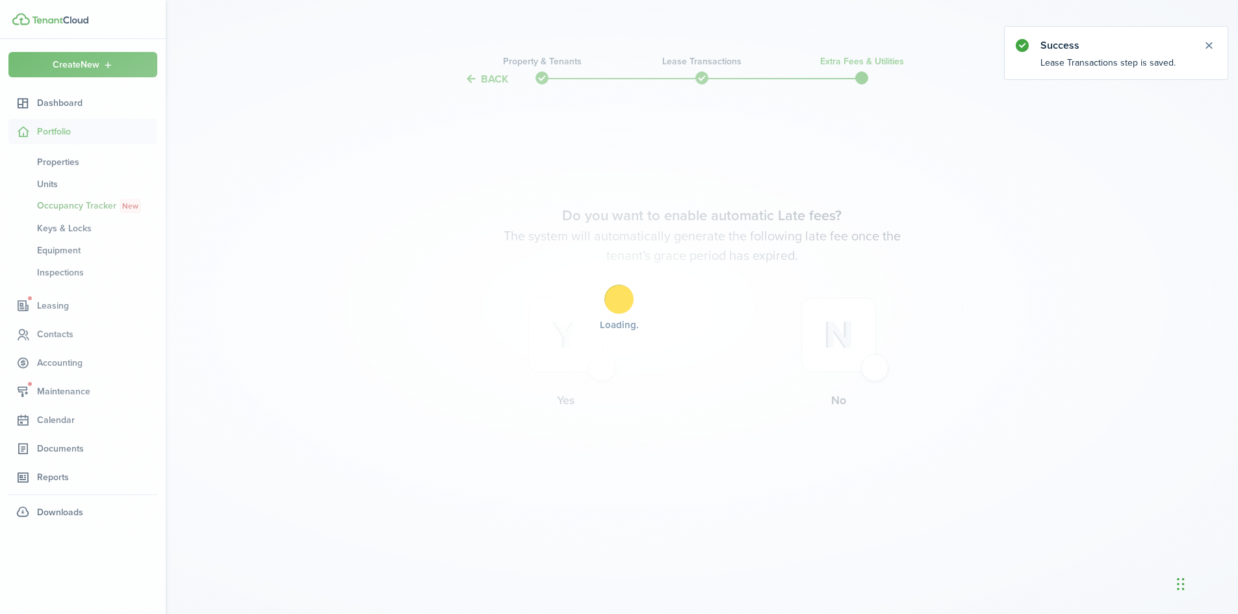
scroll to position [0, 0]
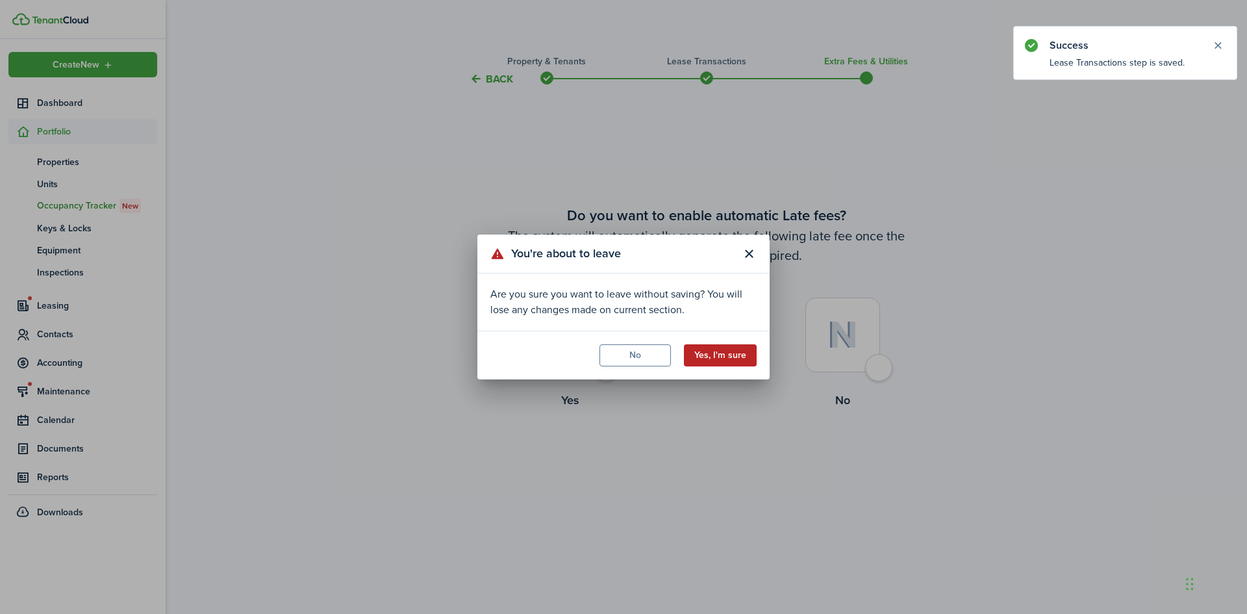
click at [704, 355] on button "Yes, I'm sure" at bounding box center [720, 355] width 73 height 22
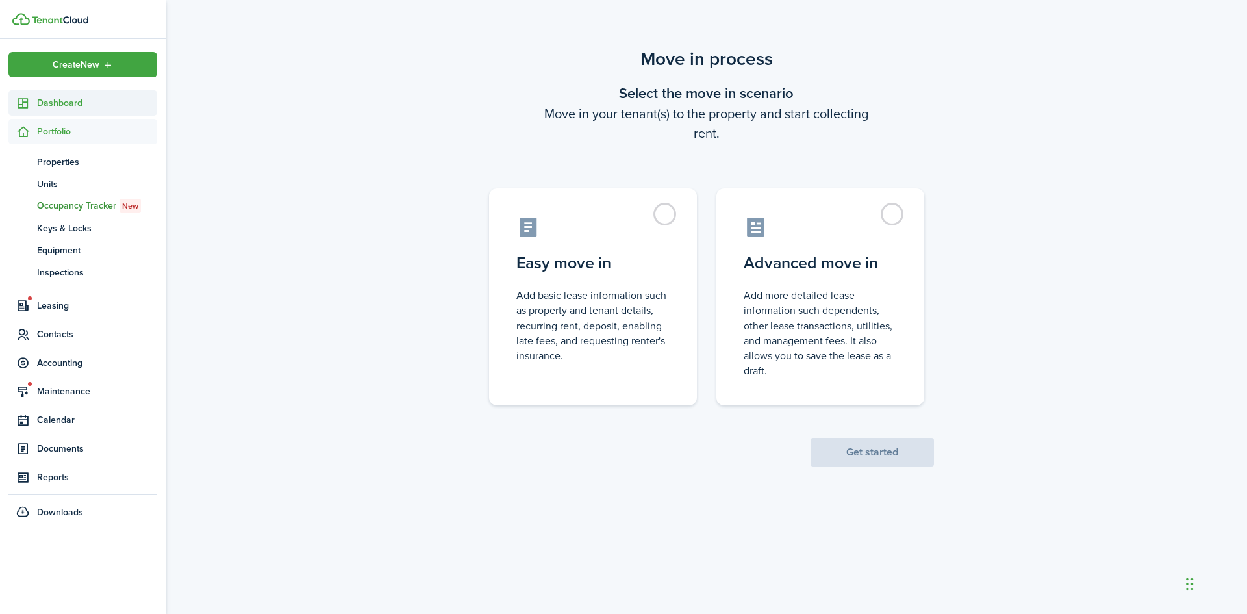
click at [63, 105] on span "Dashboard" at bounding box center [97, 103] width 120 height 14
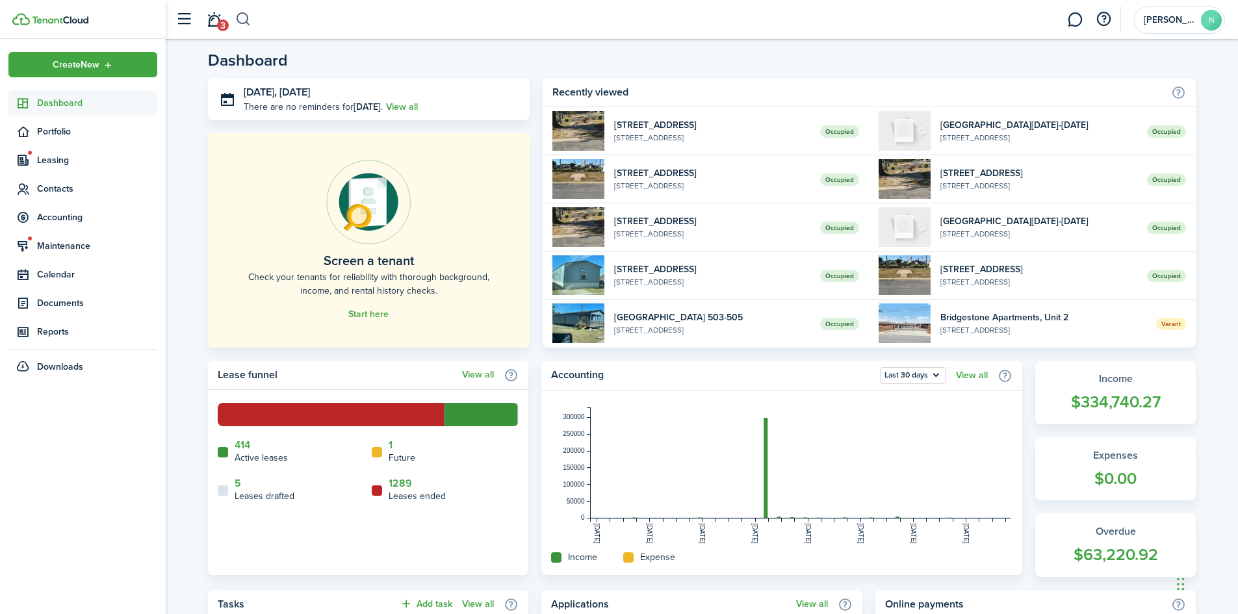
click at [241, 16] on button "button" at bounding box center [243, 19] width 16 height 22
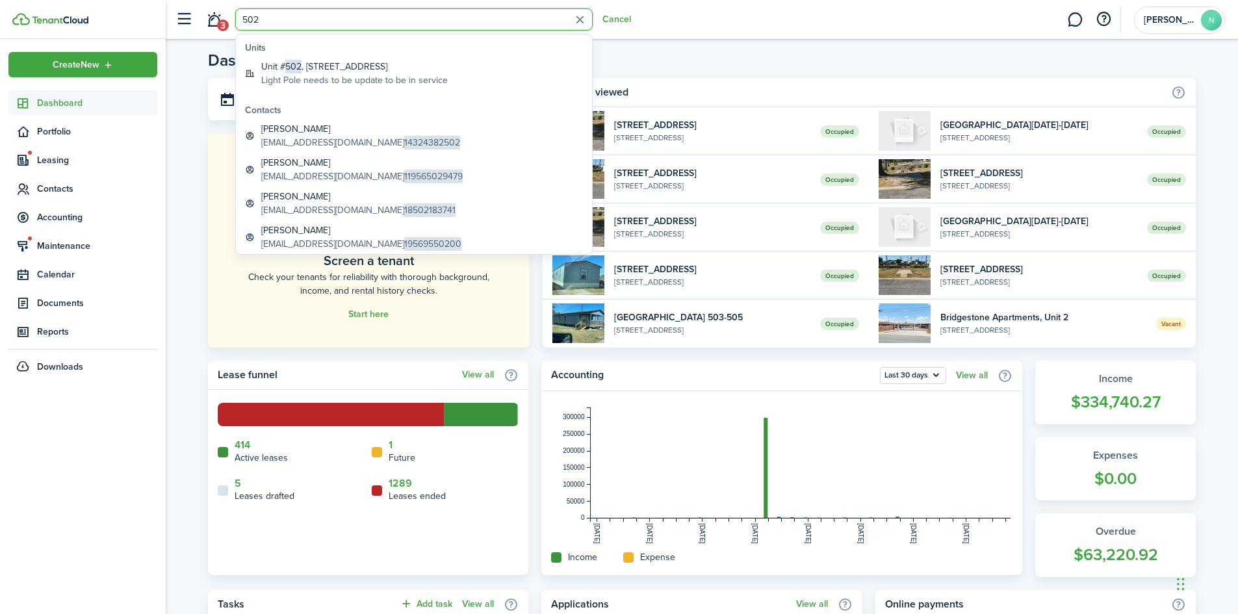
type input "502"
click at [295, 63] on span "502" at bounding box center [293, 67] width 16 height 14
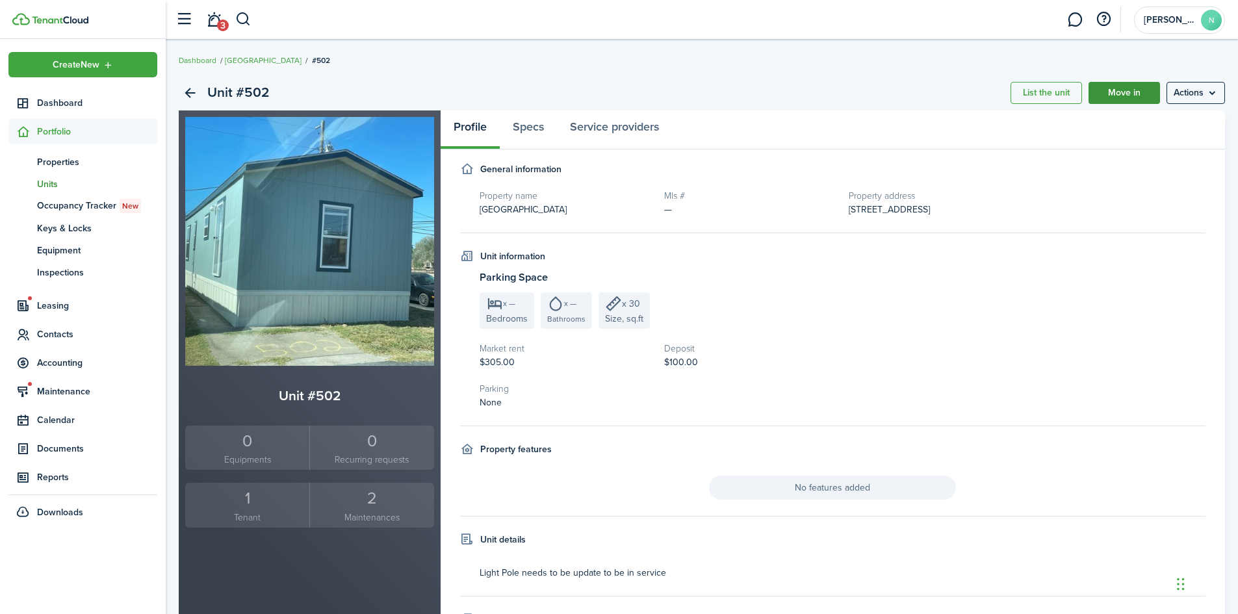
click at [1119, 89] on link "Move in" at bounding box center [1123, 93] width 71 height 22
click at [1190, 94] on menu-btn "Actions" at bounding box center [1195, 93] width 58 height 22
click at [275, 511] on small "Tenant" at bounding box center [247, 518] width 118 height 14
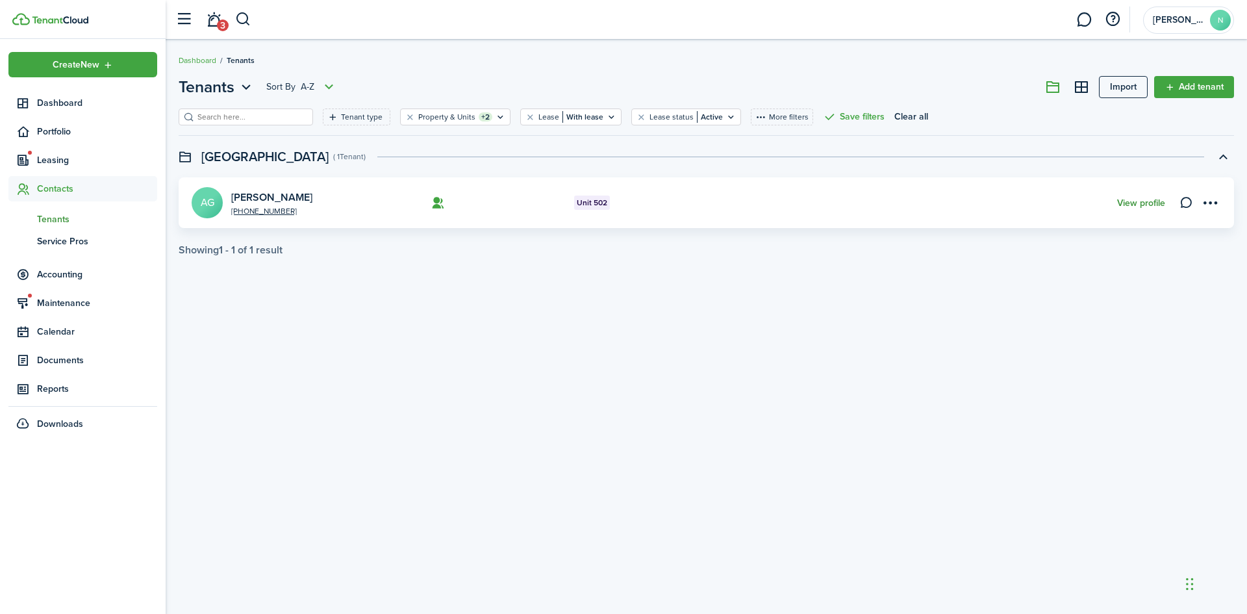
click at [1147, 201] on link "View profile" at bounding box center [1141, 203] width 48 height 10
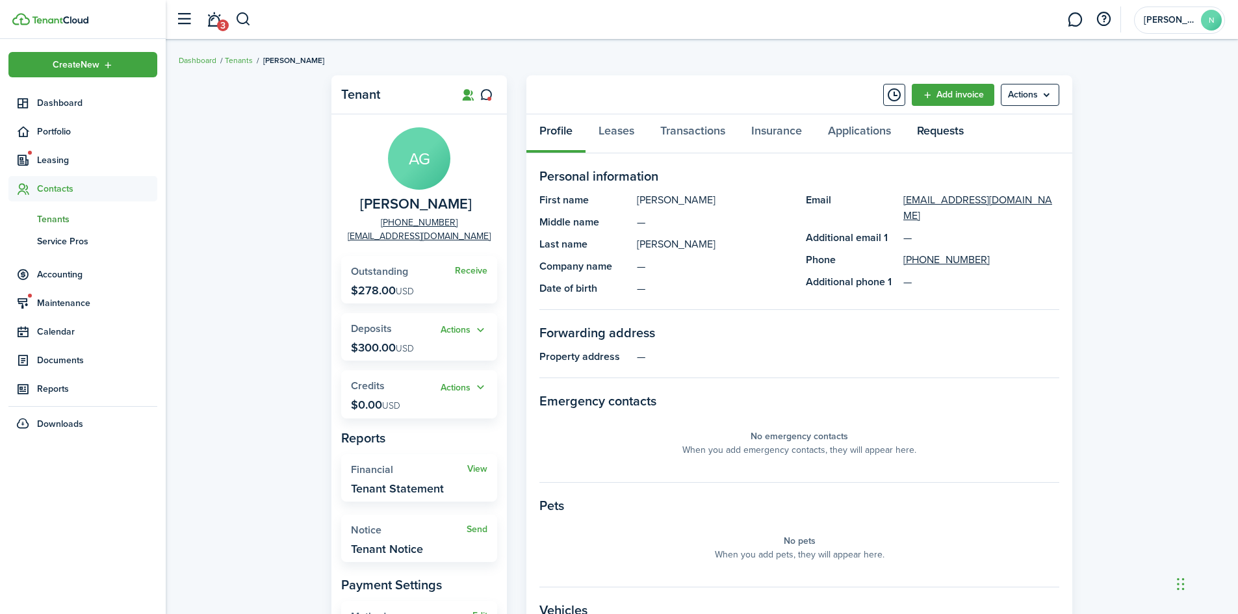
click at [942, 134] on link "Requests" at bounding box center [940, 133] width 73 height 39
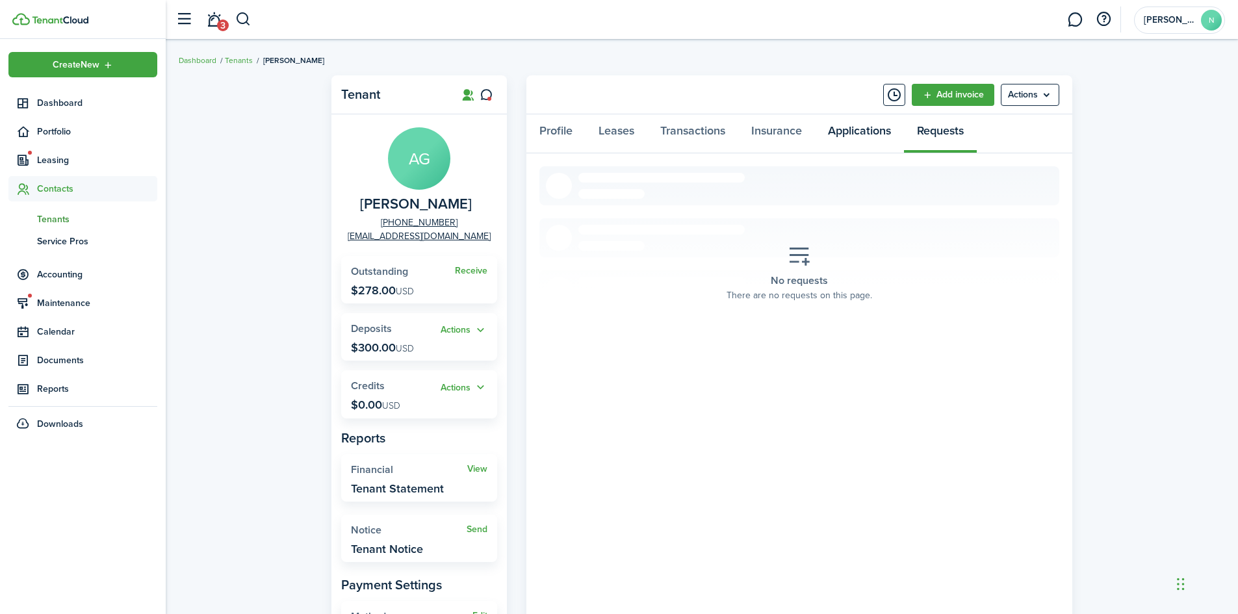
click at [866, 129] on link "Applications" at bounding box center [859, 133] width 89 height 39
click at [786, 127] on link "Insurance" at bounding box center [776, 133] width 77 height 39
click at [693, 130] on link "Transactions" at bounding box center [692, 133] width 91 height 39
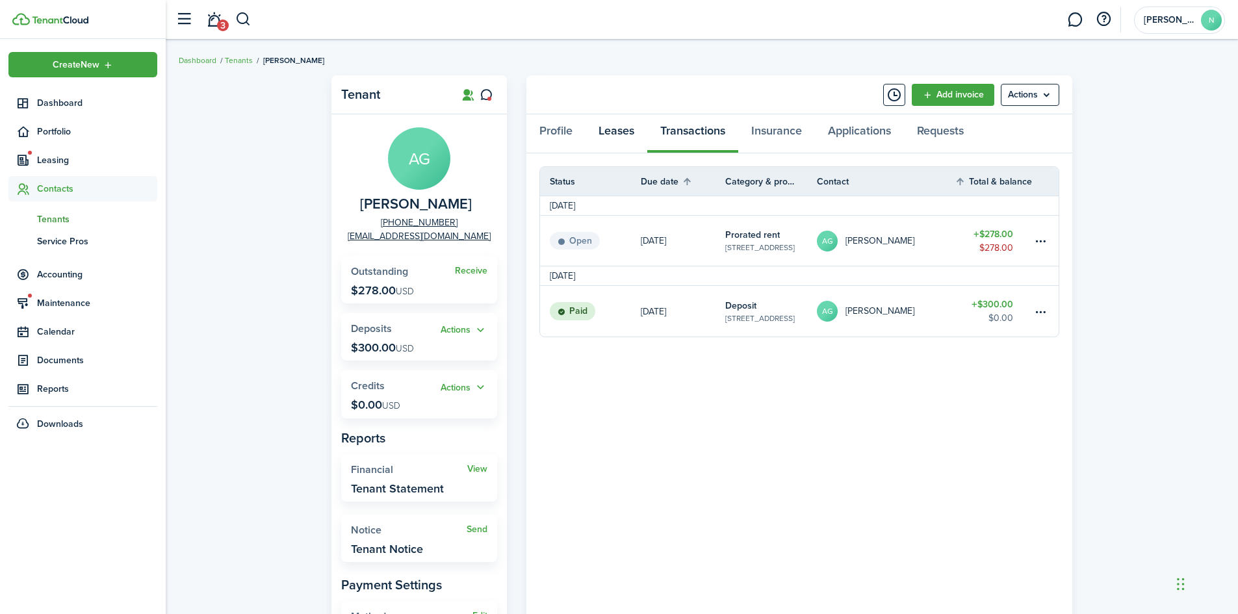
click at [622, 131] on link "Leases" at bounding box center [616, 133] width 62 height 39
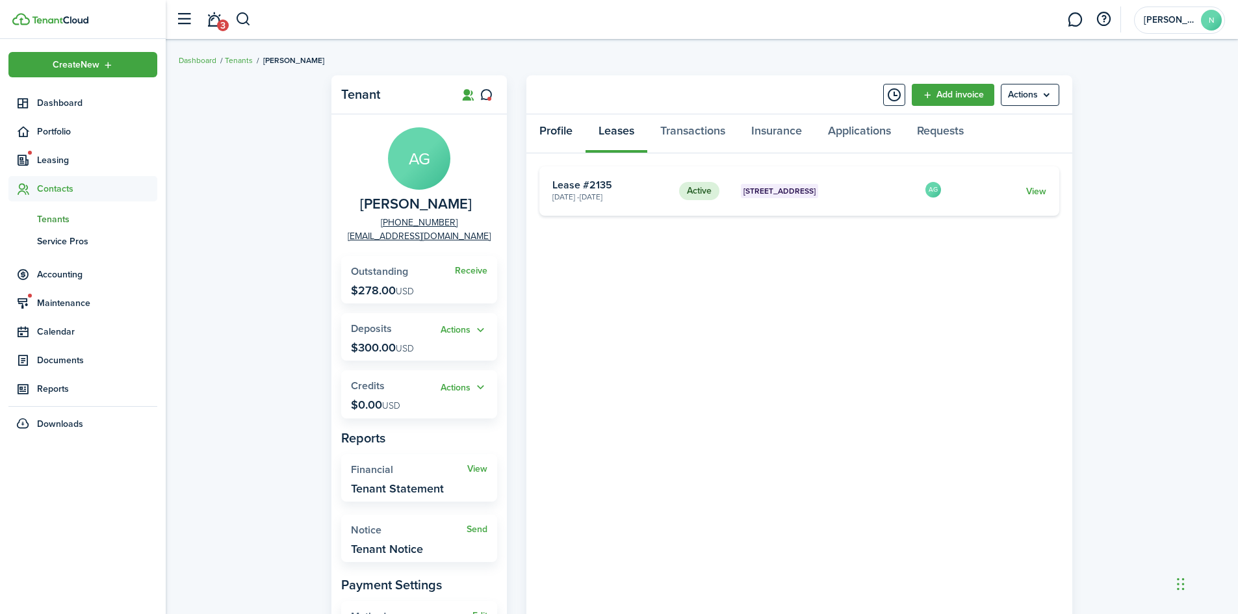
click at [563, 131] on link "Profile" at bounding box center [555, 133] width 59 height 39
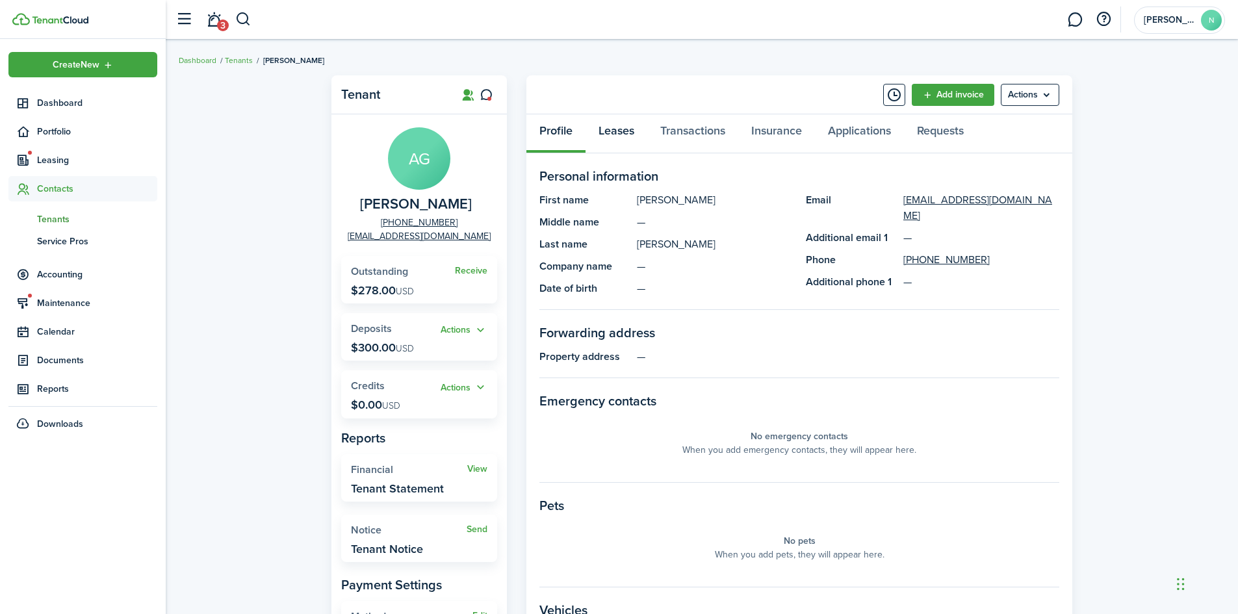
click at [616, 129] on link "Leases" at bounding box center [616, 133] width 62 height 39
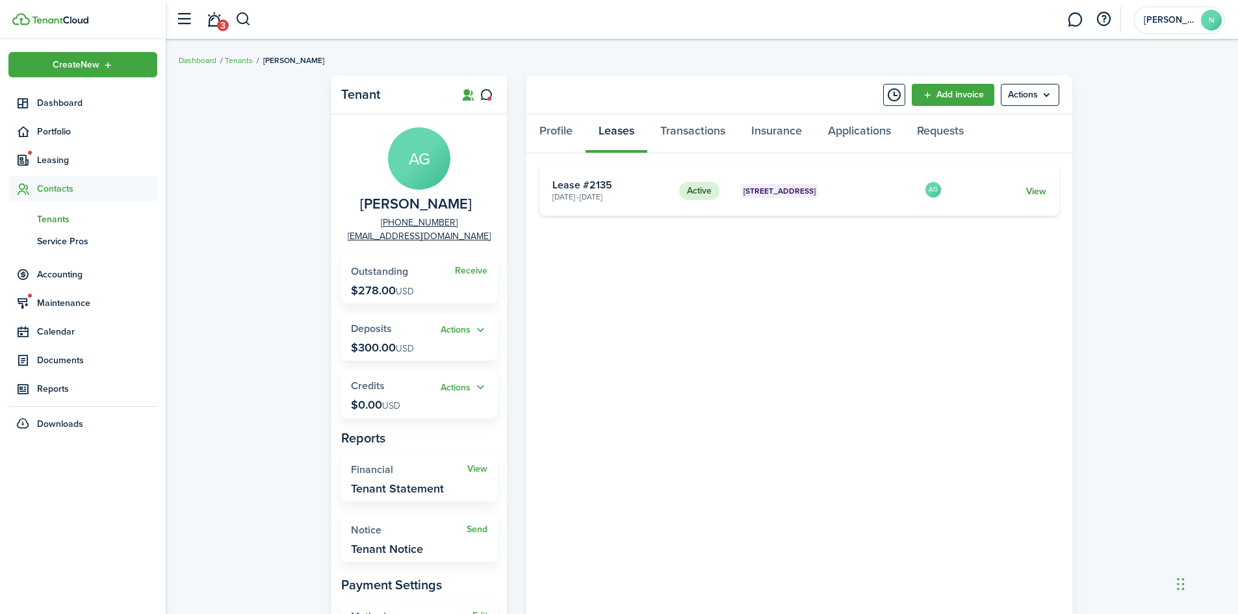
click at [1041, 187] on link "View" at bounding box center [1036, 192] width 20 height 14
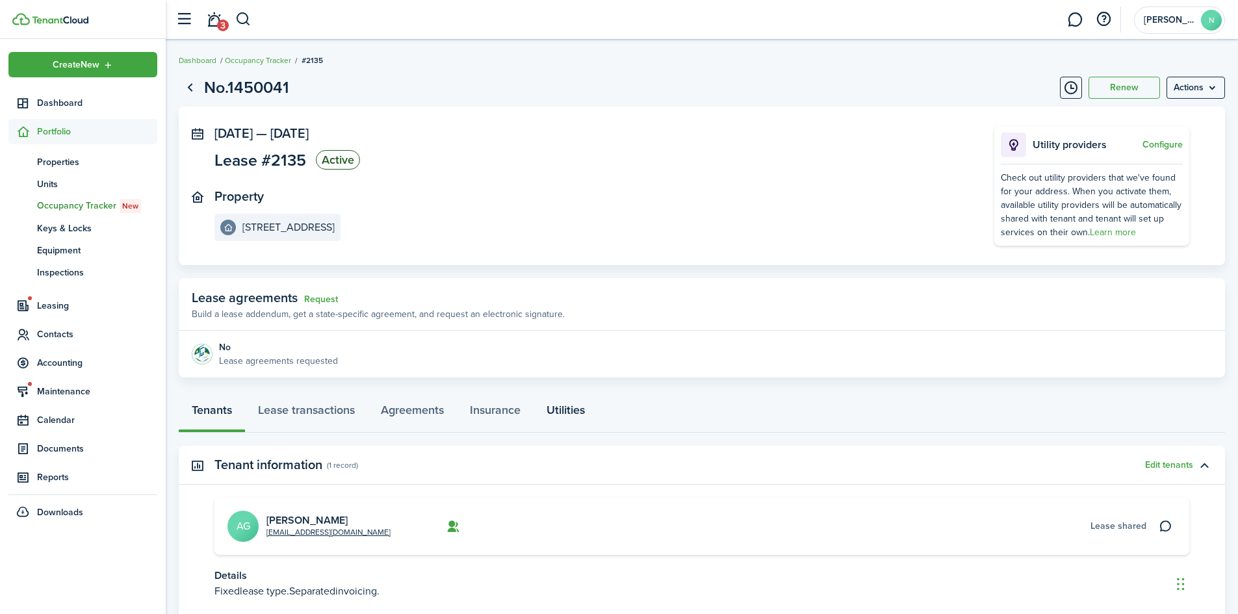
click at [571, 410] on link "Utilities" at bounding box center [565, 413] width 64 height 39
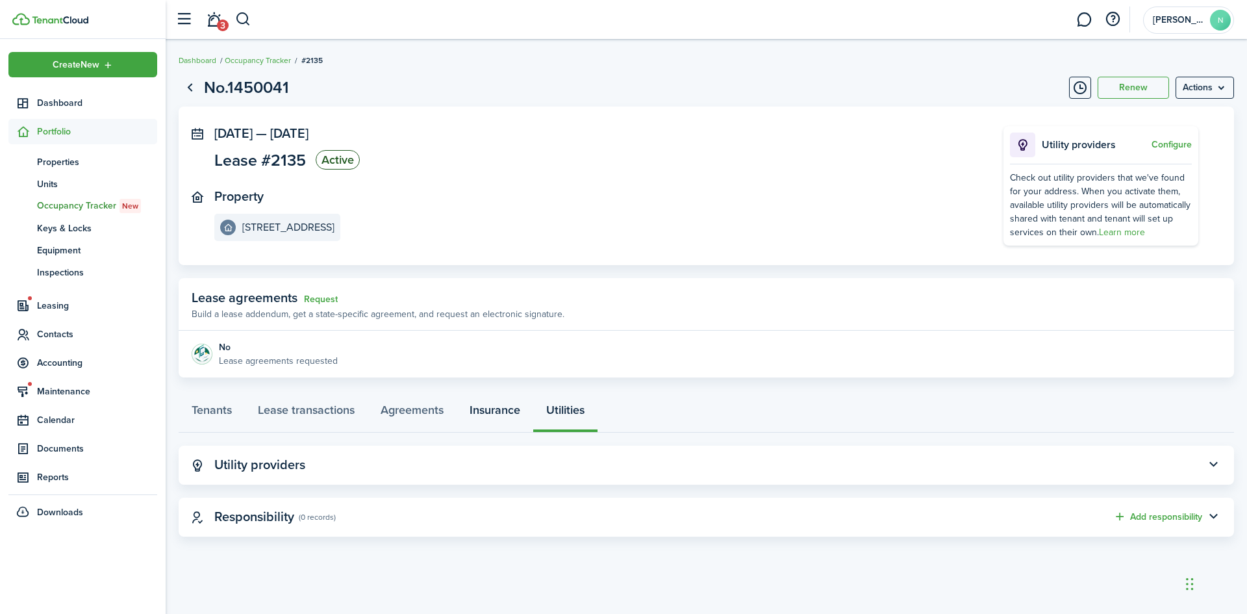
click at [516, 410] on link "Insurance" at bounding box center [495, 413] width 77 height 39
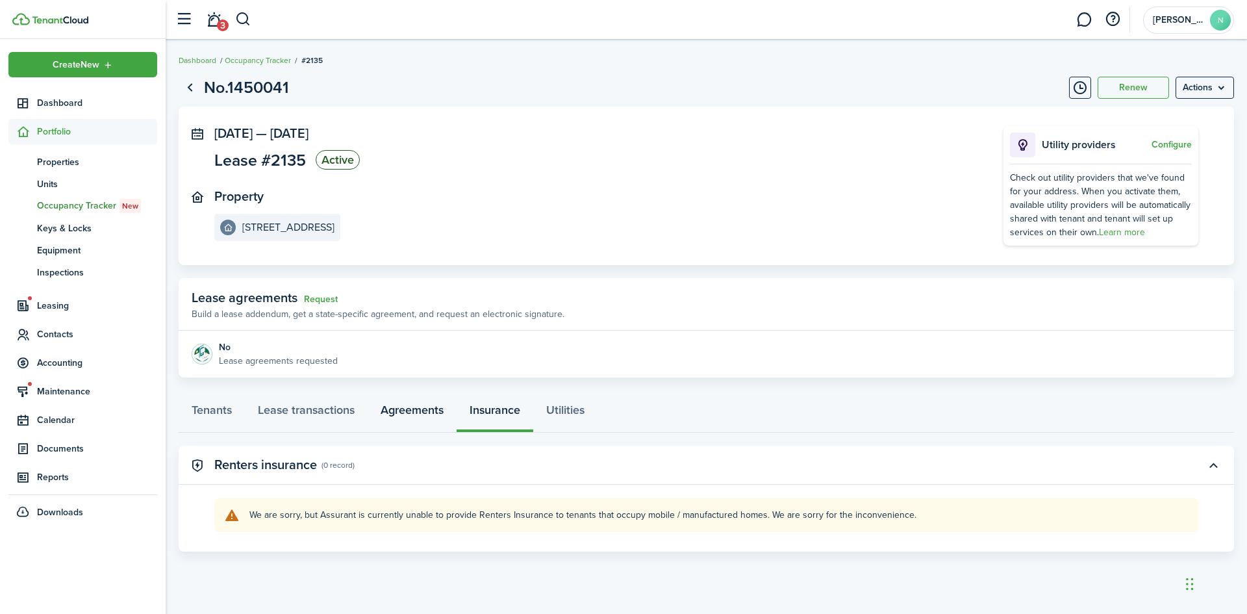
click at [437, 413] on link "Agreements" at bounding box center [412, 413] width 89 height 39
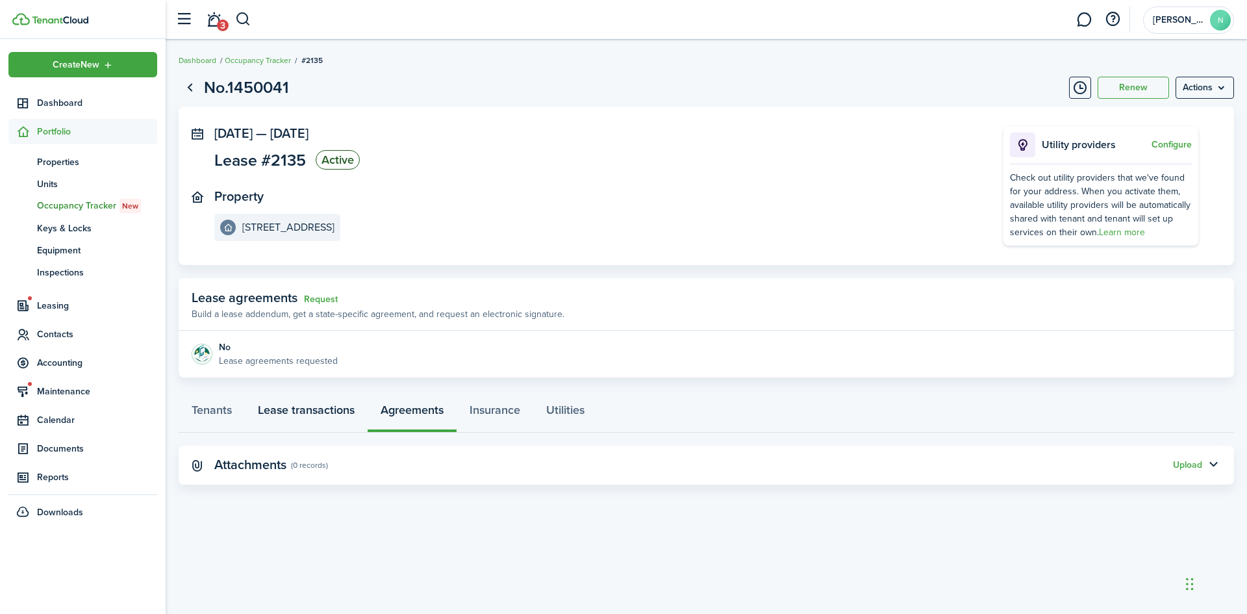
click at [326, 413] on link "Lease transactions" at bounding box center [306, 413] width 123 height 39
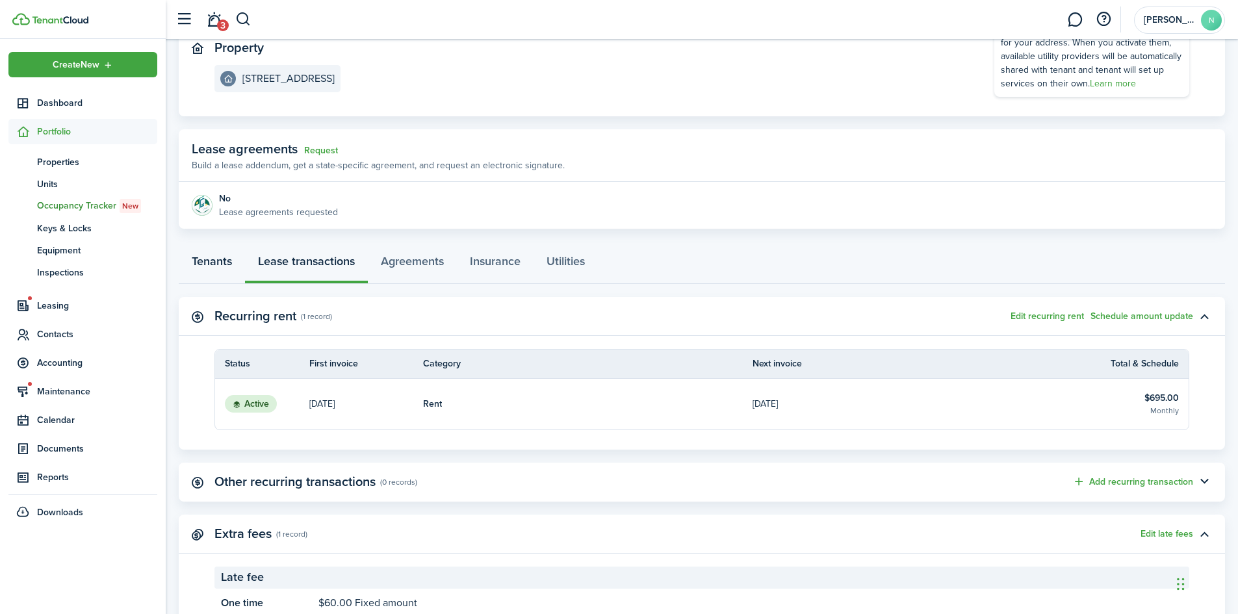
scroll to position [136, 0]
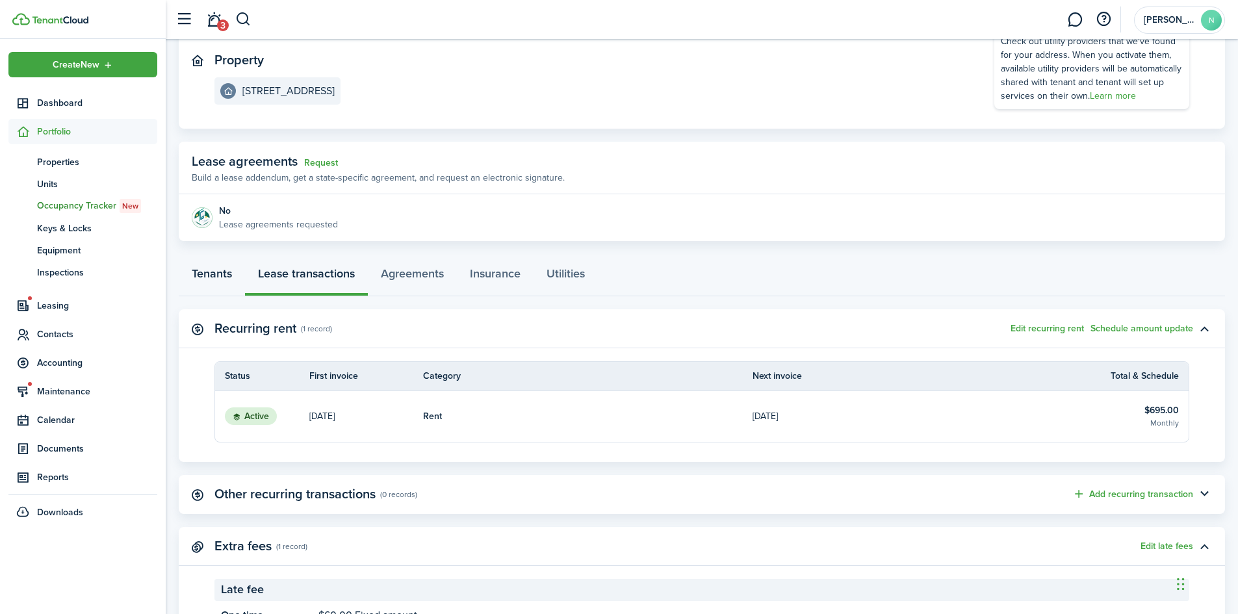
click at [222, 268] on link "Tenants" at bounding box center [212, 276] width 66 height 39
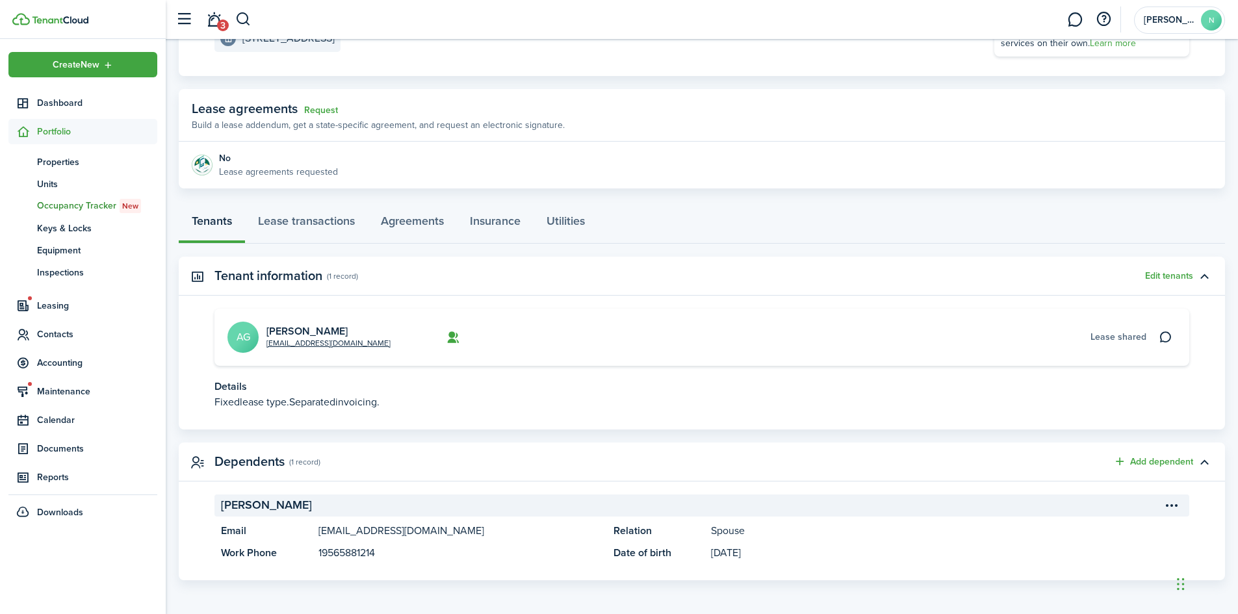
scroll to position [191, 0]
click at [1162, 272] on button "Edit tenants" at bounding box center [1169, 274] width 48 height 10
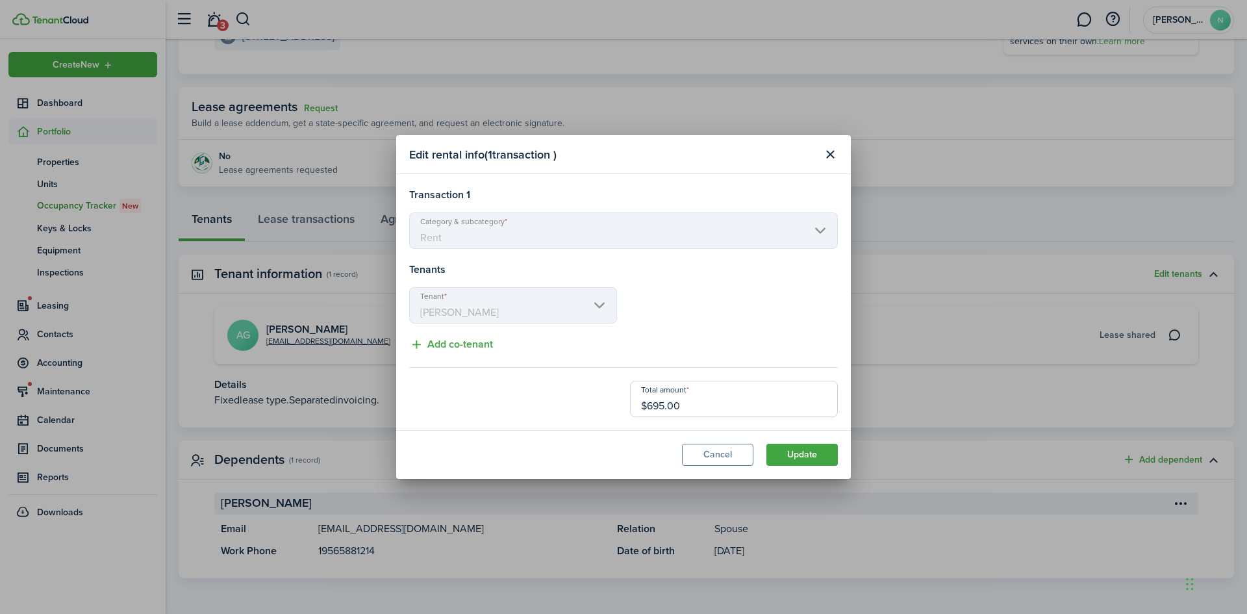
click at [481, 231] on mbsc-scroller "Category & subcategory Rent" at bounding box center [623, 230] width 429 height 36
click at [470, 342] on button "Add co-tenant" at bounding box center [451, 345] width 84 height 16
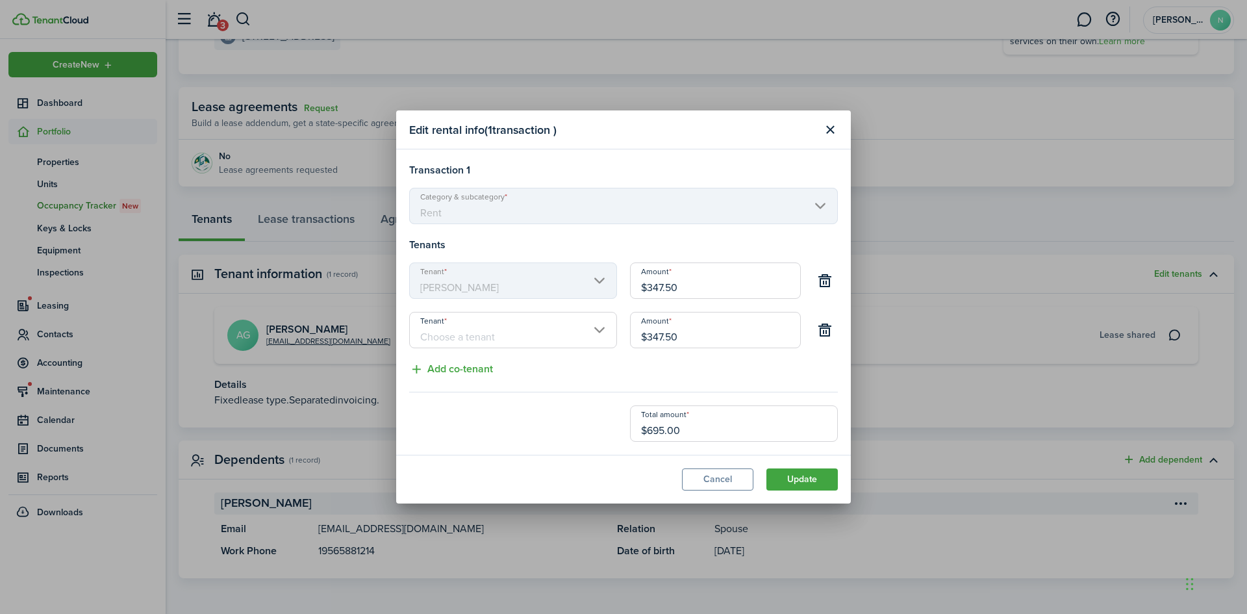
click at [502, 335] on input "Tenant" at bounding box center [513, 330] width 208 height 36
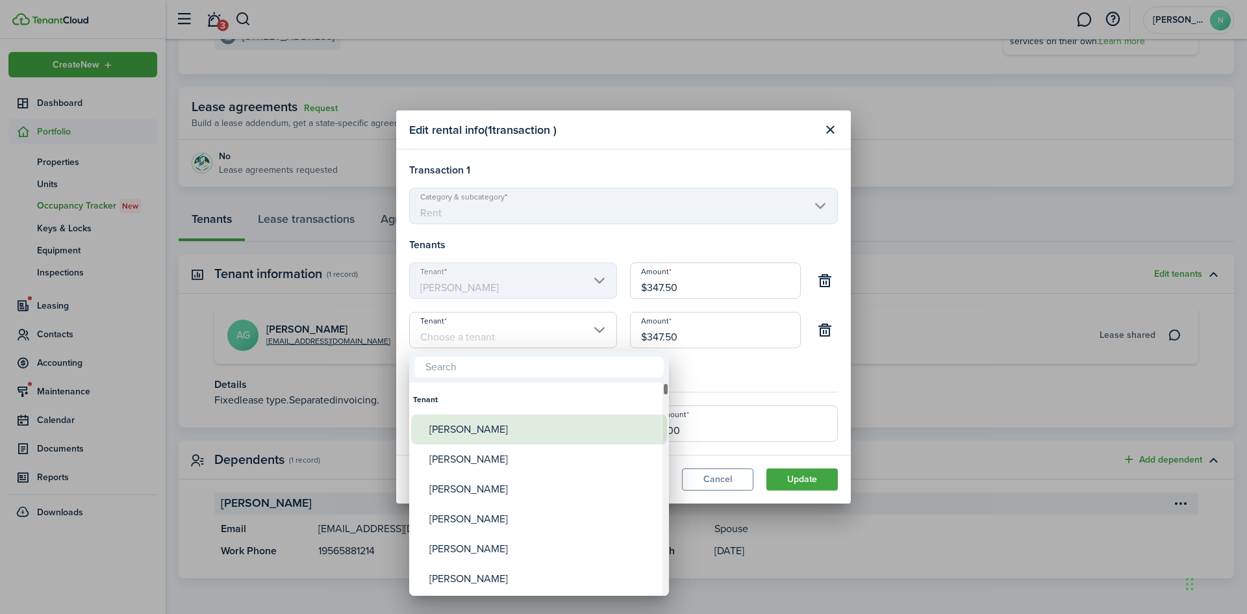
click at [502, 431] on div "[PERSON_NAME]" at bounding box center [544, 430] width 230 height 30
type input "[PERSON_NAME]"
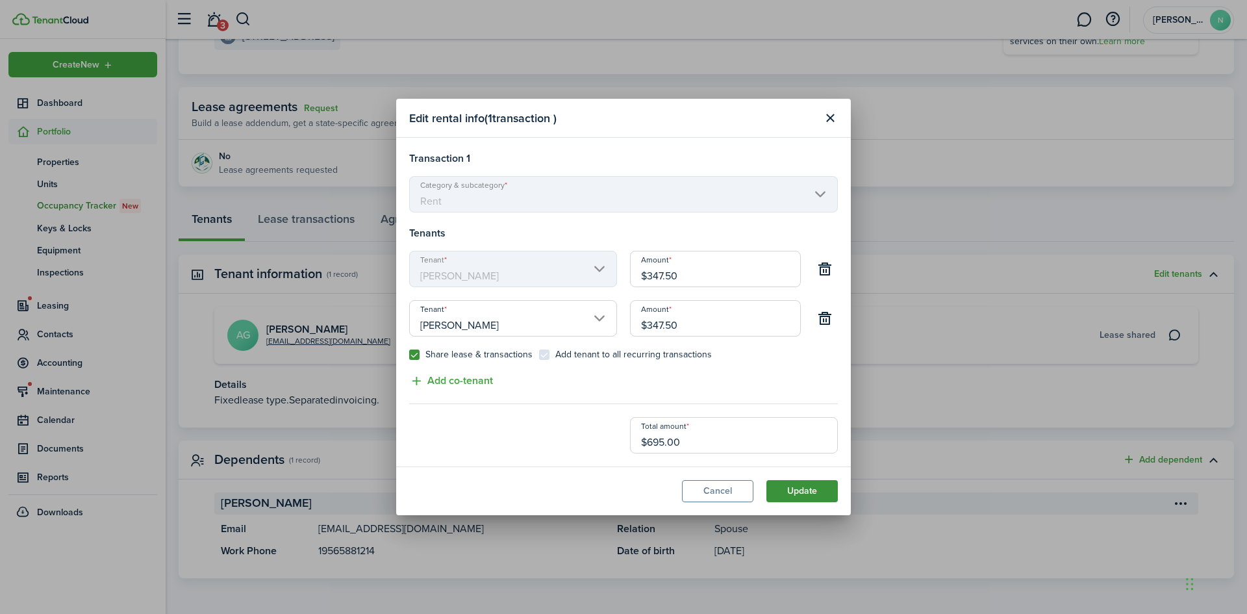
click at [784, 488] on button "Update" at bounding box center [802, 491] width 71 height 22
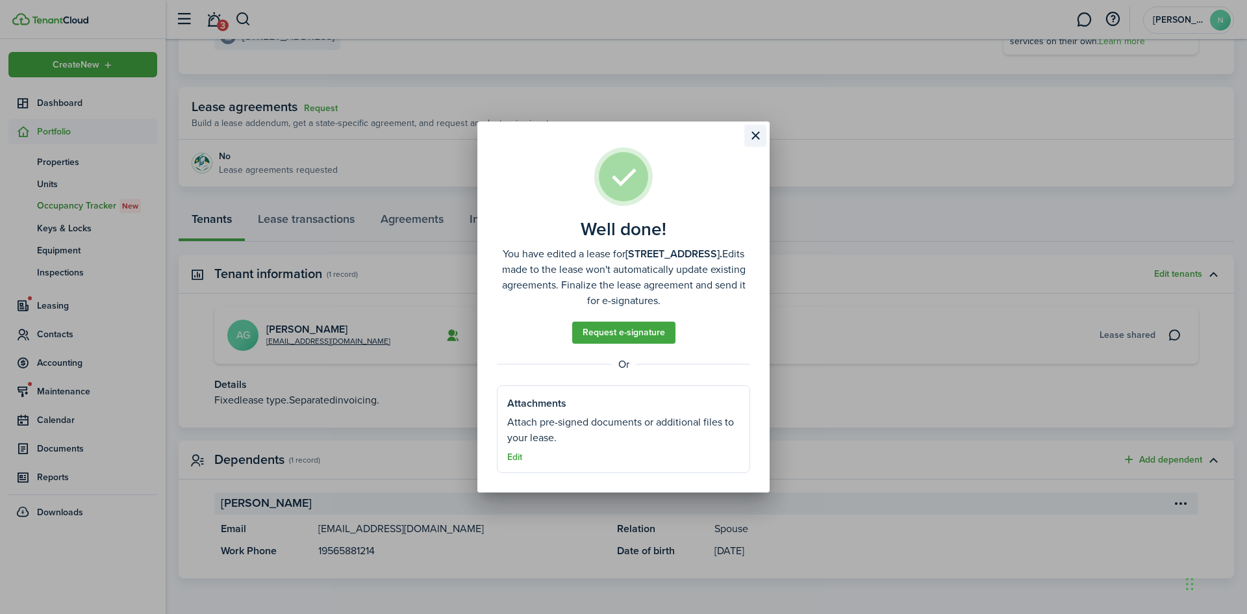
click at [750, 138] on button "Close modal" at bounding box center [756, 136] width 22 height 22
